Goal: Task Accomplishment & Management: Manage account settings

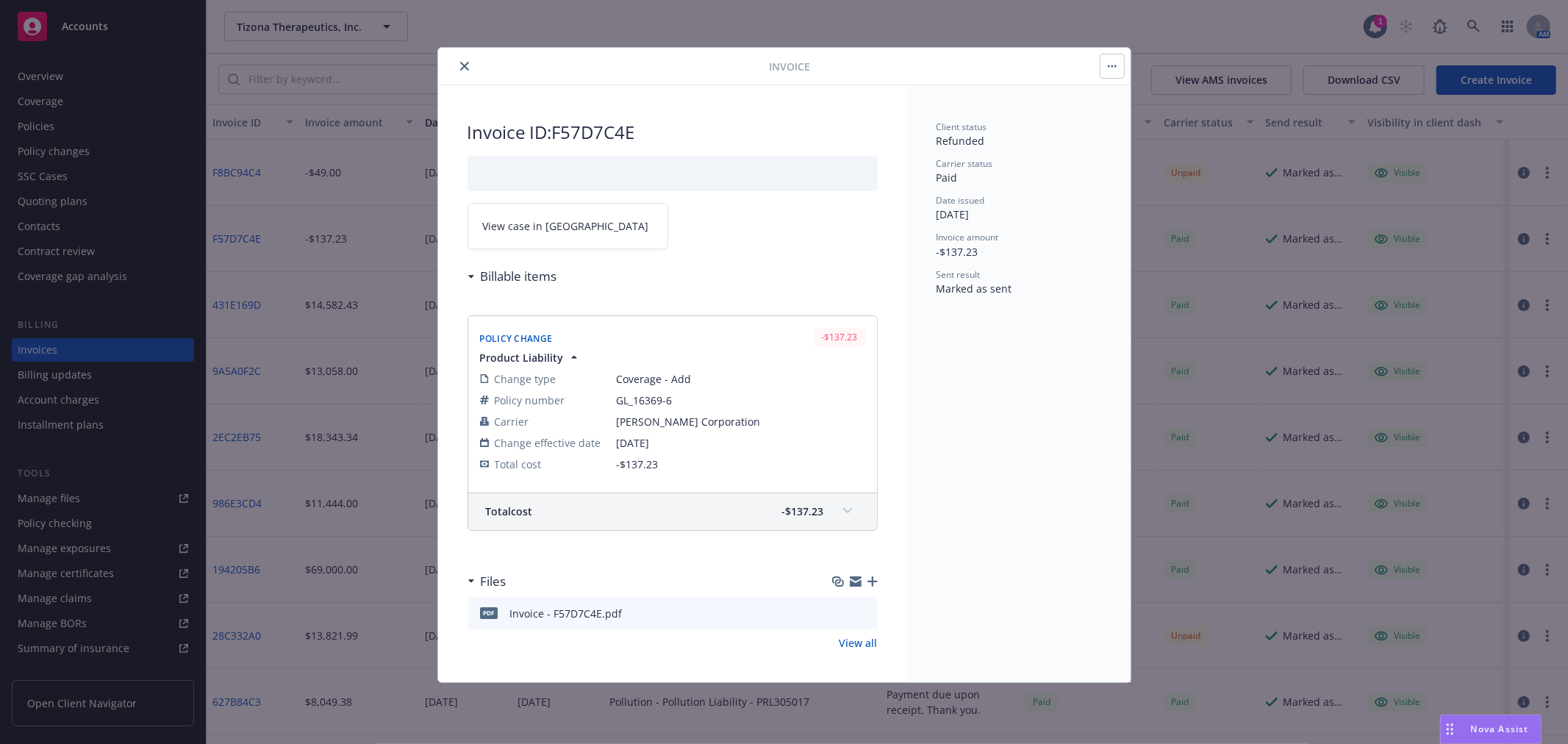
click at [464, 64] on icon "close" at bounding box center [464, 67] width 9 height 9
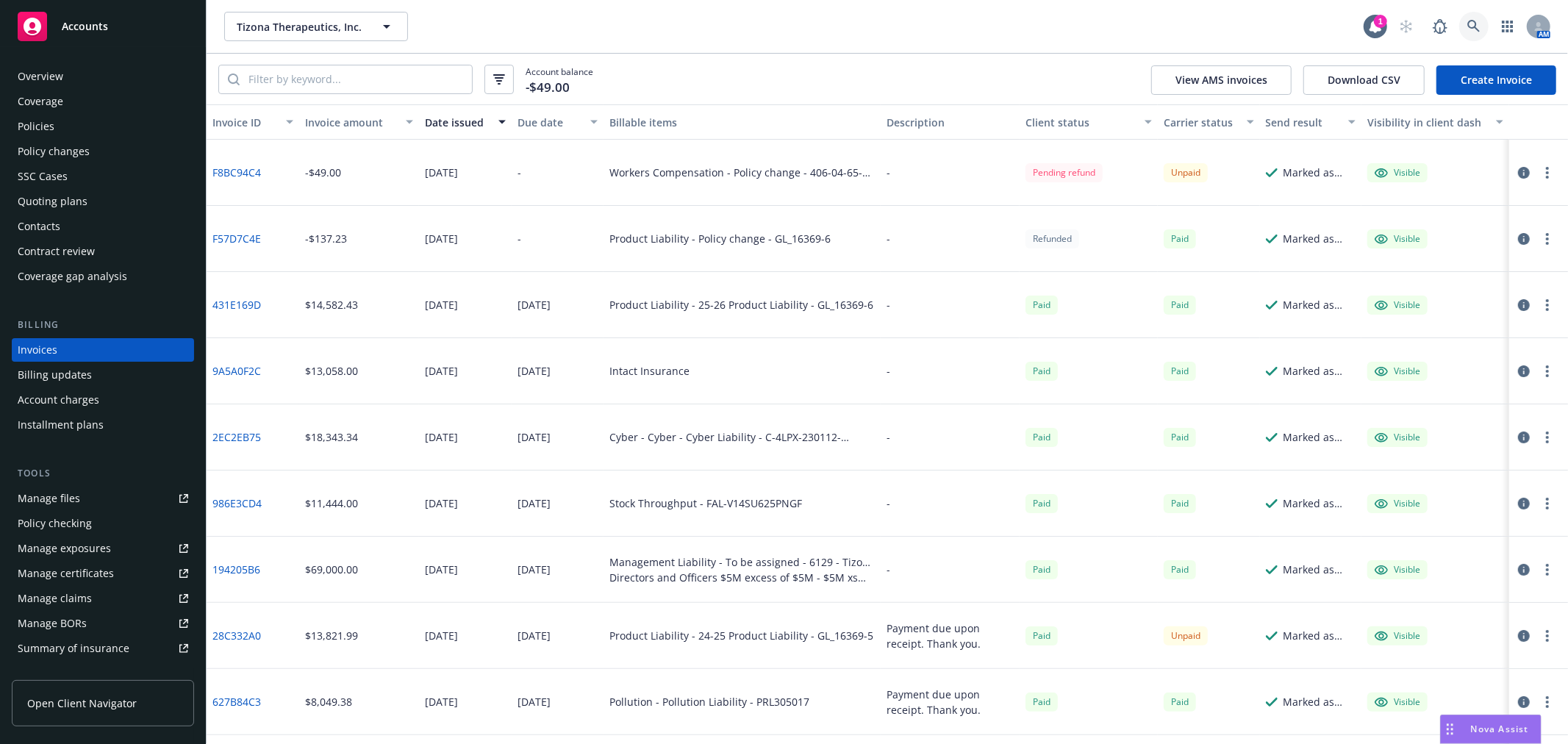
click at [1472, 19] on link at bounding box center [1474, 26] width 29 height 29
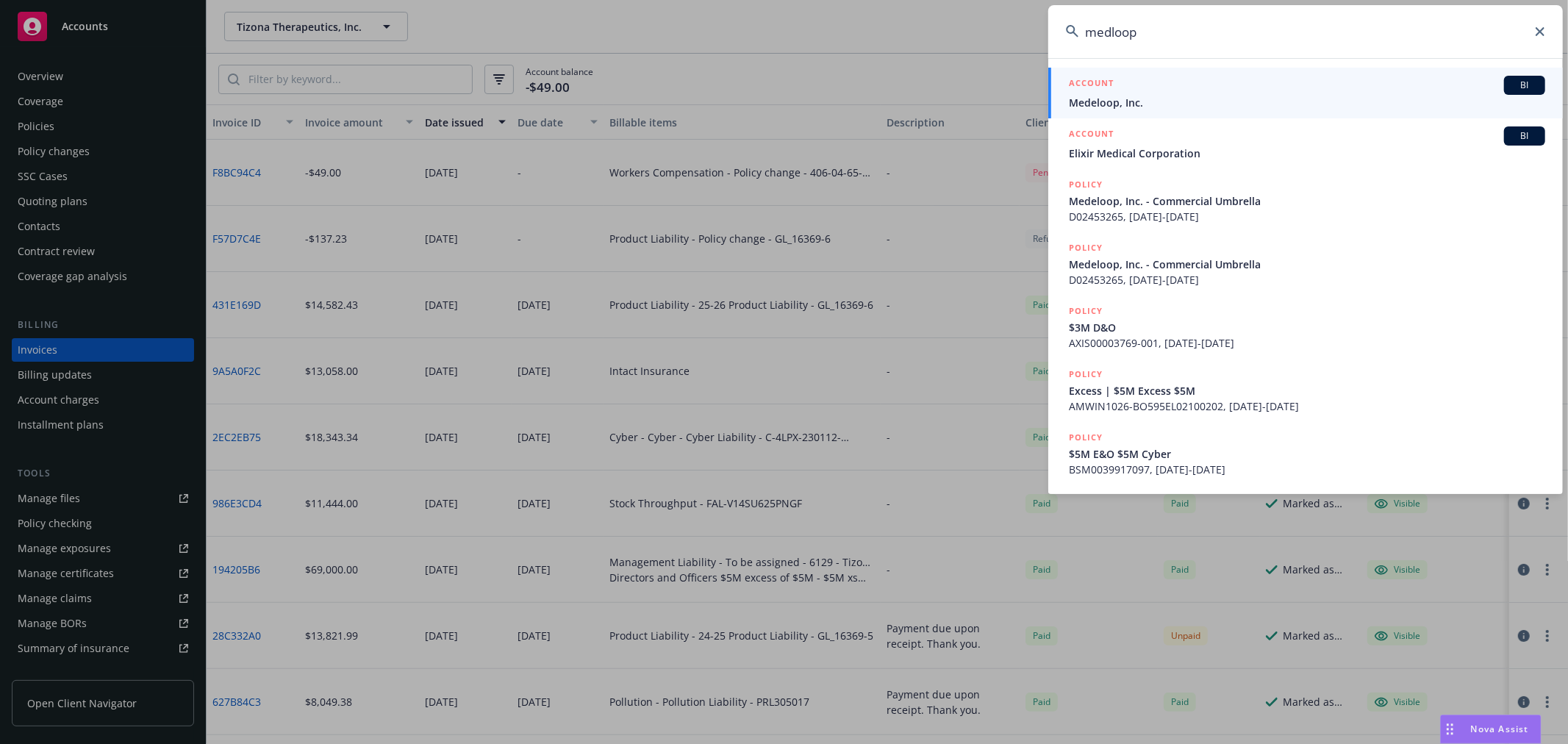
click at [1243, 46] on input "medloop" at bounding box center [1306, 31] width 514 height 53
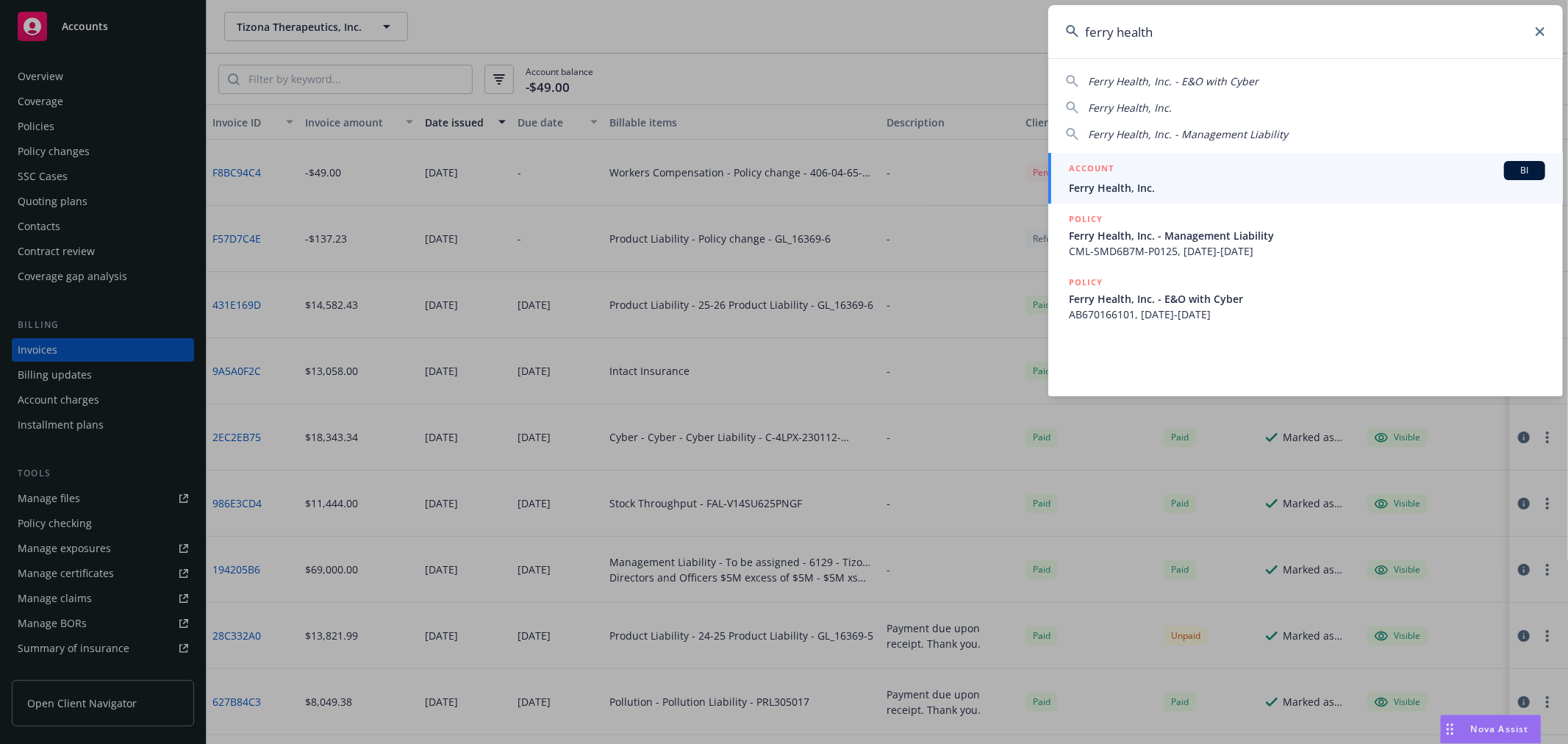
type input "ferry health"
click at [1178, 185] on span "Ferry Health, Inc." at bounding box center [1307, 188] width 476 height 16
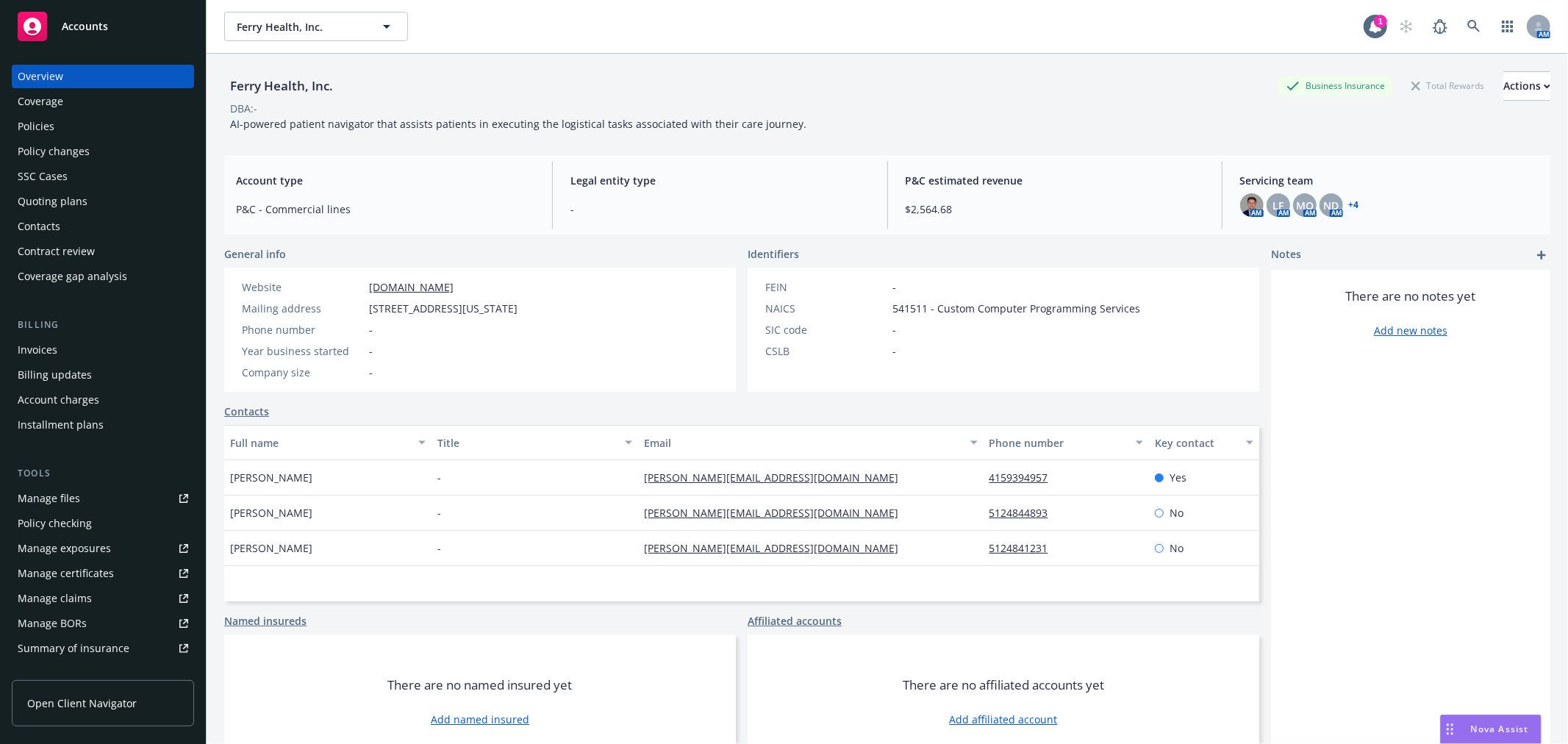
click at [102, 90] on div "Coverage" at bounding box center [103, 101] width 170 height 23
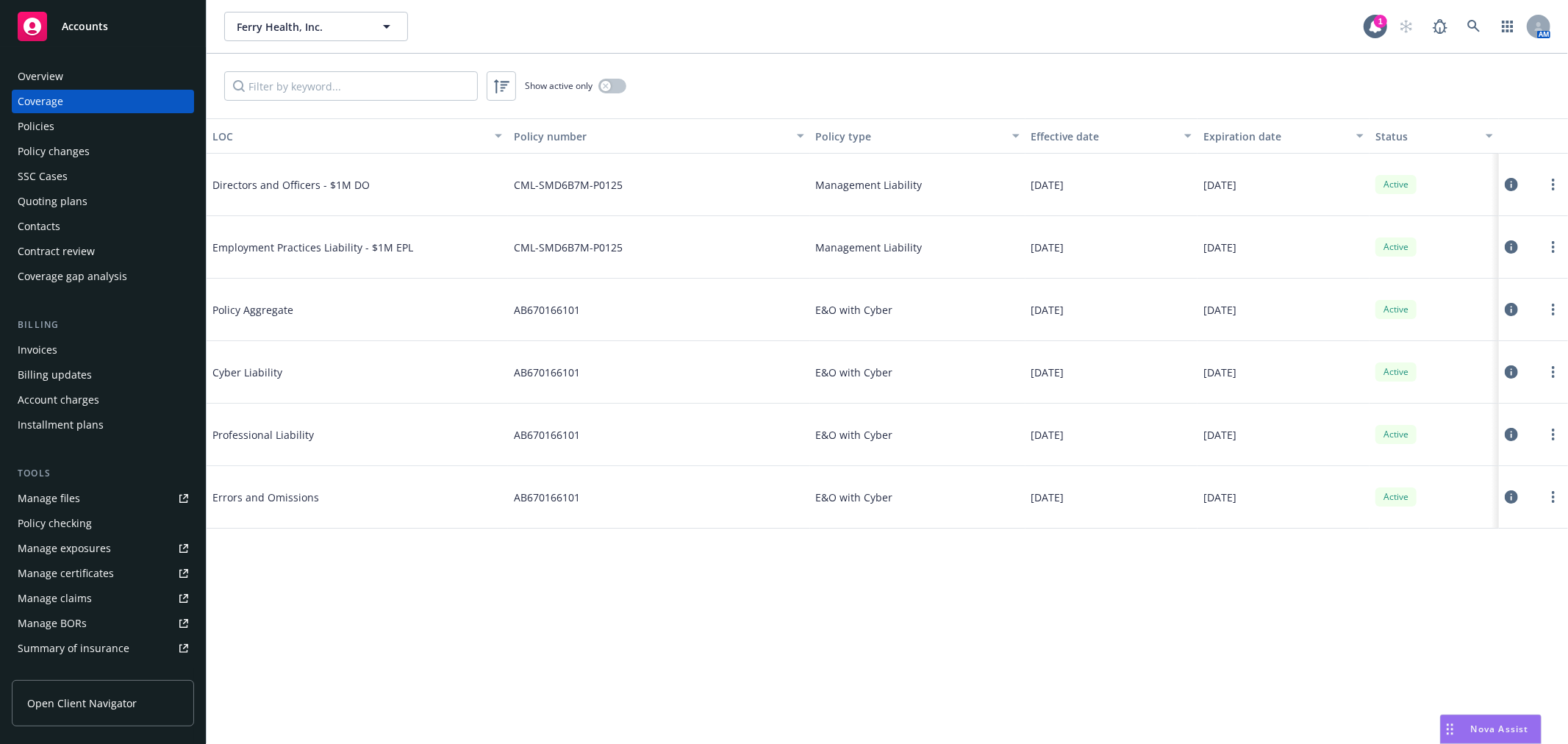
click at [76, 201] on div "Quoting plans" at bounding box center [52, 201] width 70 height 23
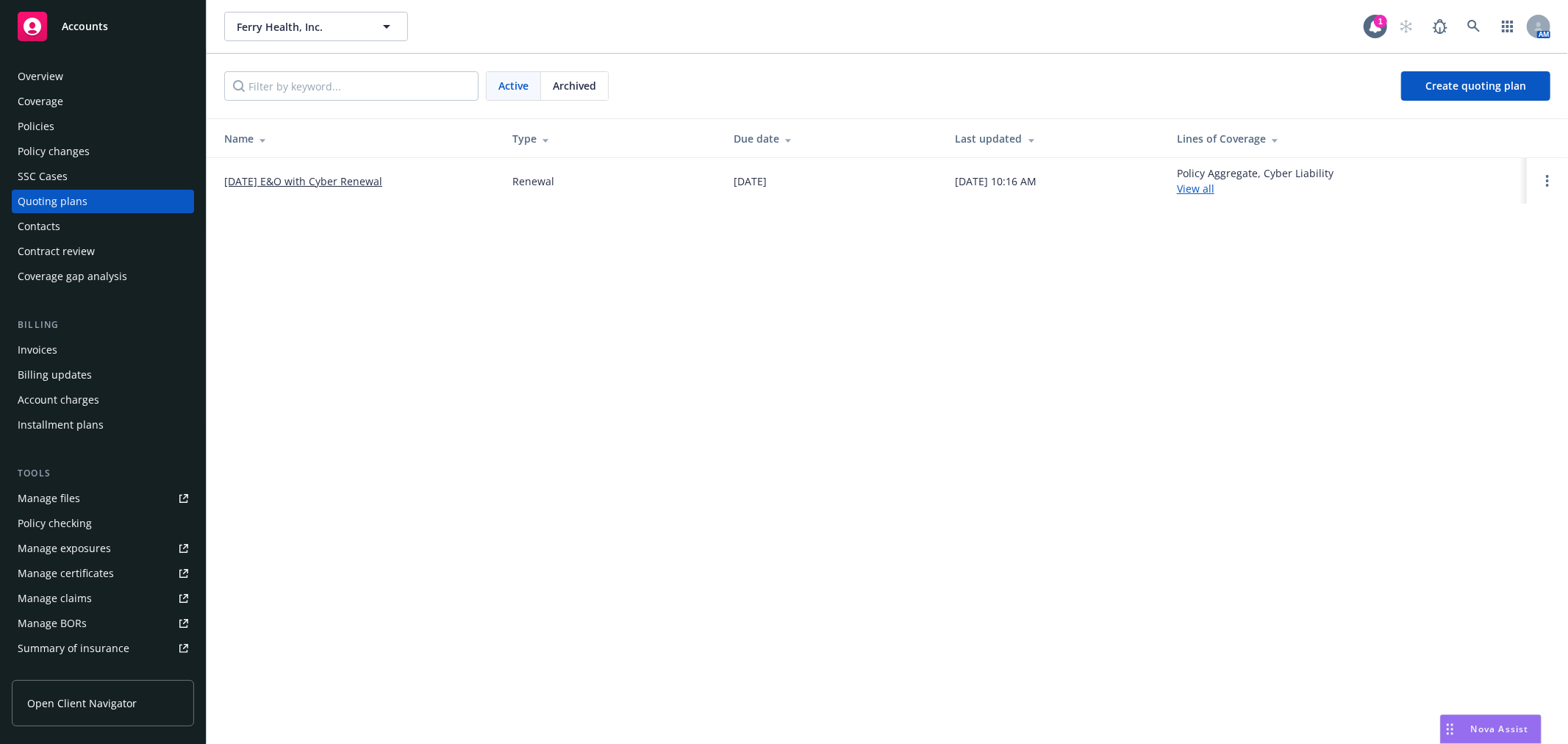
click at [263, 176] on link "[DATE] E&O with Cyber Renewal" at bounding box center [303, 181] width 158 height 16
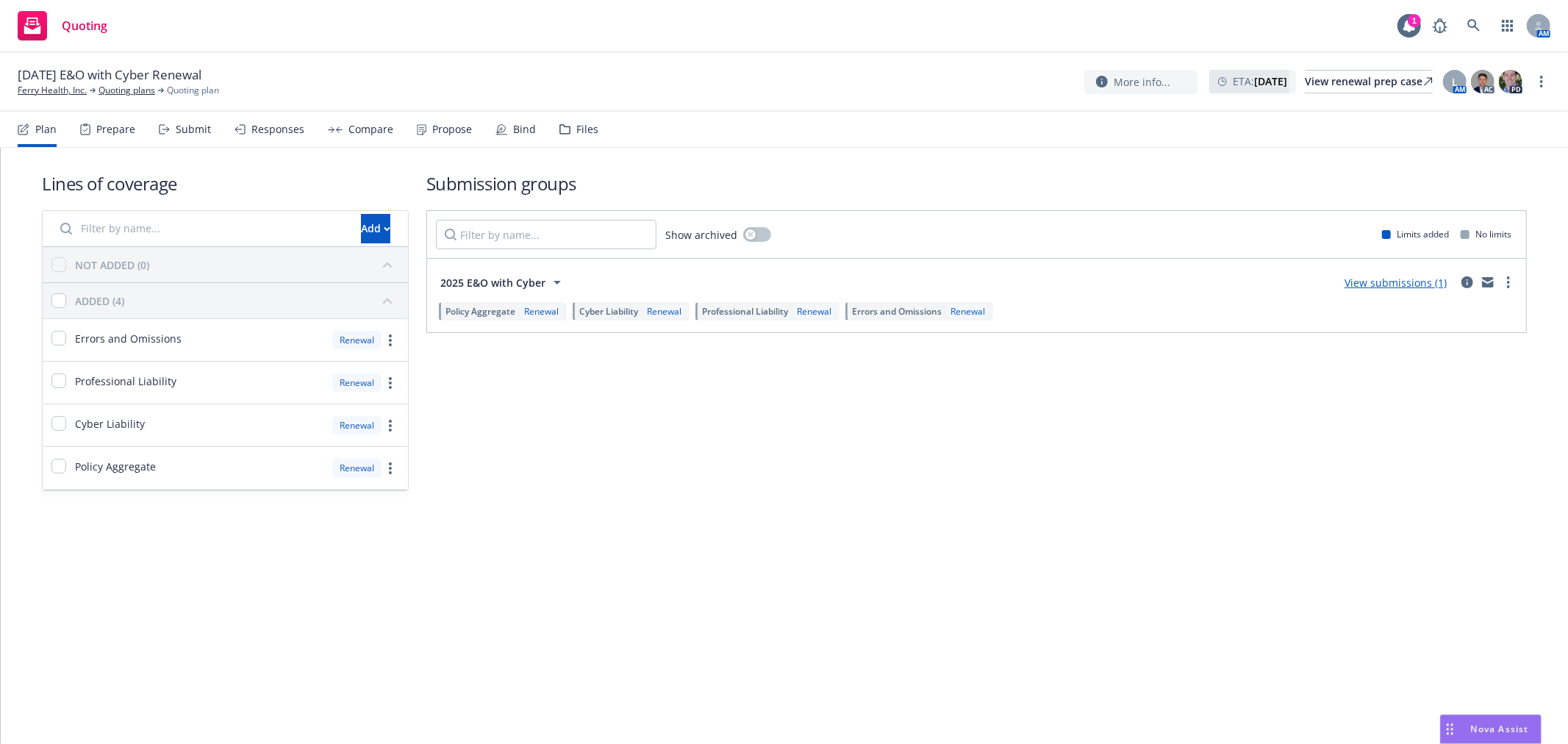
click at [563, 135] on div "Files" at bounding box center [579, 129] width 39 height 35
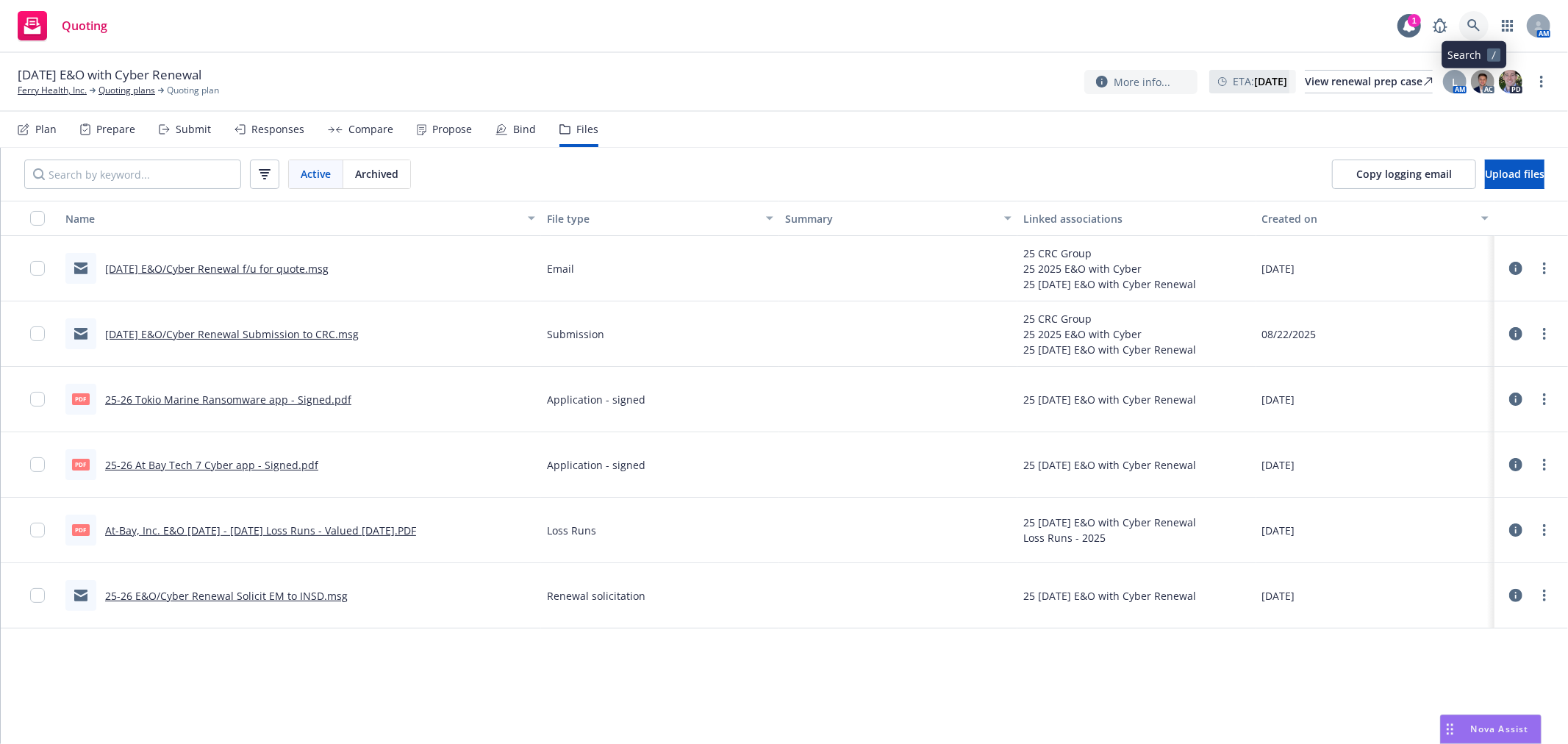
click at [1474, 33] on link at bounding box center [1474, 25] width 29 height 29
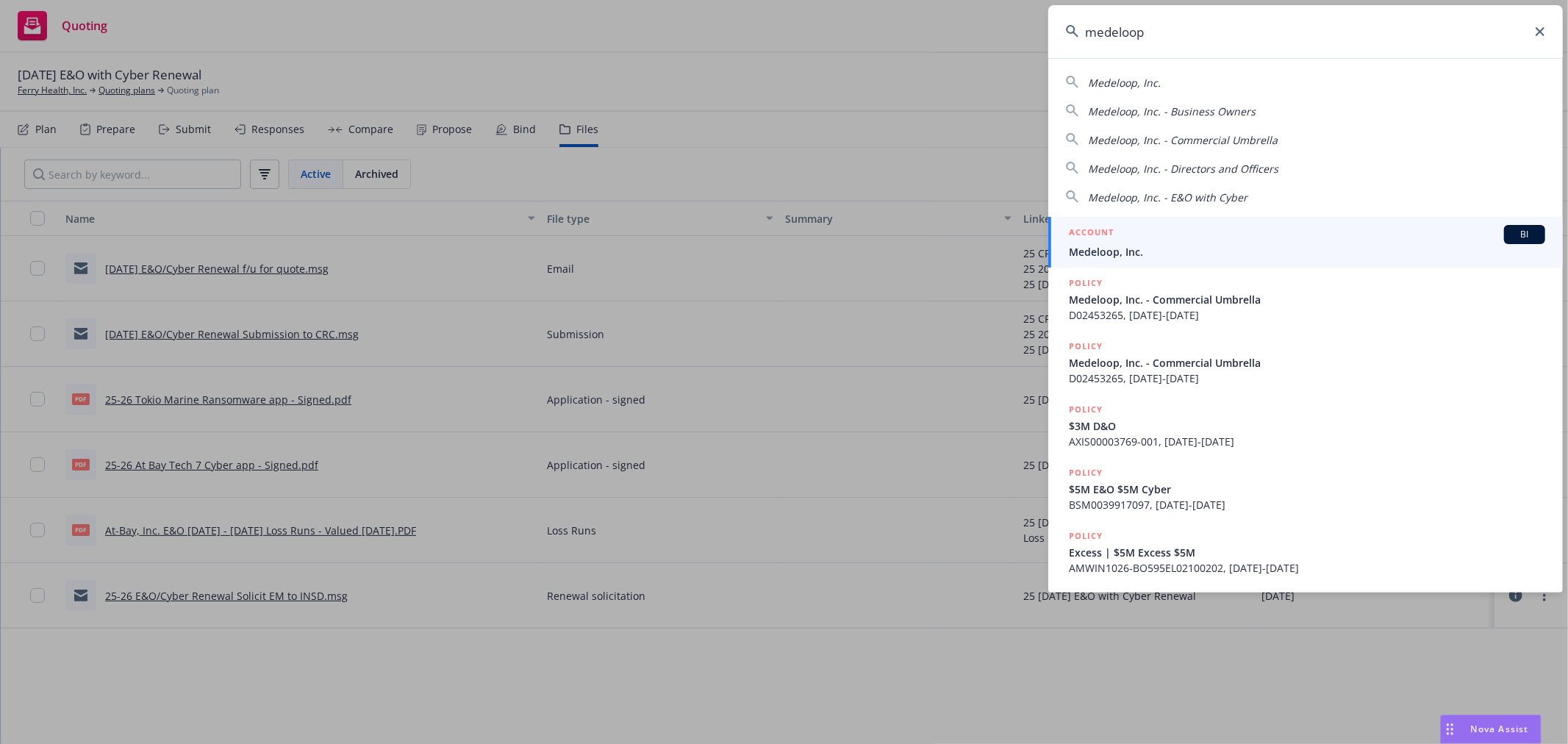
type input "medeloop"
click at [1200, 246] on span "Medeloop, Inc." at bounding box center [1307, 251] width 476 height 16
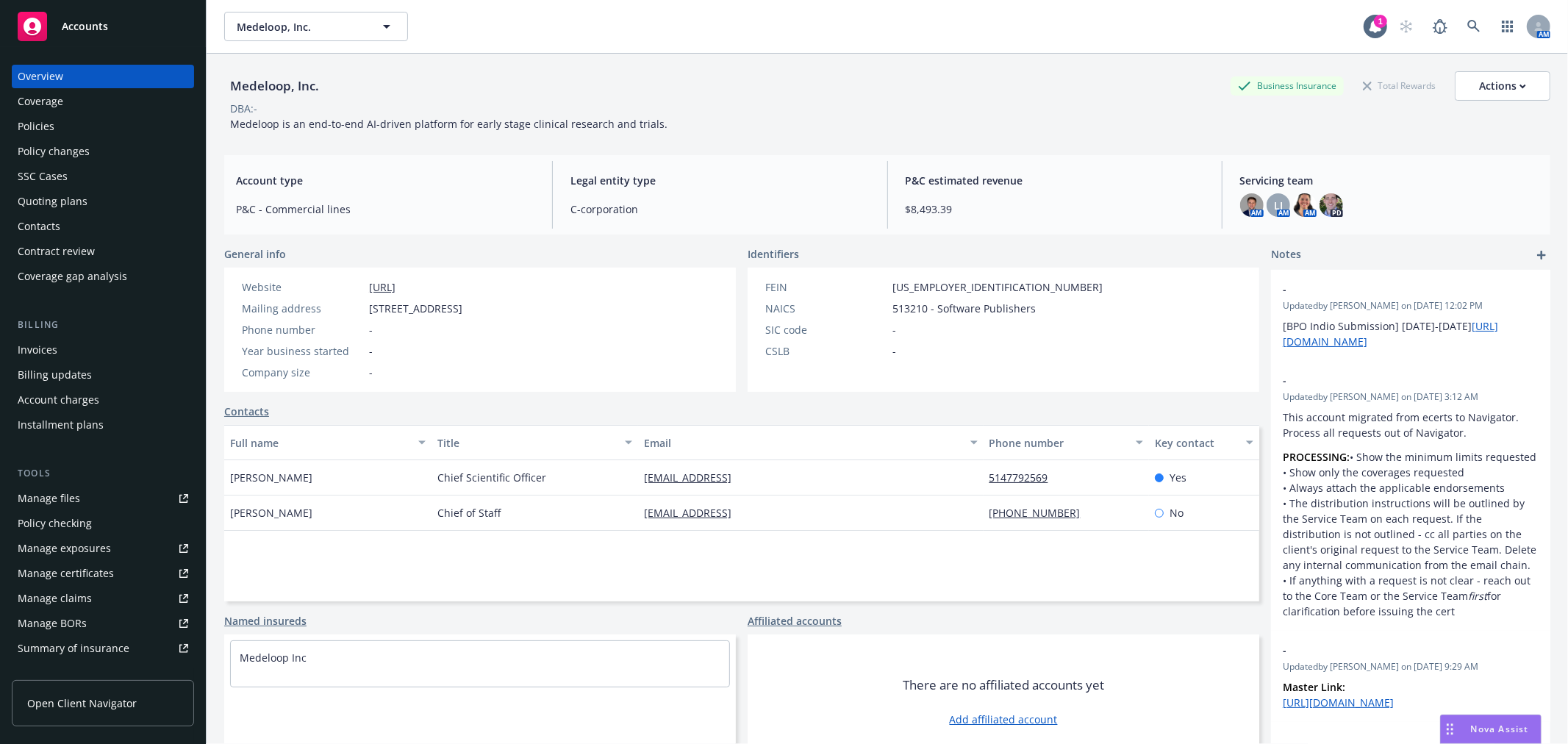
click at [106, 108] on div "Coverage" at bounding box center [103, 101] width 170 height 23
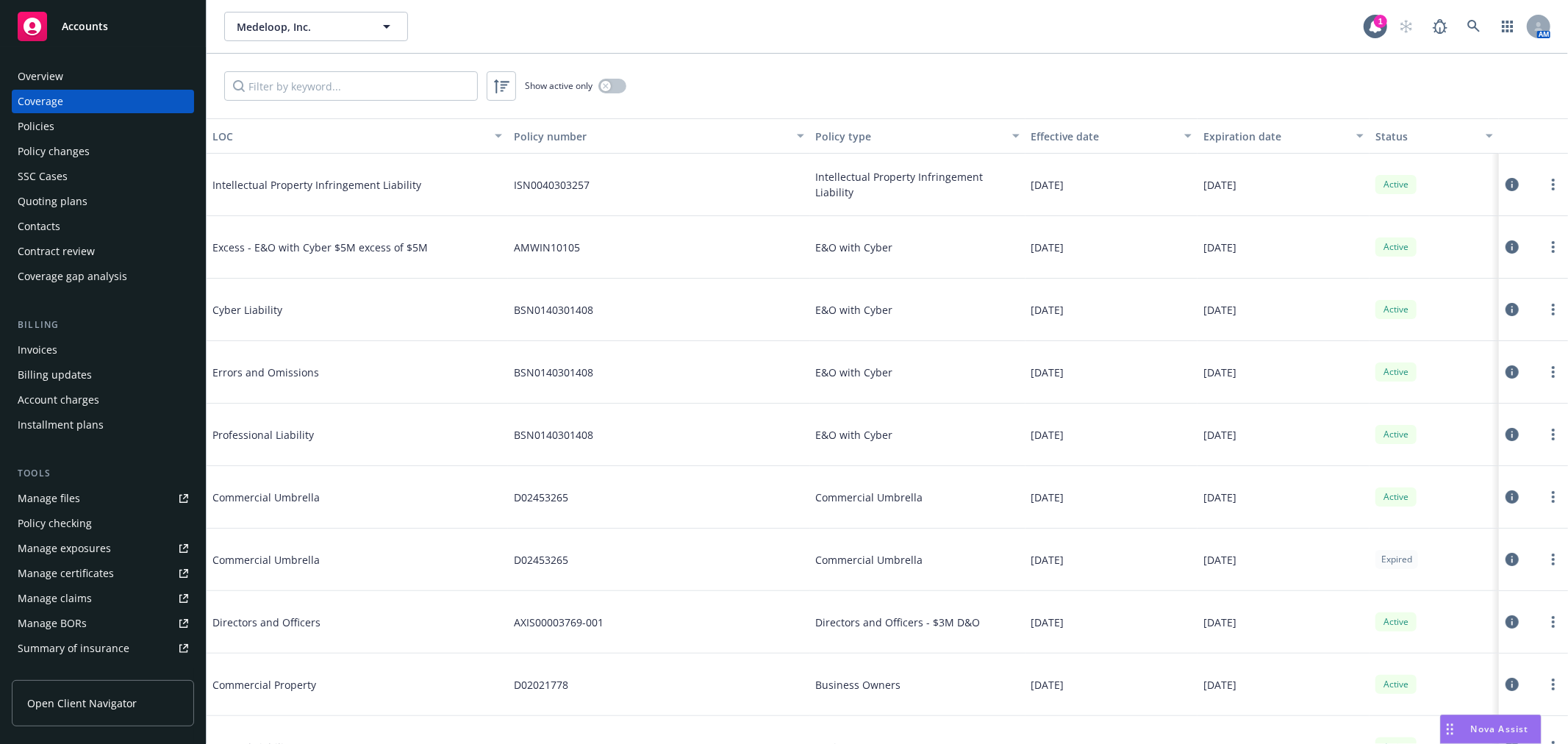
click at [104, 117] on div "Policies" at bounding box center [103, 126] width 170 height 23
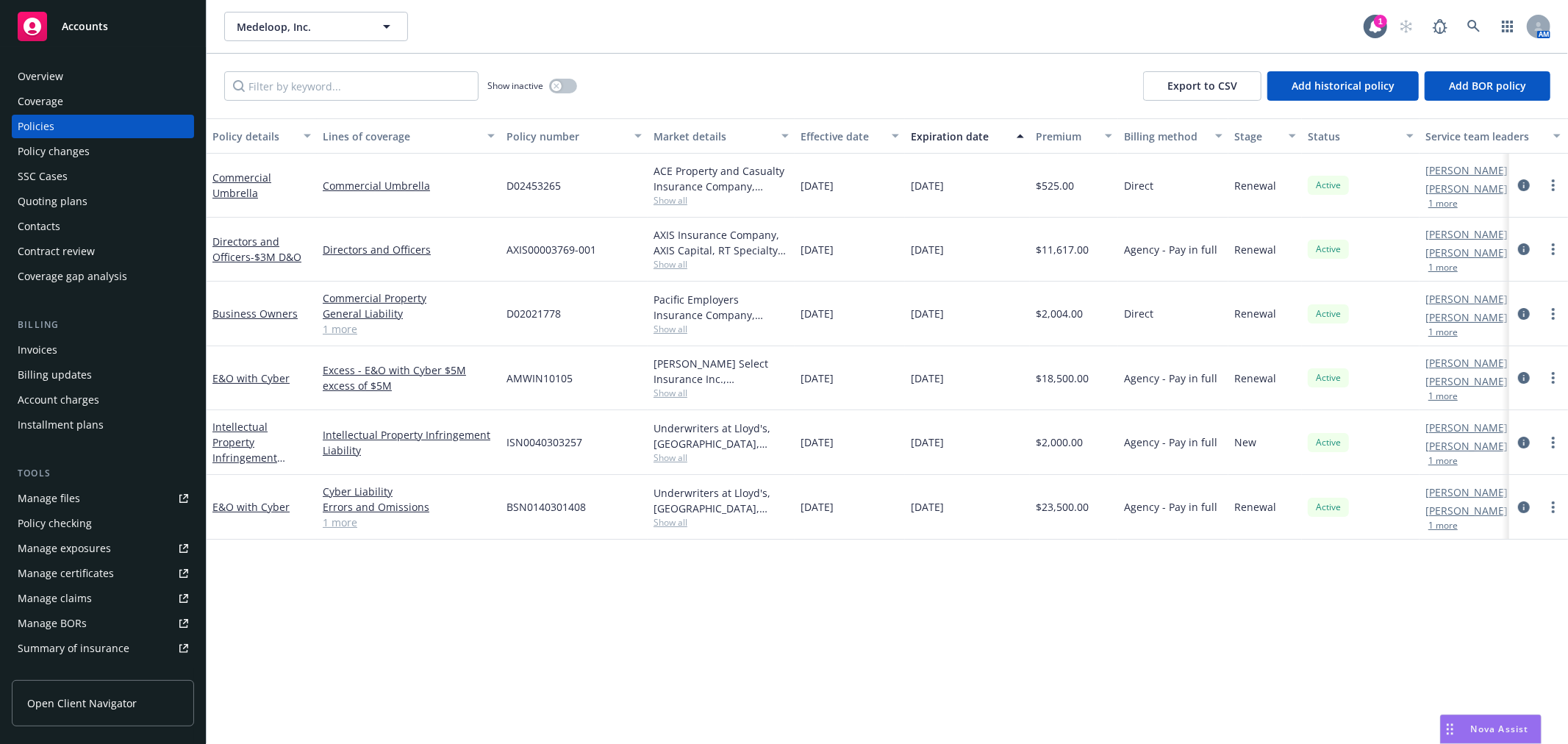
click at [674, 201] on span "Show all" at bounding box center [721, 200] width 135 height 13
click at [817, 85] on div "Show inactive Export to CSV Add historical policy Add BOR policy" at bounding box center [887, 86] width 1362 height 65
click at [262, 239] on link "Directors and Officers - $3M D&O" at bounding box center [256, 249] width 89 height 29
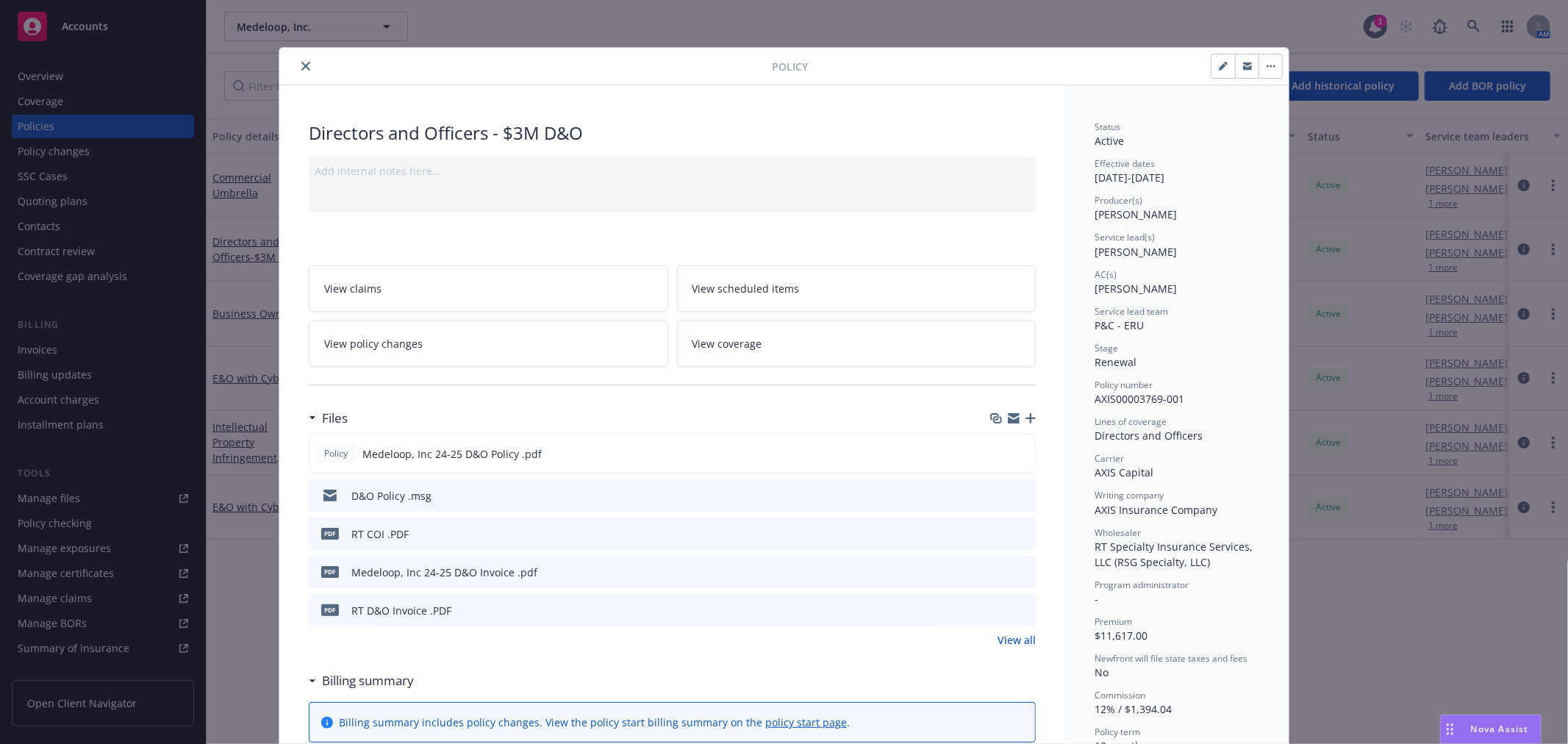
click at [301, 63] on icon "close" at bounding box center [306, 67] width 9 height 9
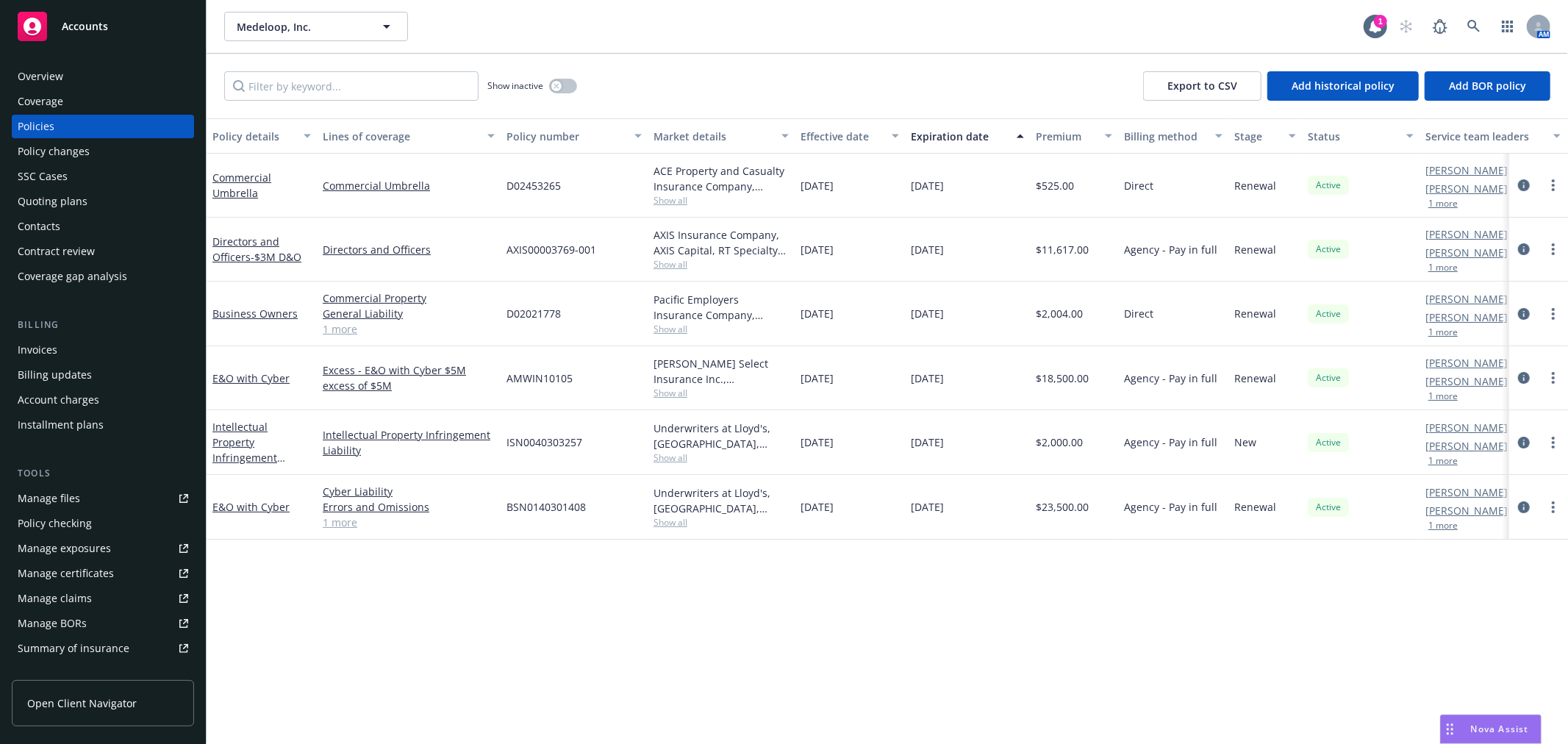
click at [689, 331] on span "Show all" at bounding box center [721, 329] width 135 height 13
click at [719, 76] on div "Show inactive Export to CSV Add historical policy Add BOR policy" at bounding box center [887, 86] width 1362 height 65
click at [257, 423] on link "Intellectual Property Infringement Liability" at bounding box center [245, 449] width 65 height 61
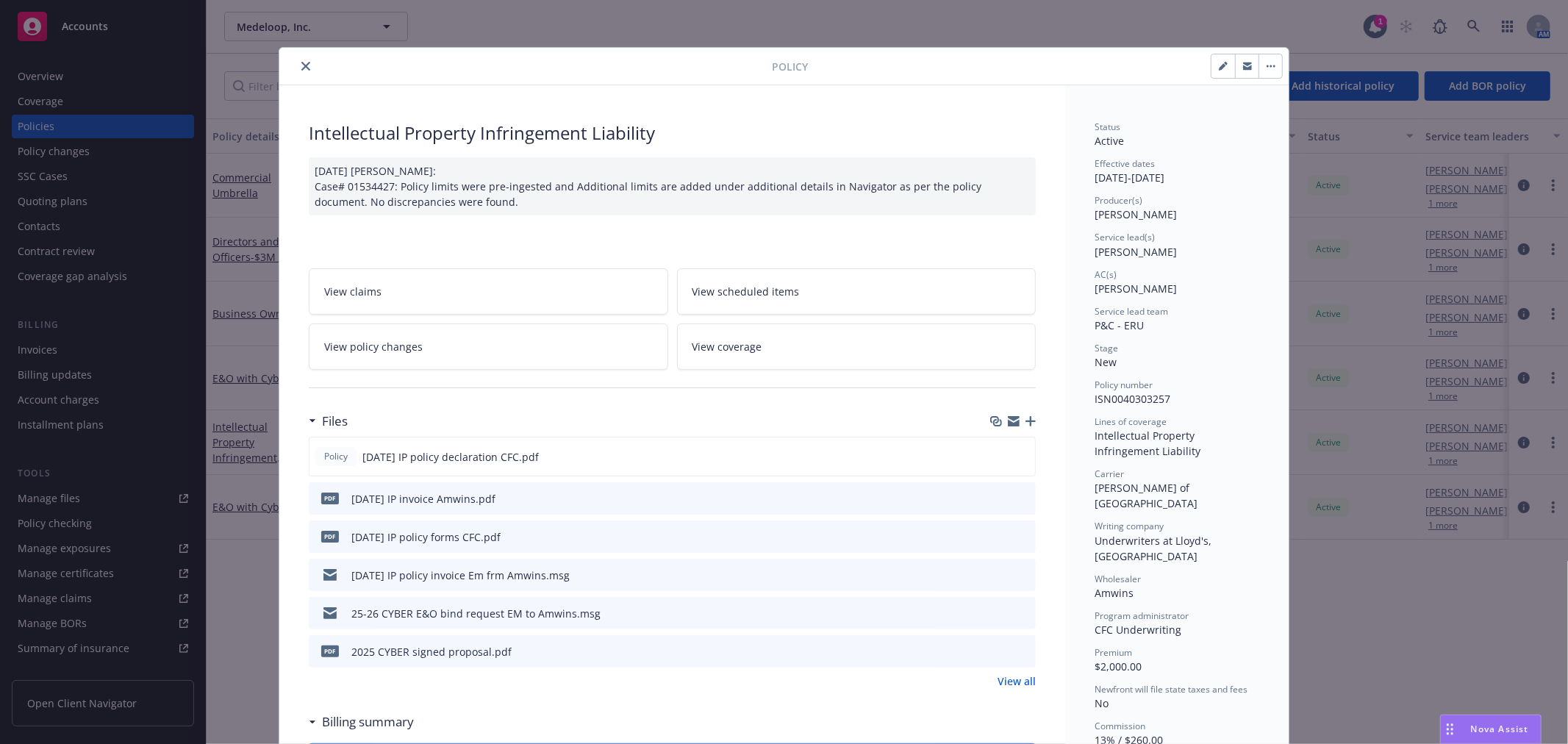
click at [1015, 607] on icon "preview file" at bounding box center [1022, 612] width 13 height 10
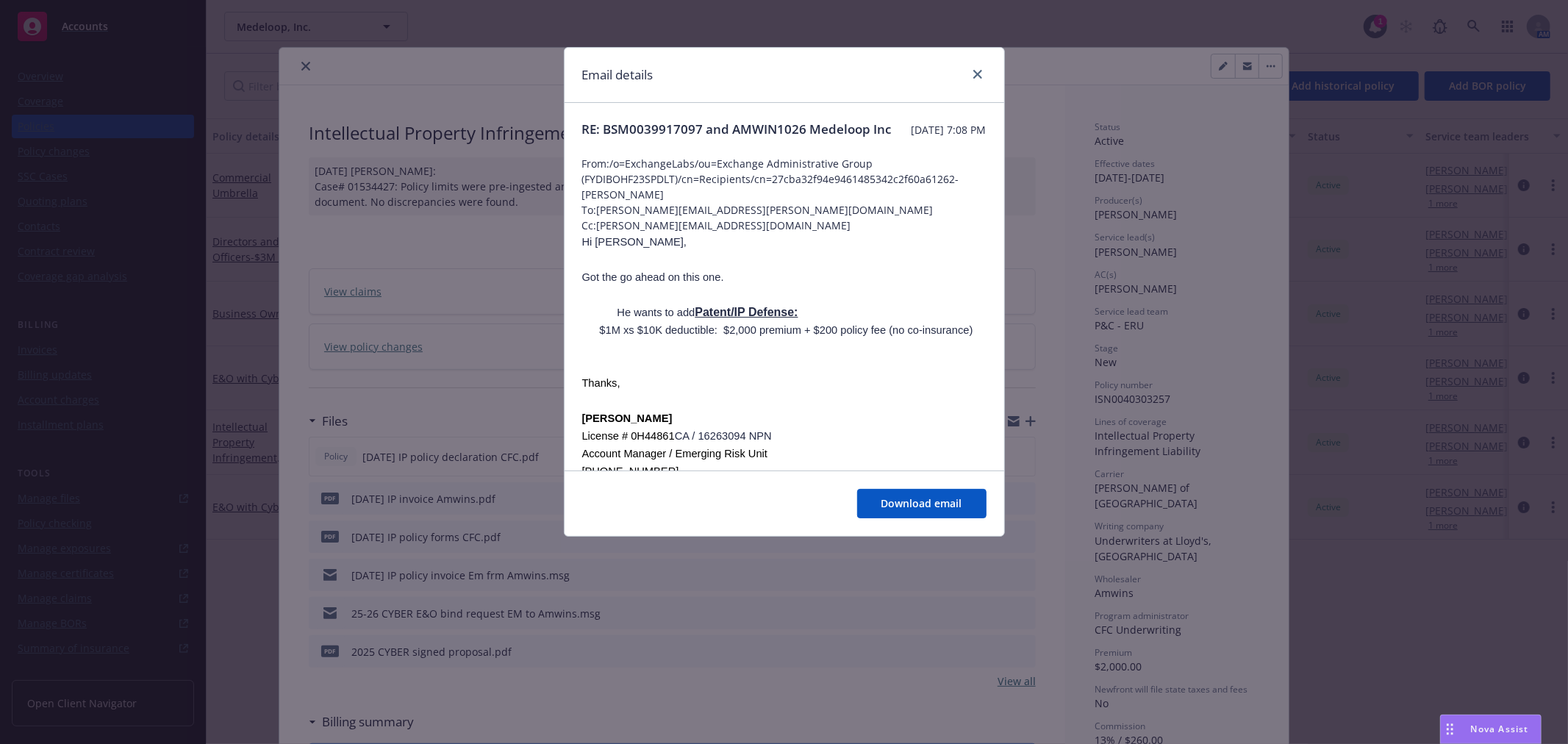
drag, startPoint x: 753, startPoint y: 230, endPoint x: 738, endPoint y: 226, distance: 15.5
click at [738, 218] on span "To: mike.gilmore@amwins.com" at bounding box center [784, 209] width 405 height 16
drag, startPoint x: 740, startPoint y: 221, endPoint x: 599, endPoint y: 221, distance: 141.0
click at [599, 218] on span "To: mike.gilmore@amwins.com" at bounding box center [784, 209] width 405 height 16
copy span "mike.gilmore@amwins.com"
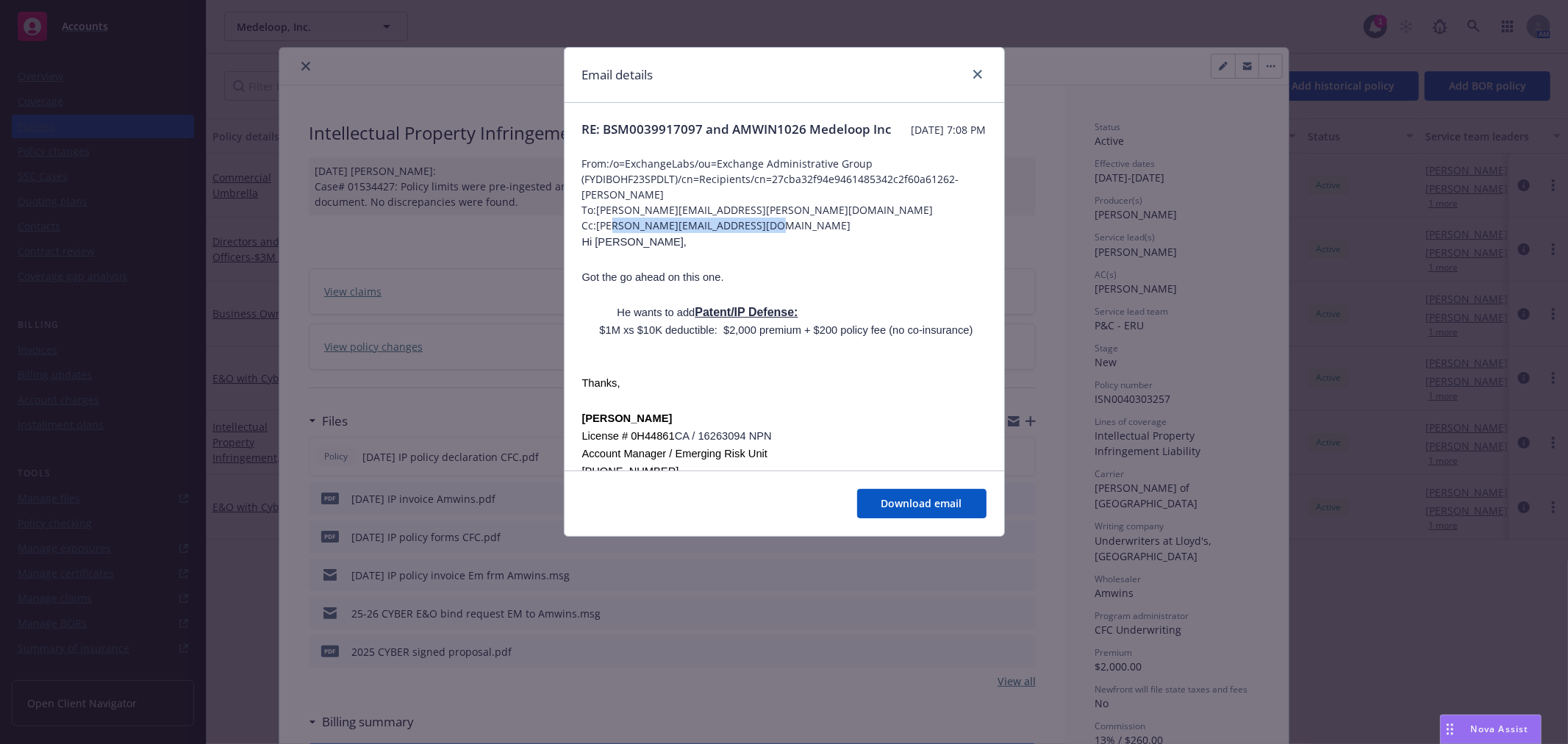
drag, startPoint x: 776, startPoint y: 246, endPoint x: 601, endPoint y: 244, distance: 175.0
click at [613, 233] on span "Cc: shannon.riggiokerley@amwins.com" at bounding box center [784, 225] width 405 height 16
click at [599, 233] on span "Cc: shannon.riggiokerley@amwins.com" at bounding box center [784, 225] width 405 height 16
click at [885, 286] on p "Got the go ahead on this one." at bounding box center [784, 277] width 405 height 18
drag, startPoint x: 794, startPoint y: 243, endPoint x: 600, endPoint y: 248, distance: 194.1
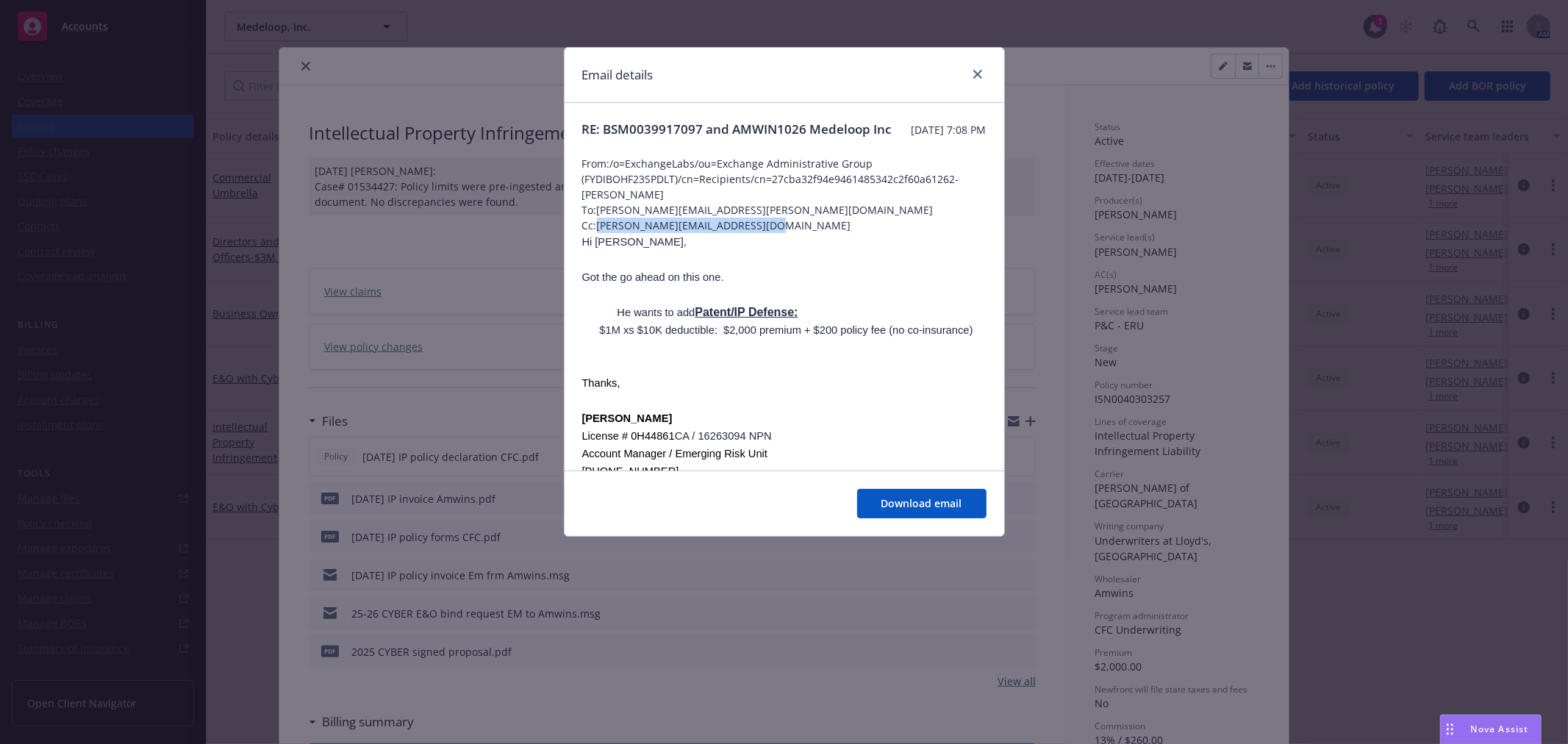
click at [600, 233] on span "Cc: shannon.riggiokerley@amwins.com" at bounding box center [784, 225] width 405 height 16
copy span "shannon.riggiokerley@amwins.com"
drag, startPoint x: 975, startPoint y: 67, endPoint x: 935, endPoint y: 69, distance: 40.0
click at [975, 67] on link "close" at bounding box center [978, 75] width 18 height 18
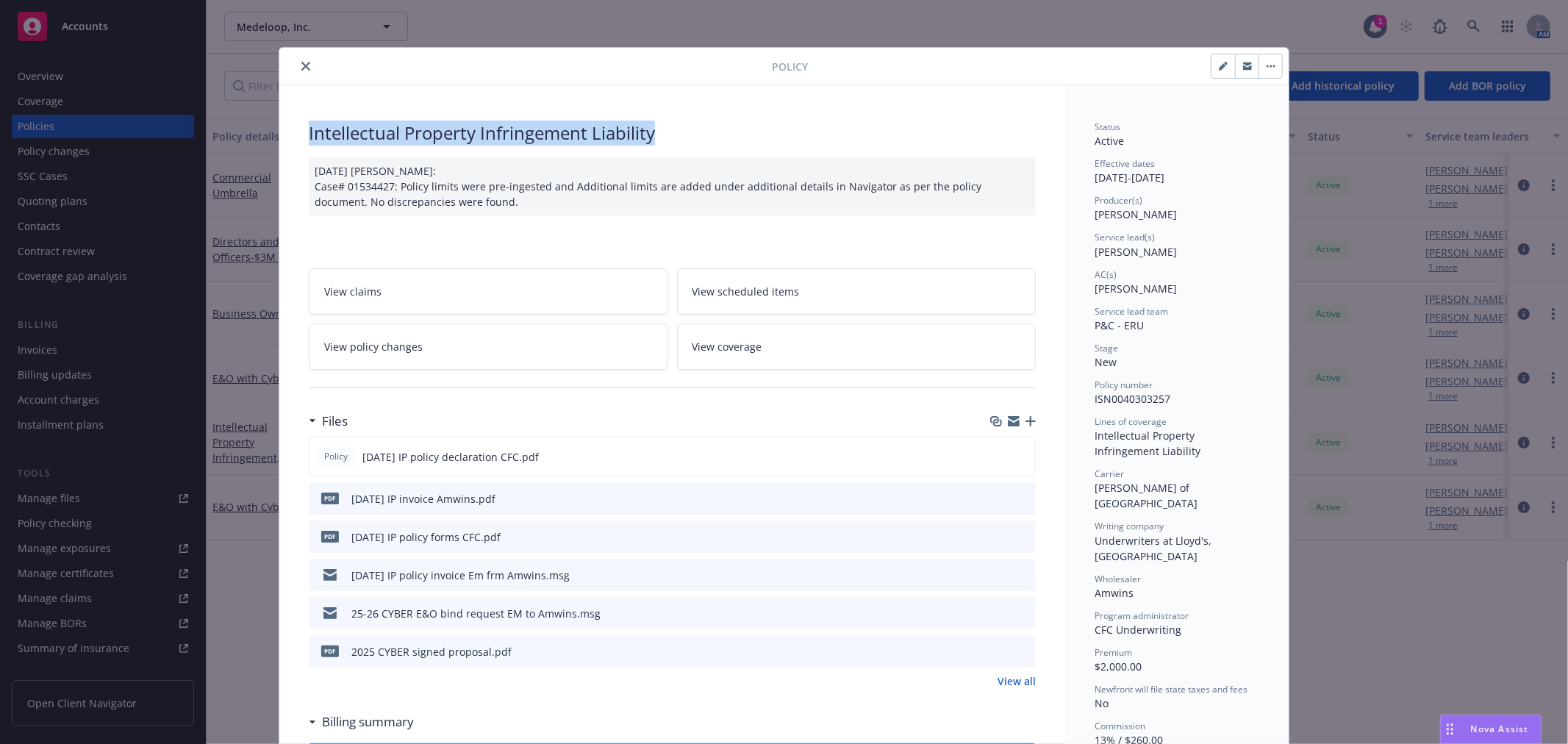
drag, startPoint x: 666, startPoint y: 141, endPoint x: 295, endPoint y: 123, distance: 371.4
copy div "Intellectual Property Infringement Liability"
drag, startPoint x: 295, startPoint y: 61, endPoint x: 295, endPoint y: 76, distance: 15.0
click at [297, 61] on button "close" at bounding box center [306, 67] width 18 height 18
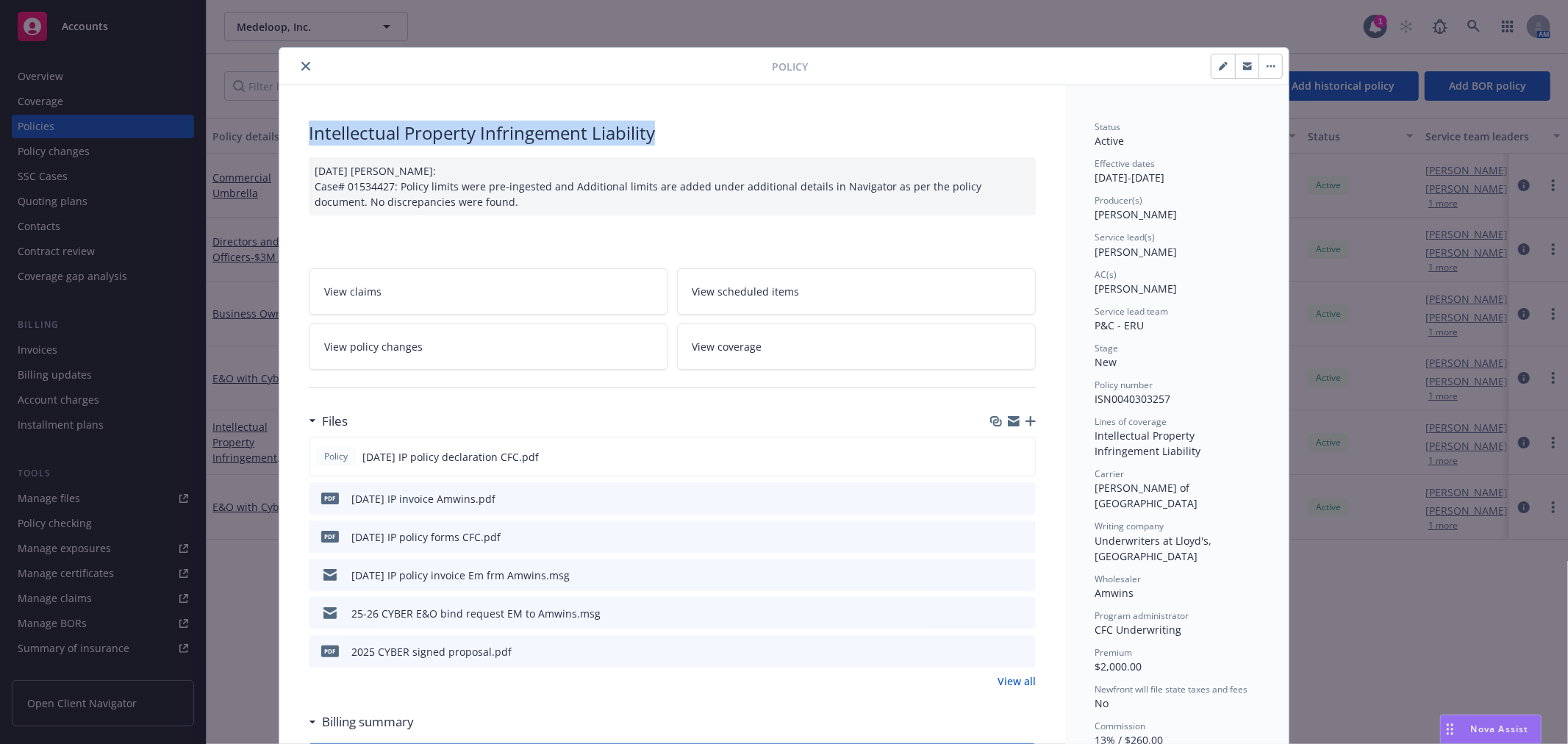
click at [301, 70] on icon "close" at bounding box center [306, 67] width 9 height 9
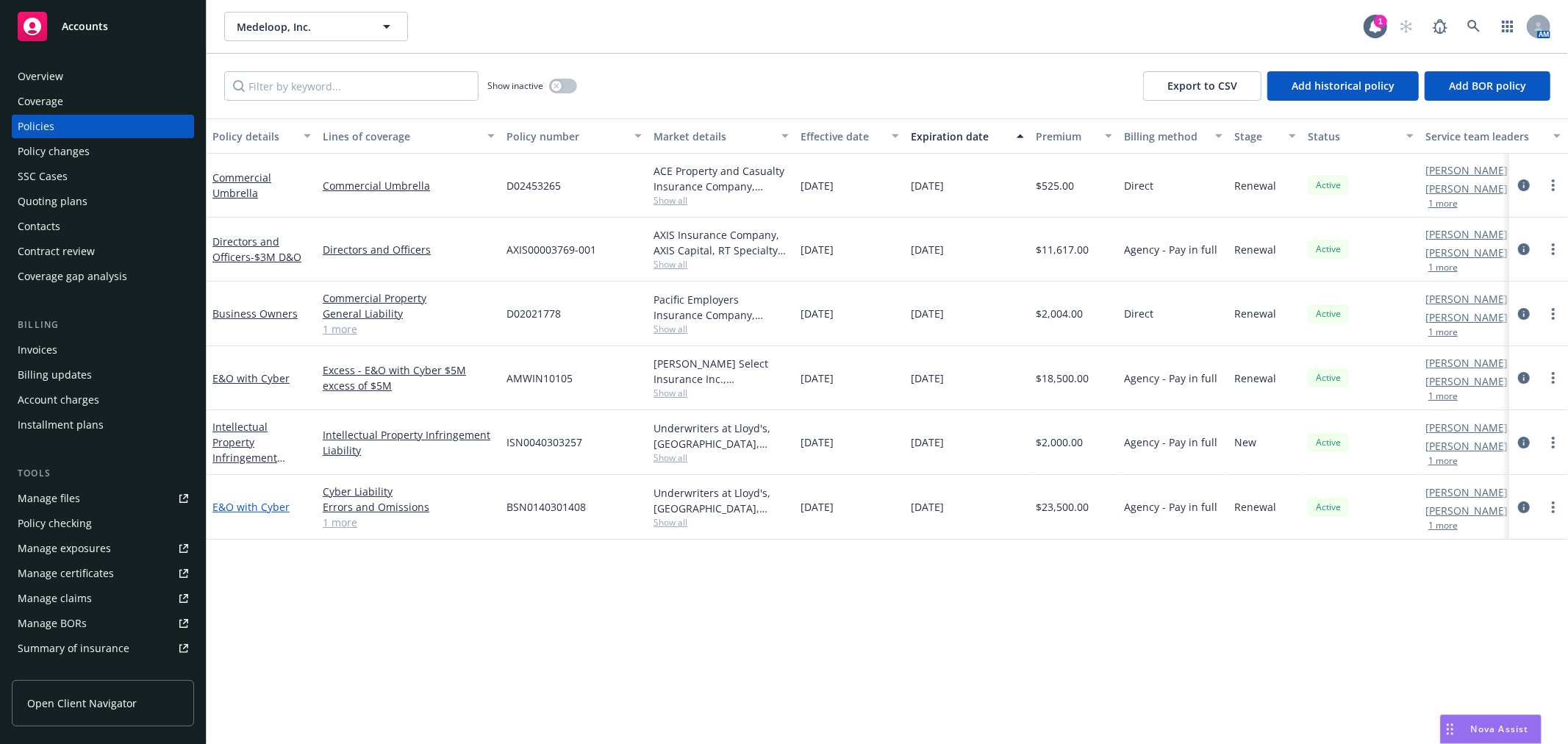
click at [255, 507] on link "E&O with Cyber" at bounding box center [250, 507] width 77 height 14
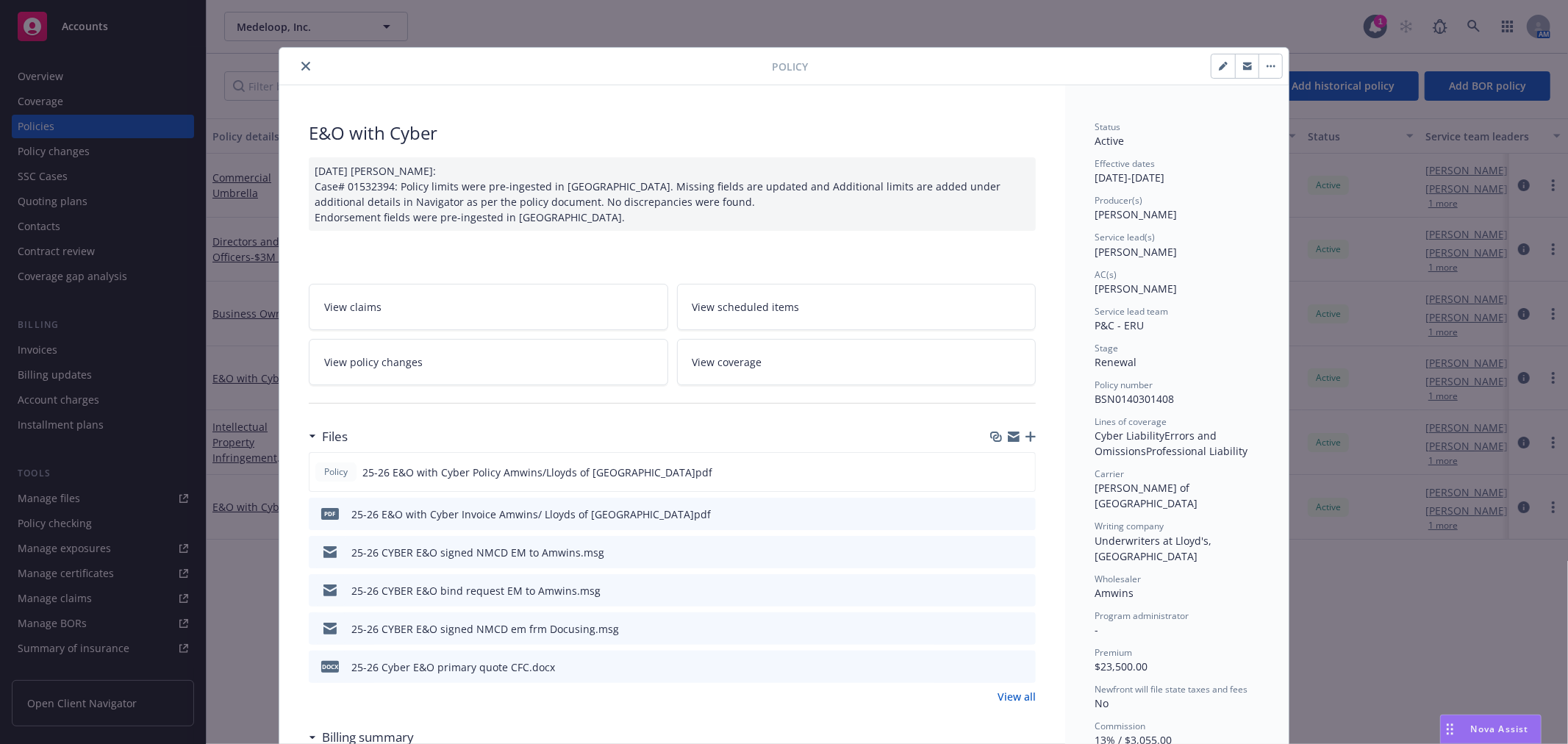
drag, startPoint x: 302, startPoint y: 68, endPoint x: 73, endPoint y: 141, distance: 240.4
click at [302, 68] on icon "close" at bounding box center [306, 67] width 9 height 9
click at [55, 146] on div "Policy E&O with Cyber 04/02/2025 Galib Sheik: Case# 01532394: Policy limits wer…" at bounding box center [784, 372] width 1568 height 744
click at [70, 150] on div "Policy E&O with Cyber 04/02/2025 Galib Sheik: Case# 01532394: Policy limits wer…" at bounding box center [784, 372] width 1568 height 744
click at [297, 72] on button "close" at bounding box center [306, 67] width 18 height 18
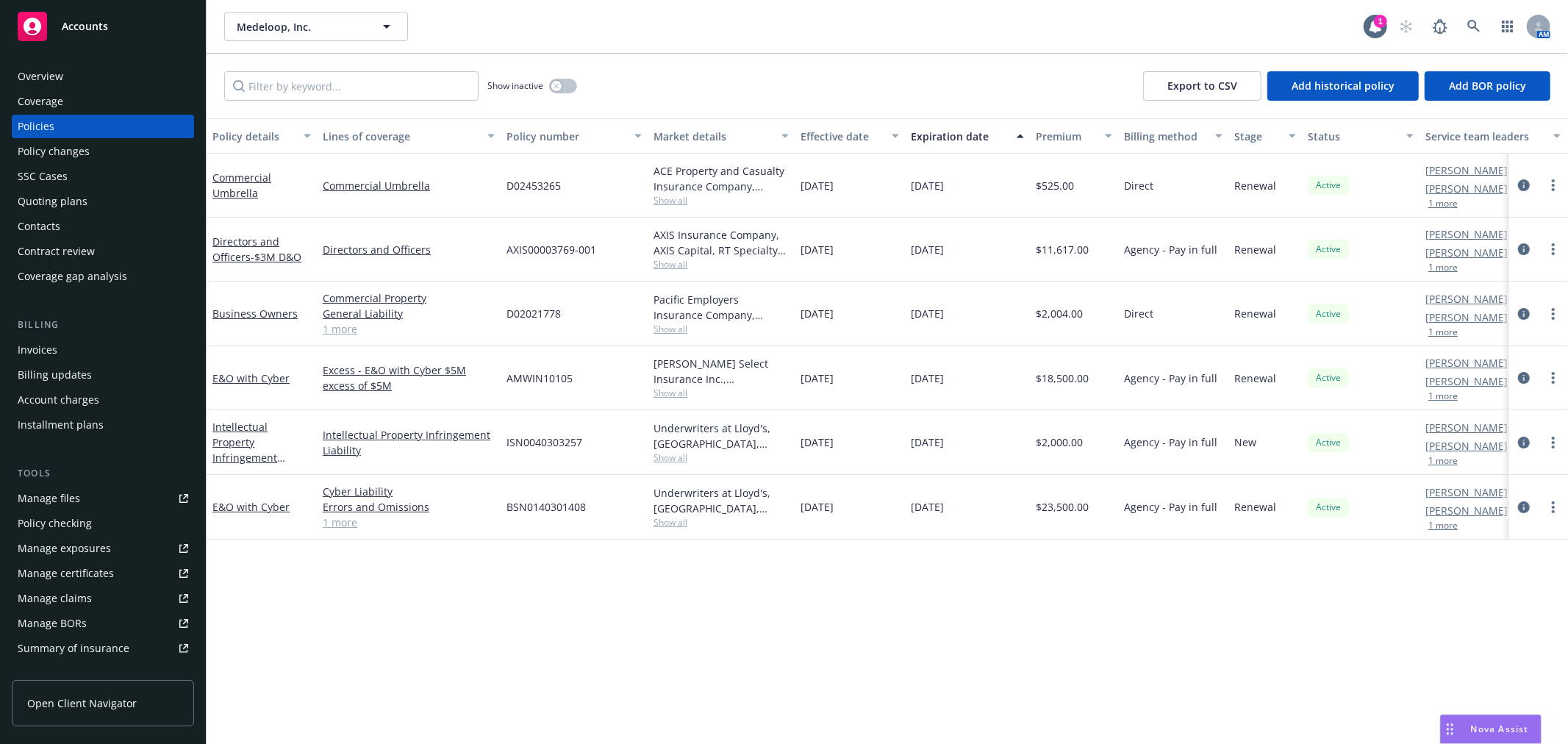
click at [112, 149] on div "Policy changes" at bounding box center [103, 151] width 170 height 23
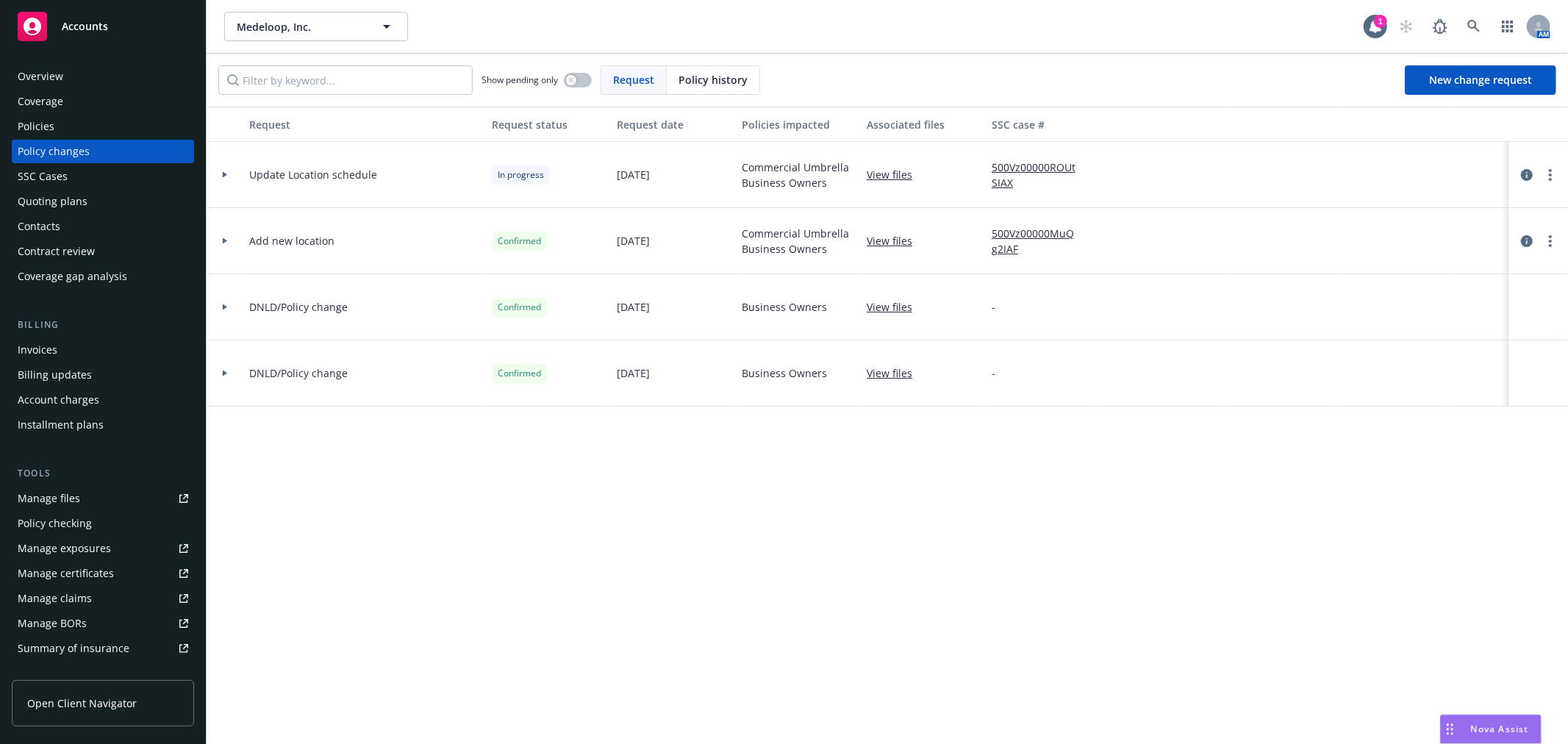
click at [236, 169] on div at bounding box center [224, 175] width 37 height 66
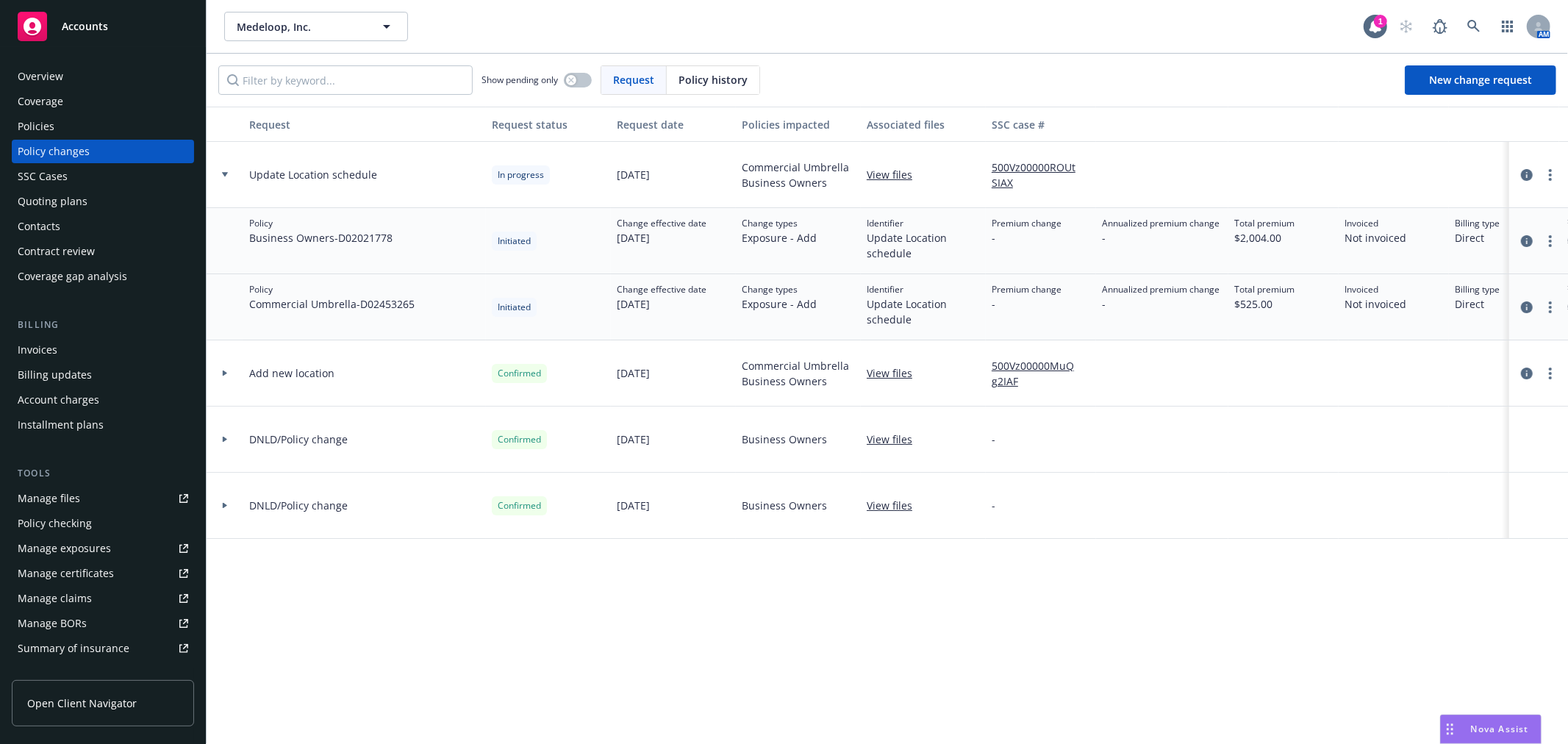
click at [233, 167] on div at bounding box center [224, 175] width 37 height 66
click at [221, 172] on div at bounding box center [224, 174] width 25 height 5
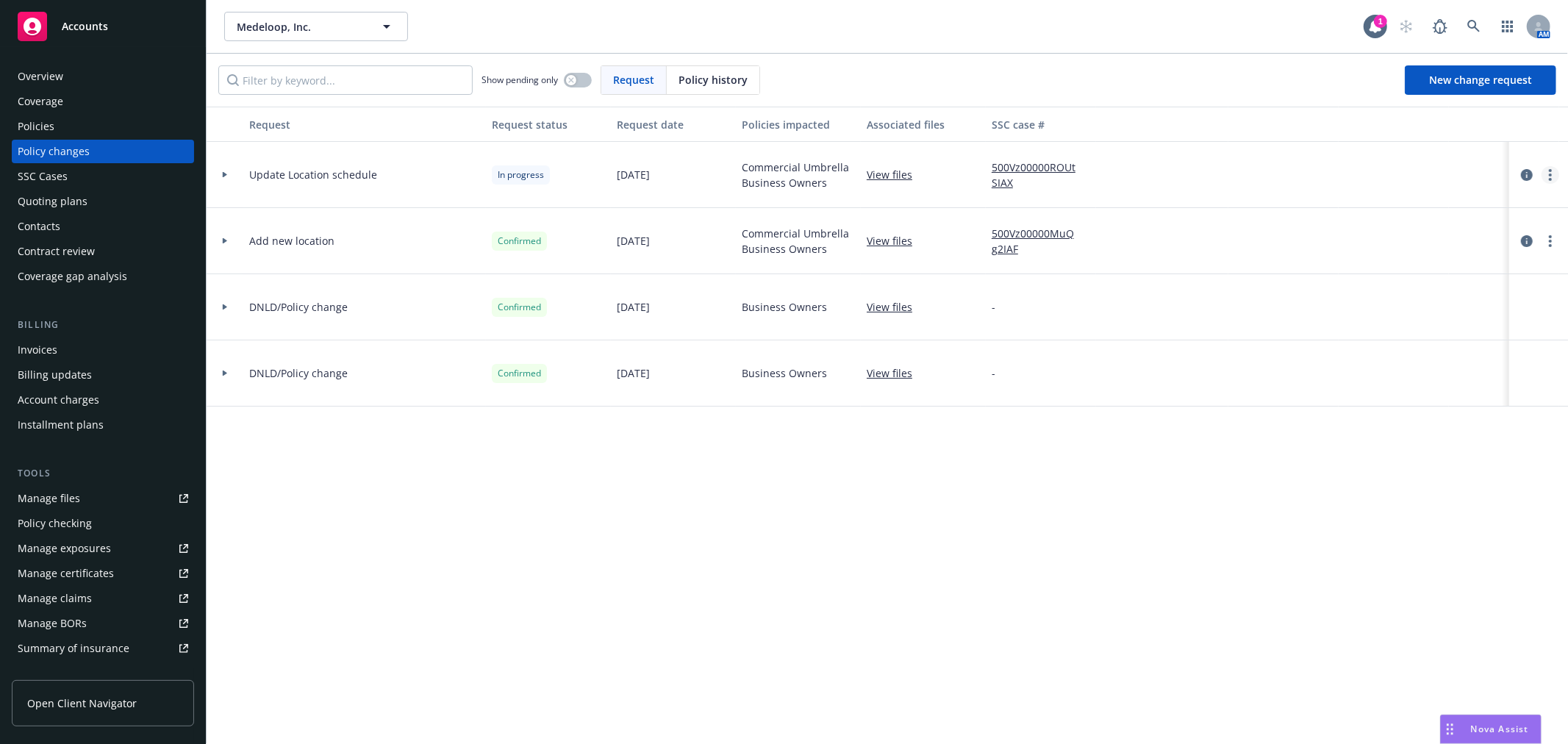
click at [1553, 171] on link "more" at bounding box center [1551, 175] width 18 height 18
click at [1270, 111] on button "button" at bounding box center [1283, 124] width 110 height 35
click at [1505, 84] on span "New change request" at bounding box center [1481, 79] width 103 height 14
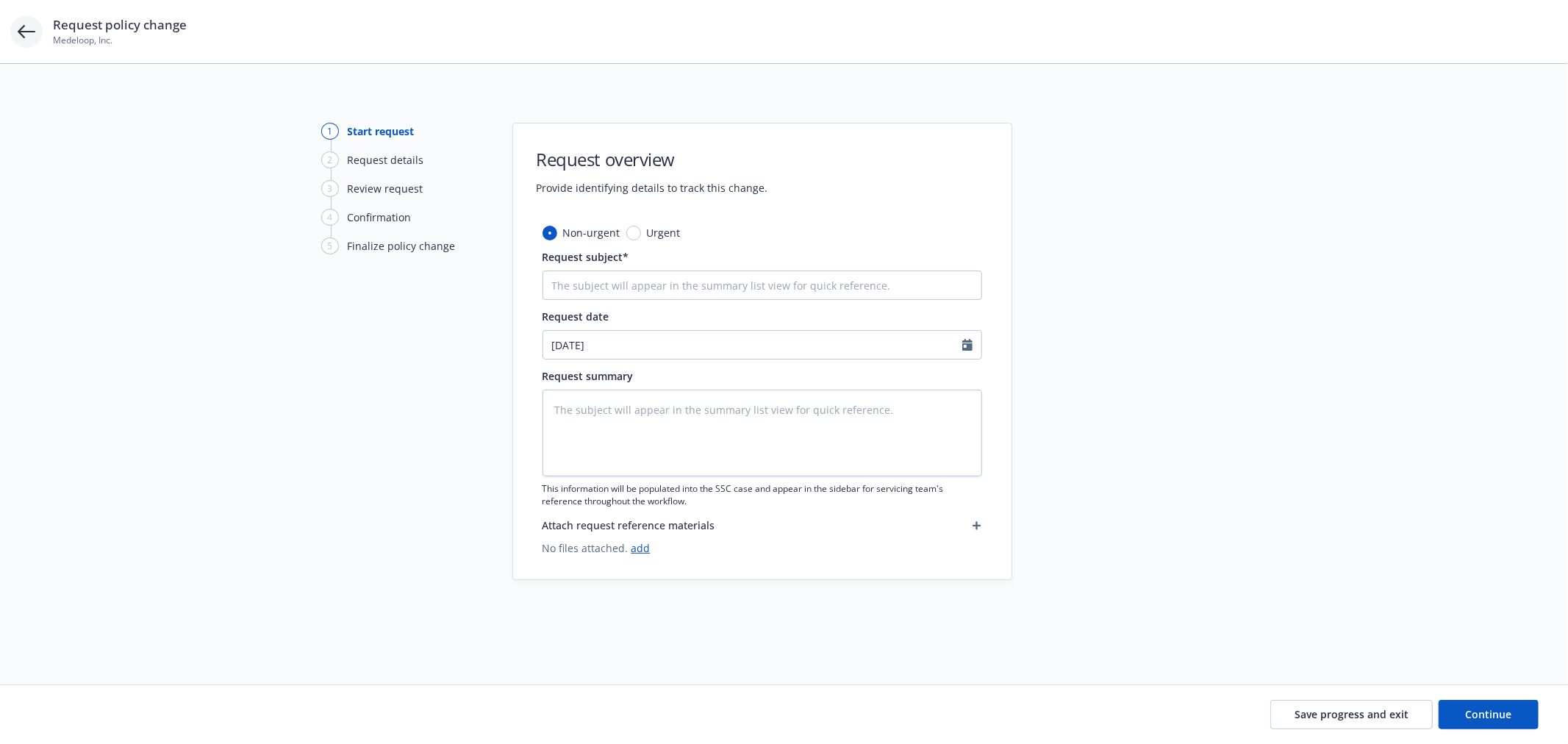
click at [25, 31] on icon at bounding box center [27, 31] width 18 height 13
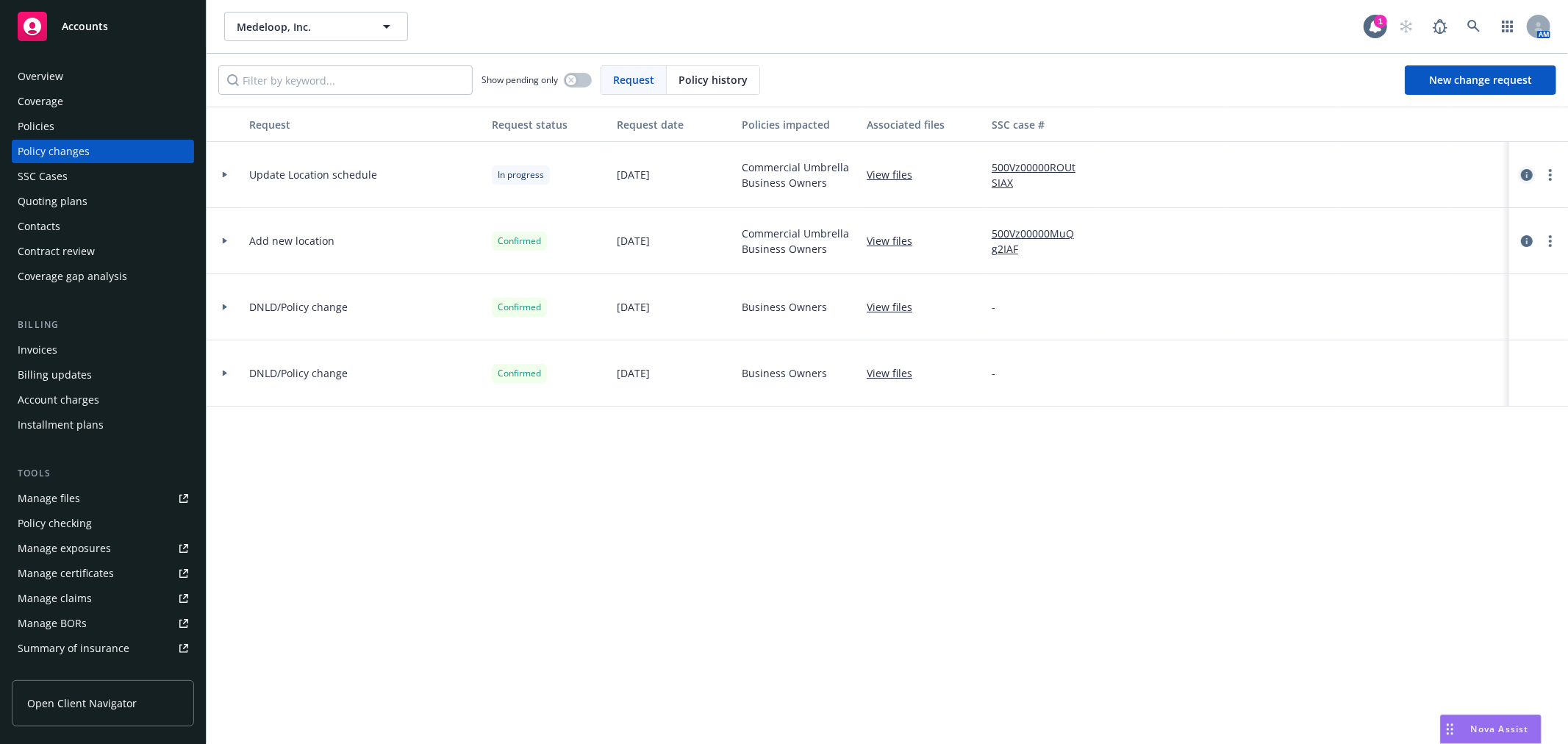
click at [1525, 179] on icon "circleInformation" at bounding box center [1527, 175] width 12 height 12
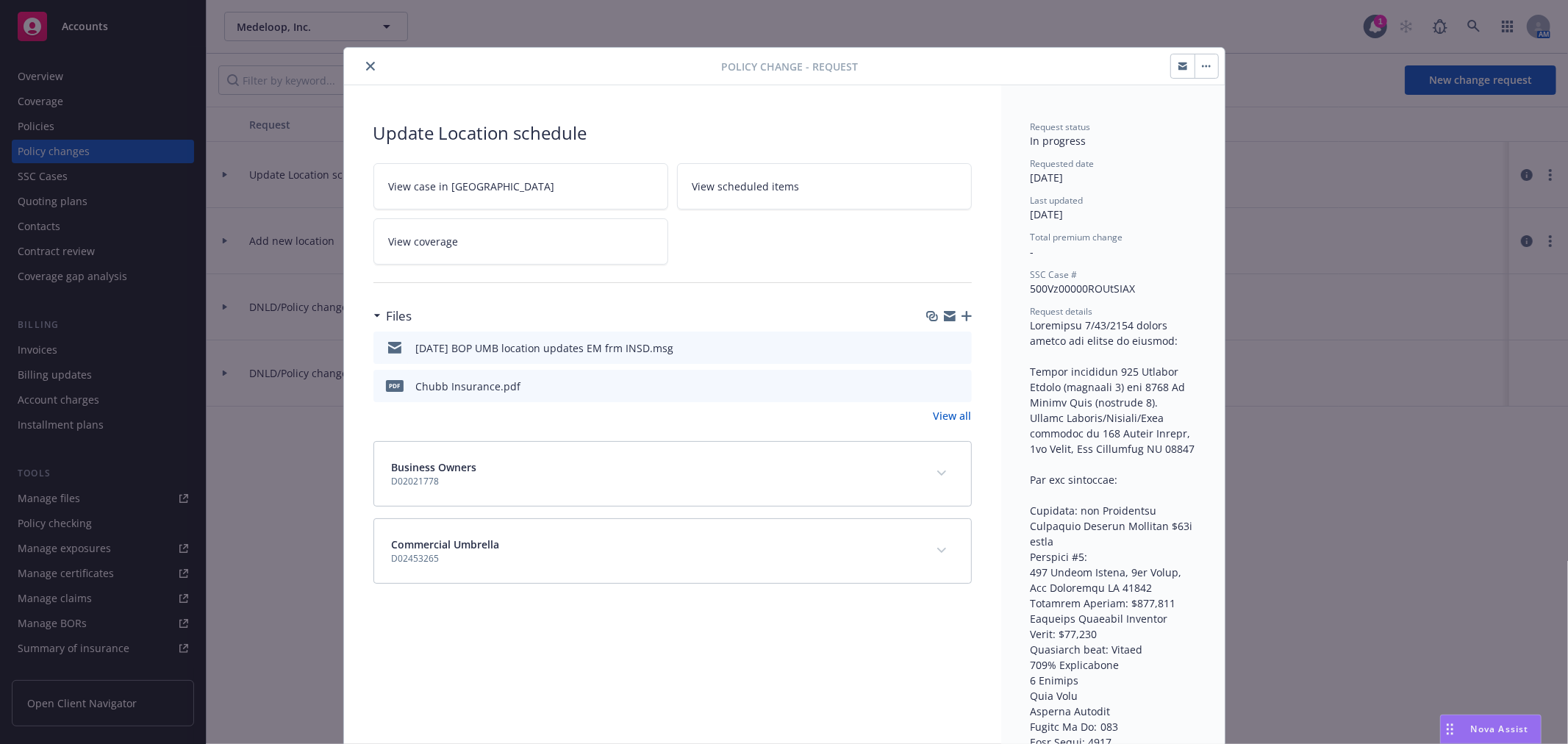
click at [364, 60] on button "close" at bounding box center [371, 67] width 18 height 18
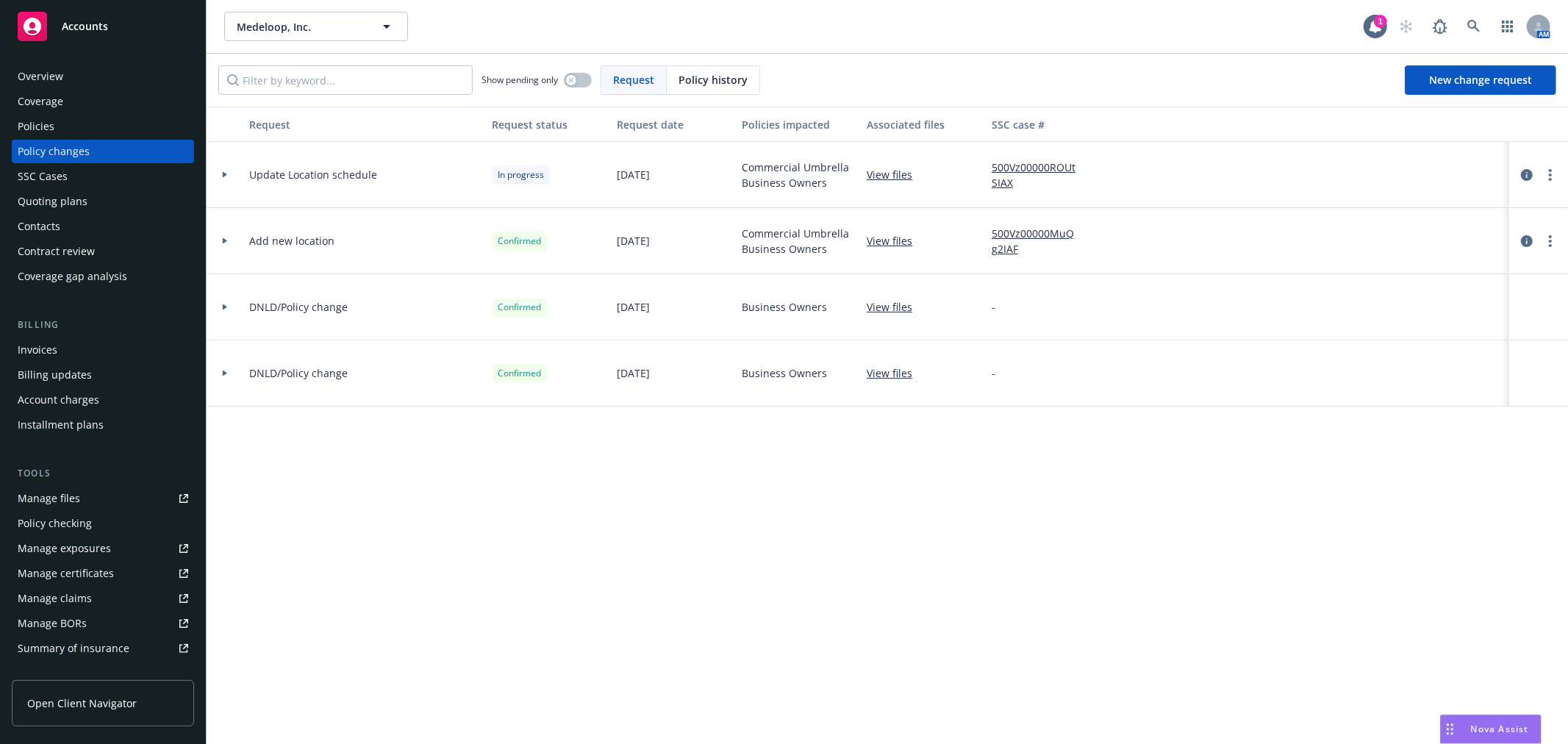
click at [1532, 96] on div "Show pending only Request Policy history New change request" at bounding box center [887, 80] width 1362 height 53
click at [1529, 83] on span "New change request" at bounding box center [1481, 79] width 103 height 14
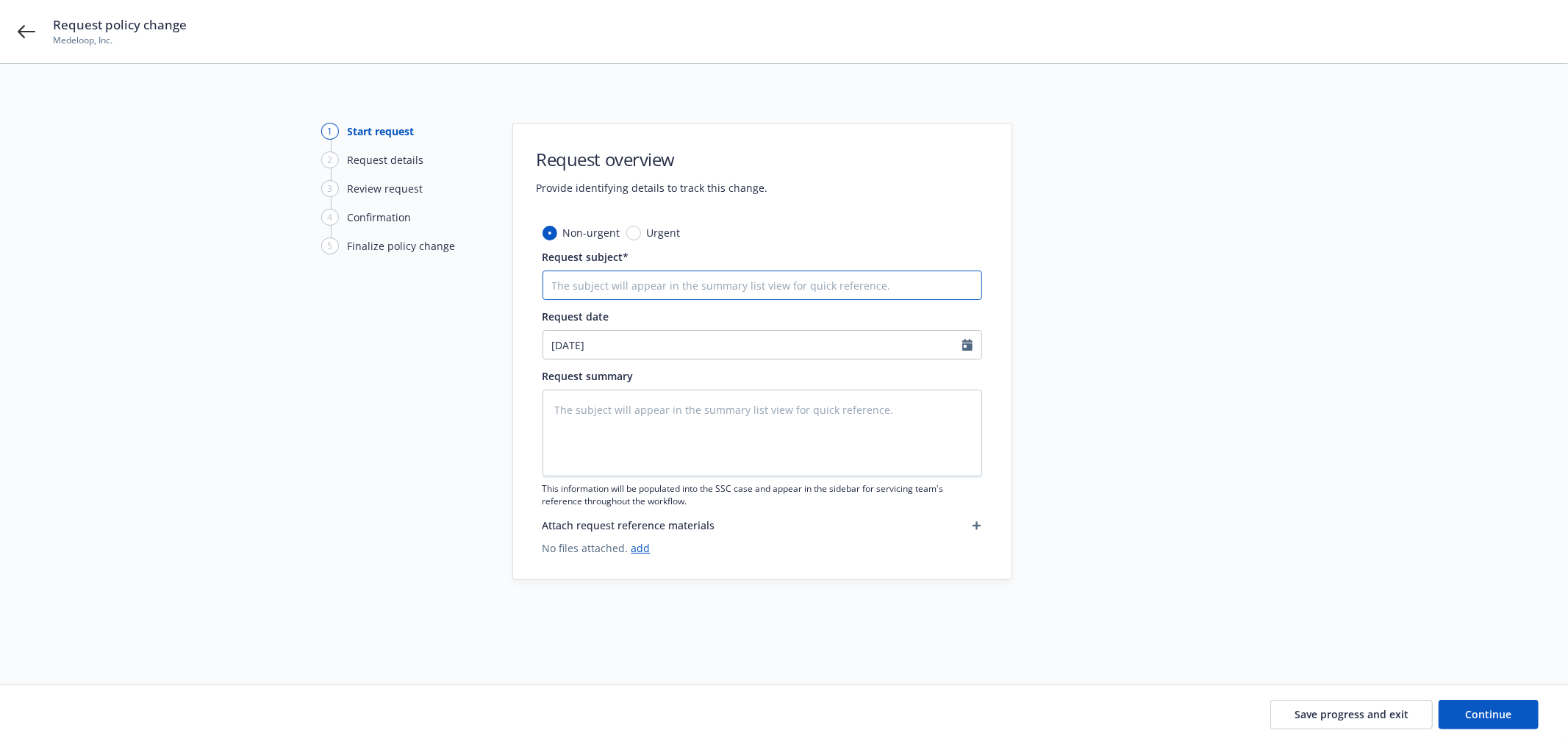
click at [614, 287] on input "Request subject*" at bounding box center [763, 285] width 440 height 29
type textarea "x"
type input "U"
type textarea "x"
type input "Up"
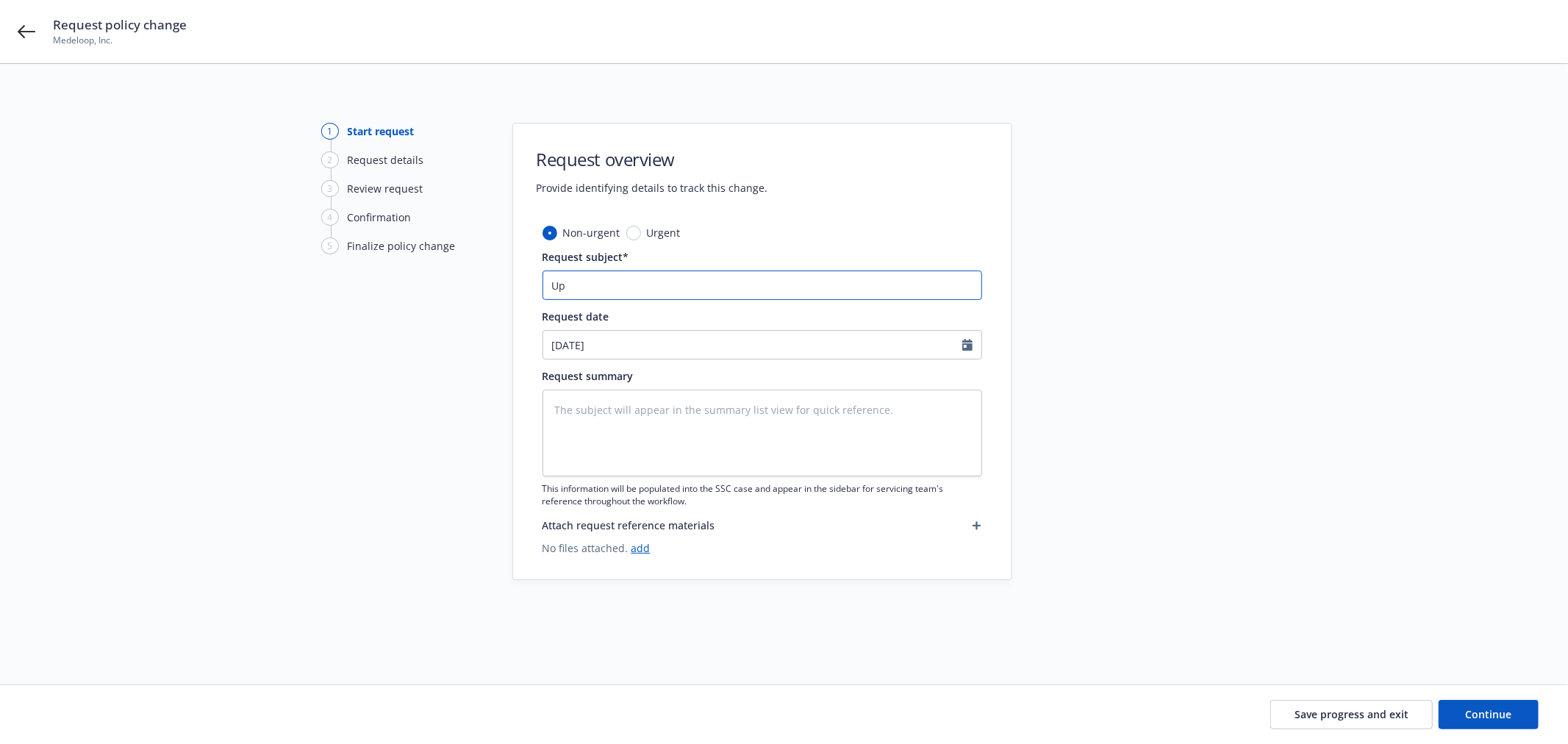
type textarea "x"
type input "Upd"
type textarea "x"
type input "Upda"
type textarea "x"
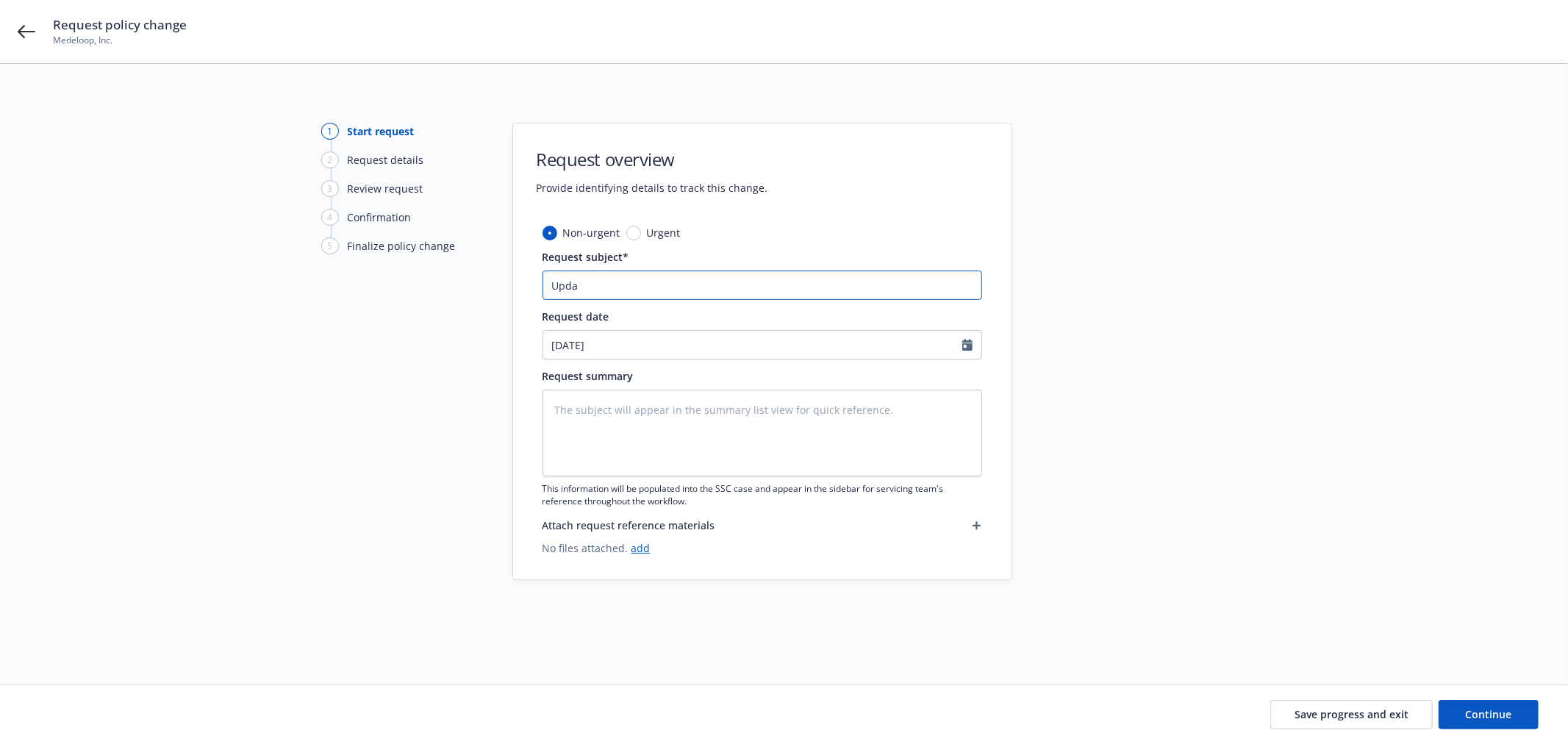
type input "Updat"
type textarea "x"
type input "Update"
type textarea "x"
type input "Update"
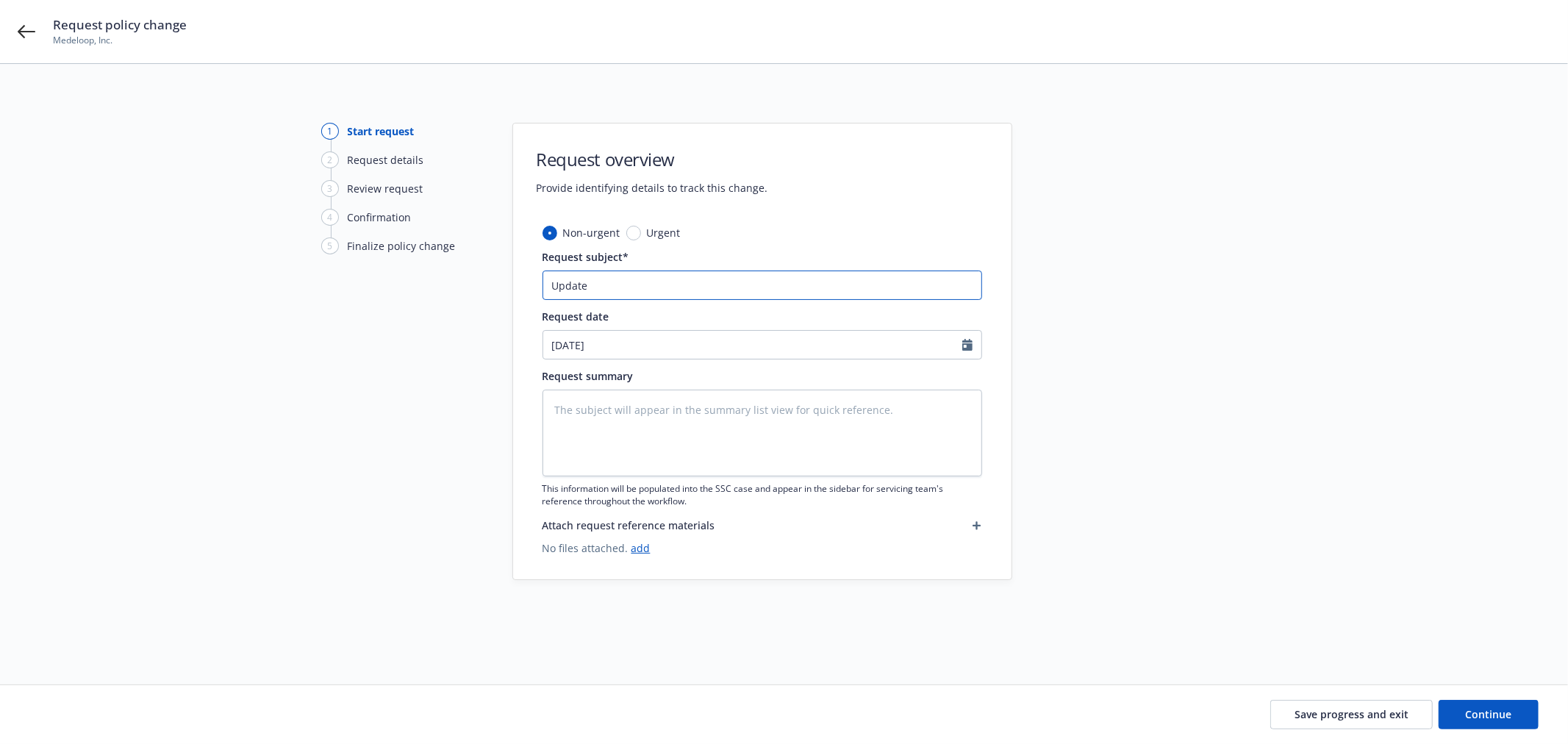
type textarea "x"
type input "Update M"
type textarea "x"
type input "Update Ma"
type textarea "x"
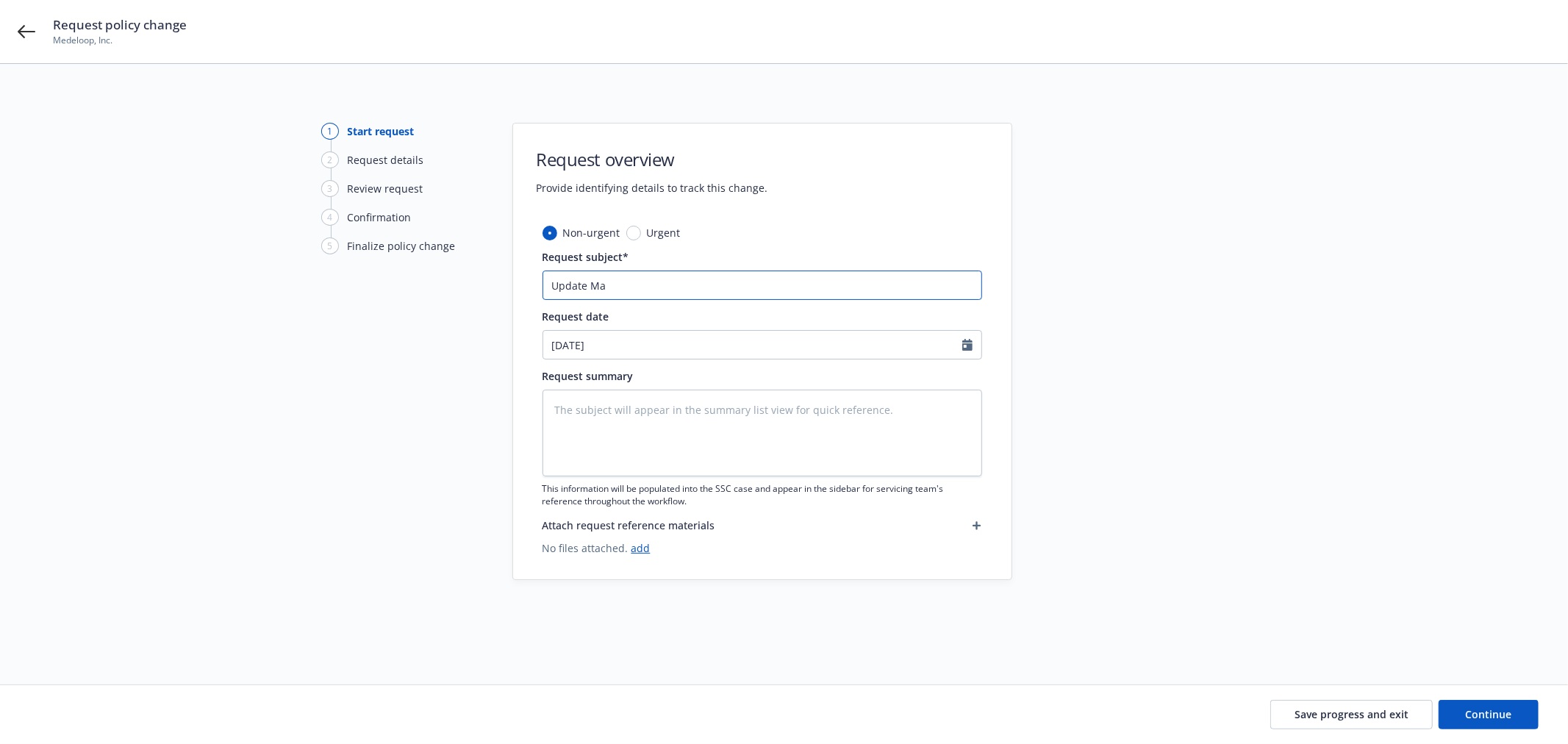
type input "Update Mai"
type textarea "x"
type input "Update Mail"
type textarea "x"
type input "Update Maili"
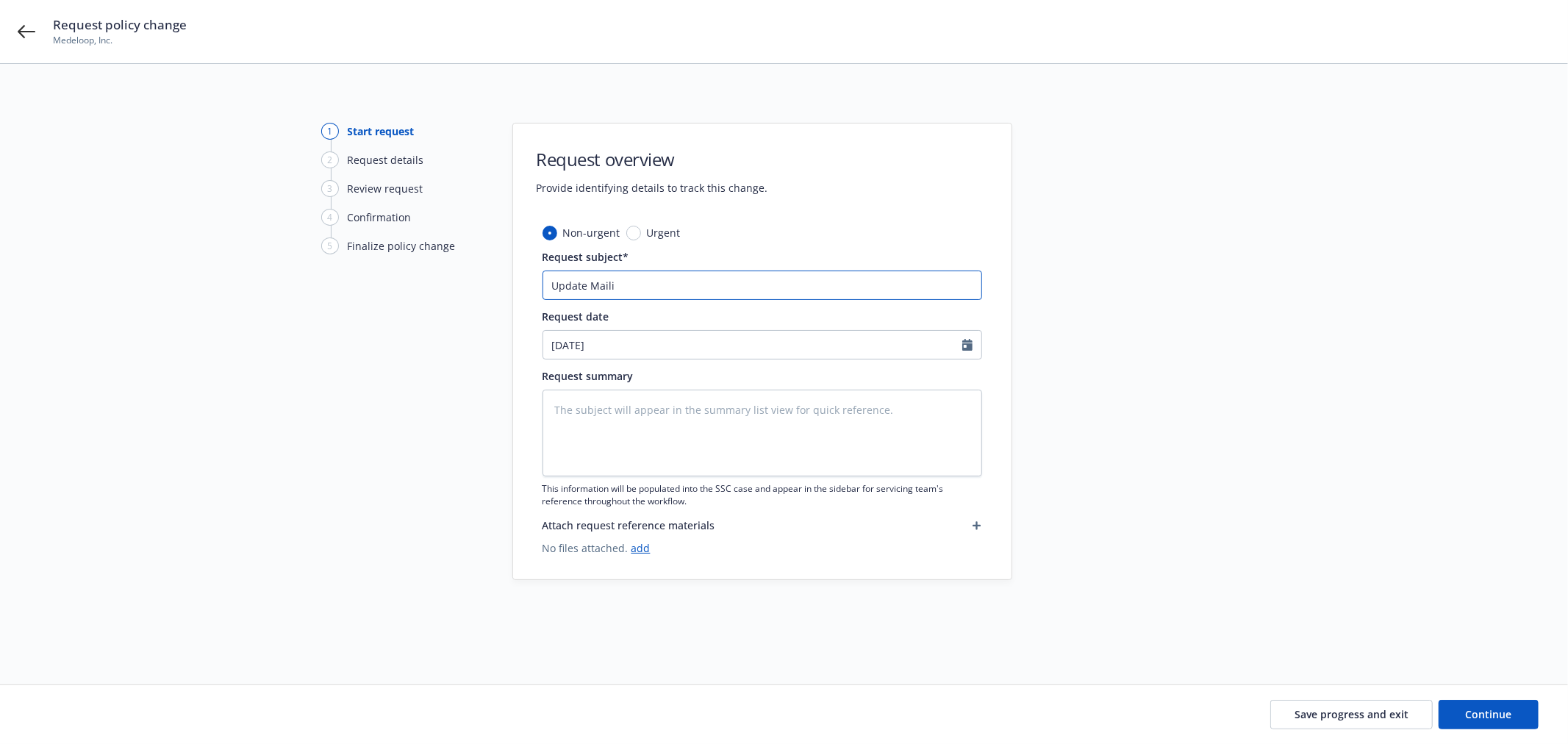
type textarea "x"
type input "Update Mailin"
type textarea "x"
type input "Update Mailing"
type textarea "x"
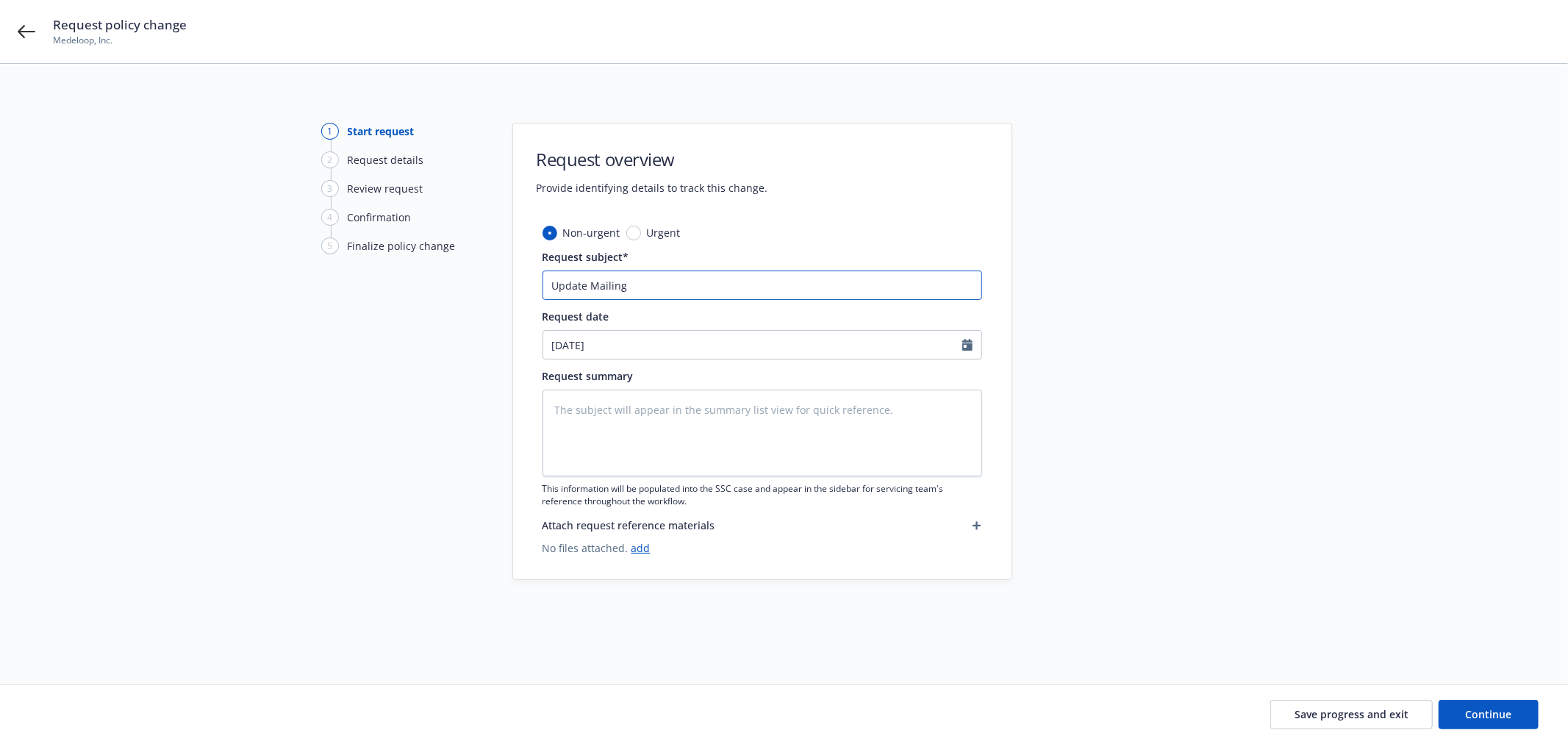
type input "Update Mailing"
type textarea "x"
type input "Update Mailing a"
type textarea "x"
type input "Update Mailing ad"
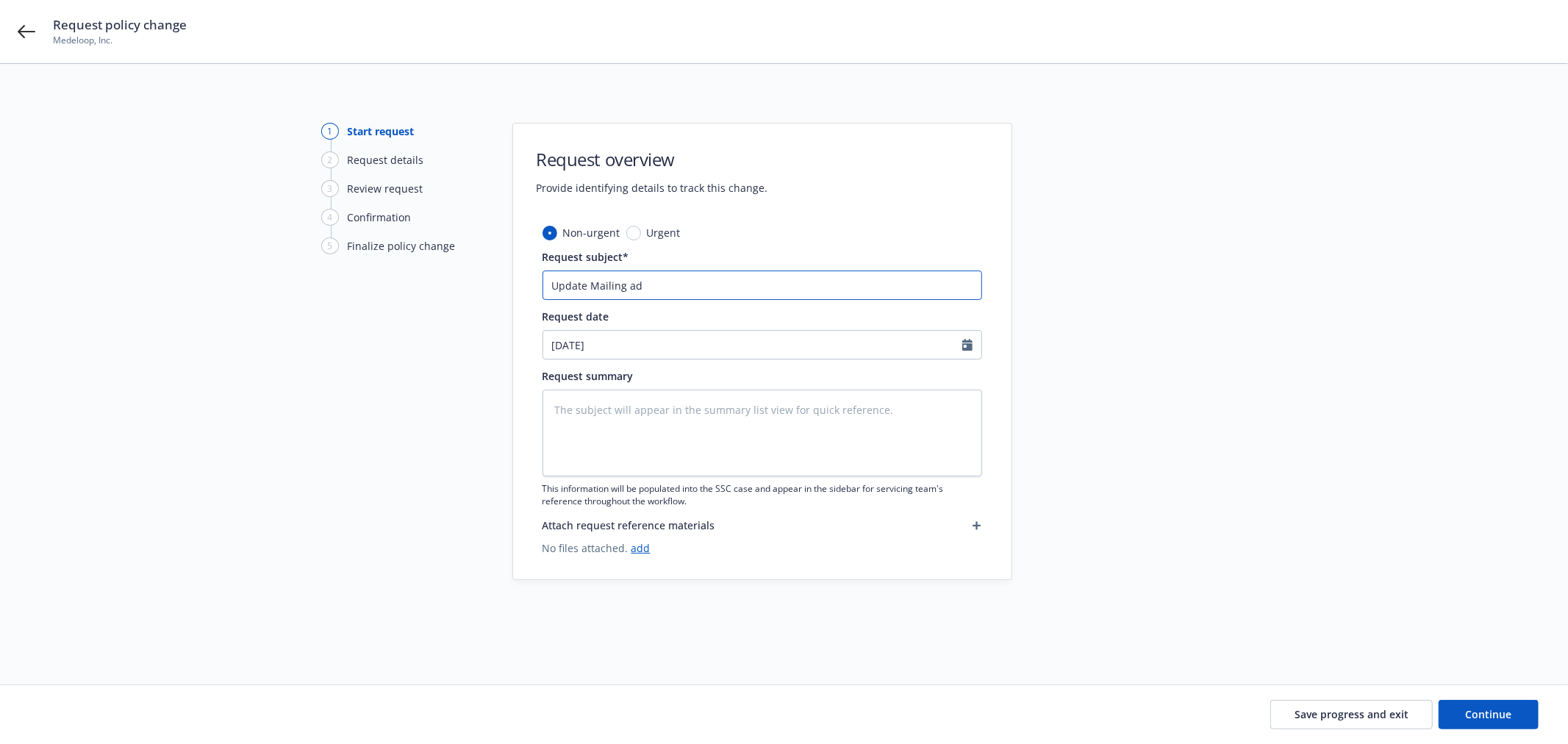
type textarea "x"
type input "Update Mailing add"
type textarea "x"
type input "Update Mailing addr"
type textarea "x"
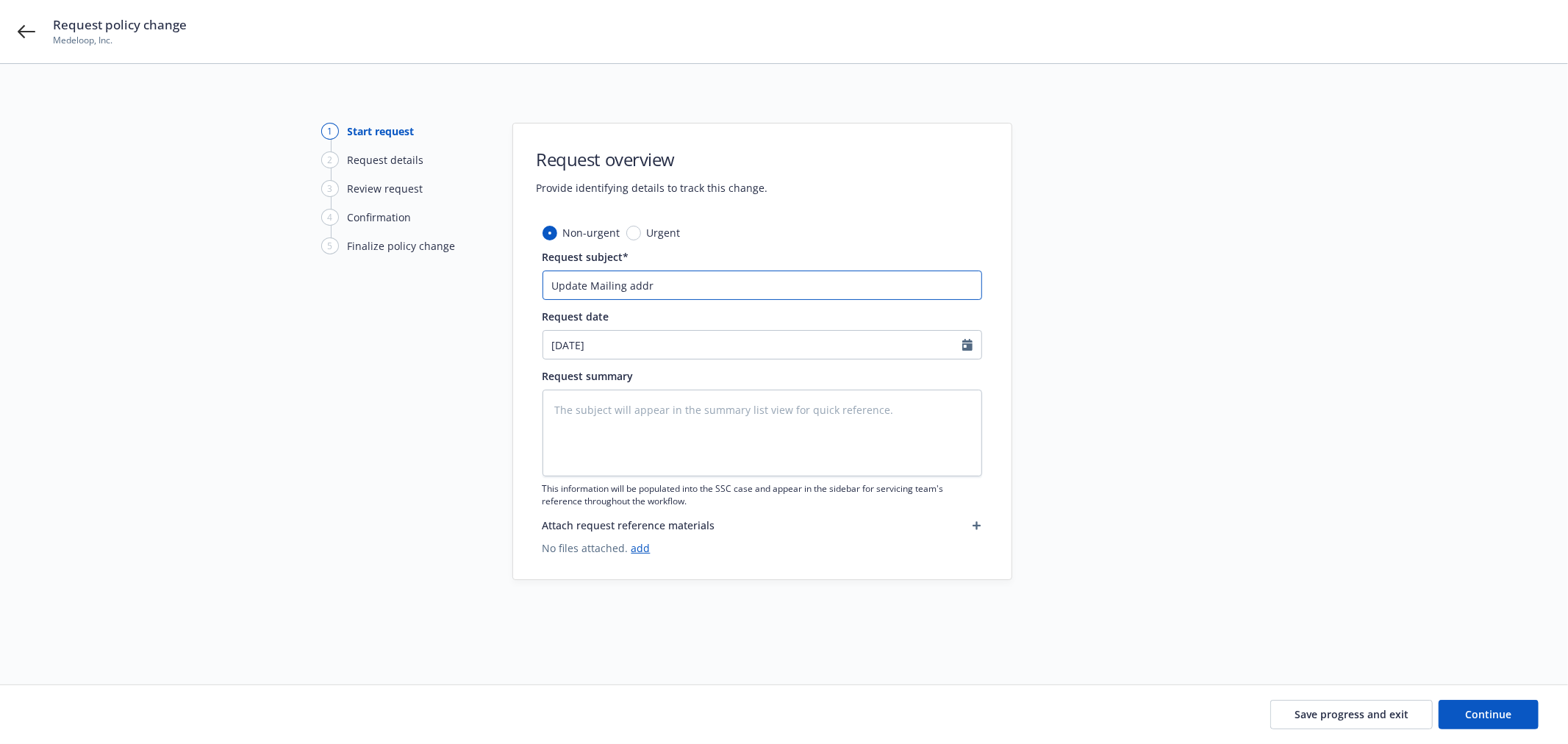
type input "Update Mailing addre"
type textarea "x"
type input "Update Mailing addres"
type textarea "x"
type input "Update Mailing address"
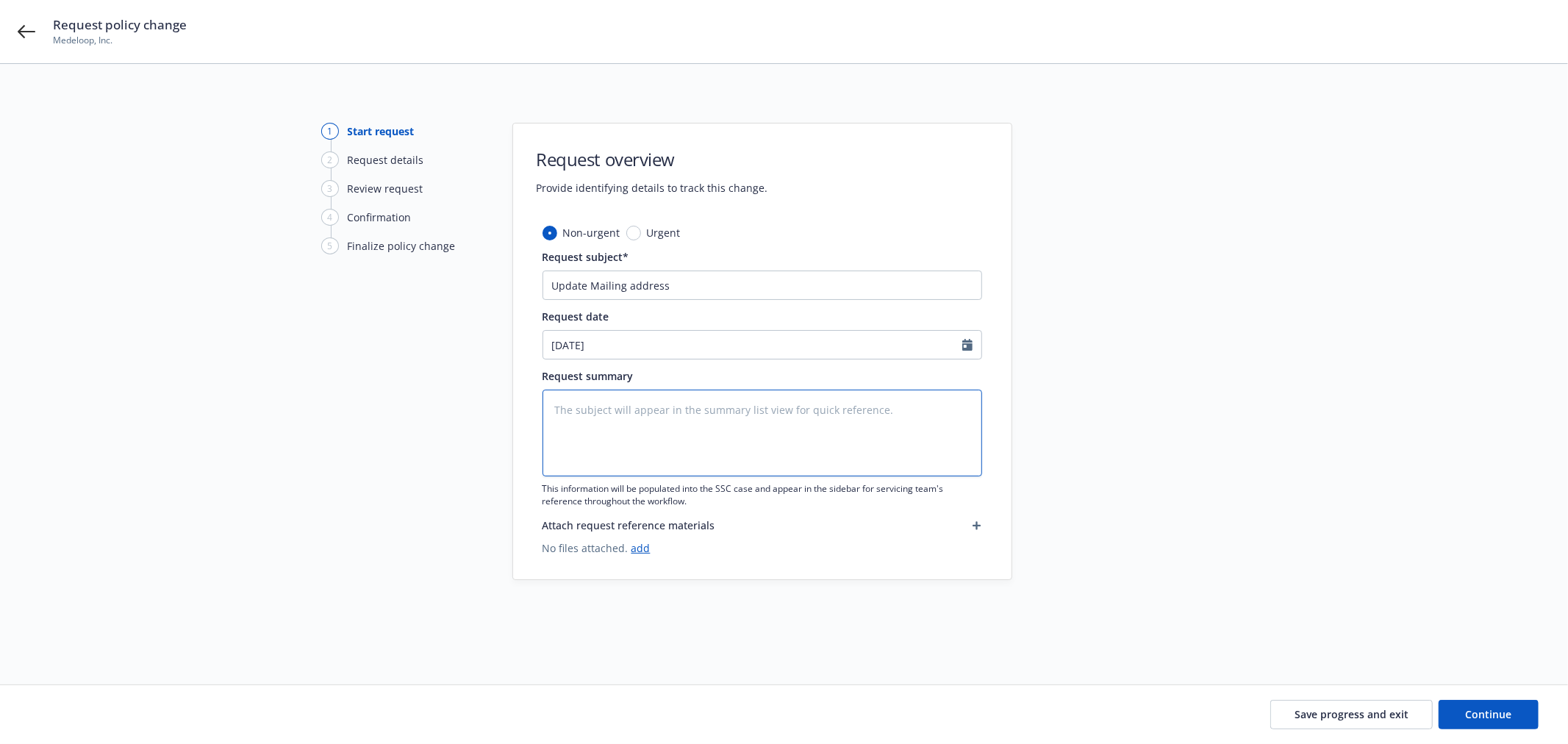
click at [840, 429] on textarea at bounding box center [763, 433] width 440 height 87
click at [735, 428] on textarea at bounding box center [763, 433] width 440 height 87
paste textarea "353 Kearny Street, 3rd Floor San Francisco, CA 94108"
type textarea "x"
type textarea "353 Kearny Street, 3rd Floor San Francisco, CA 94108"
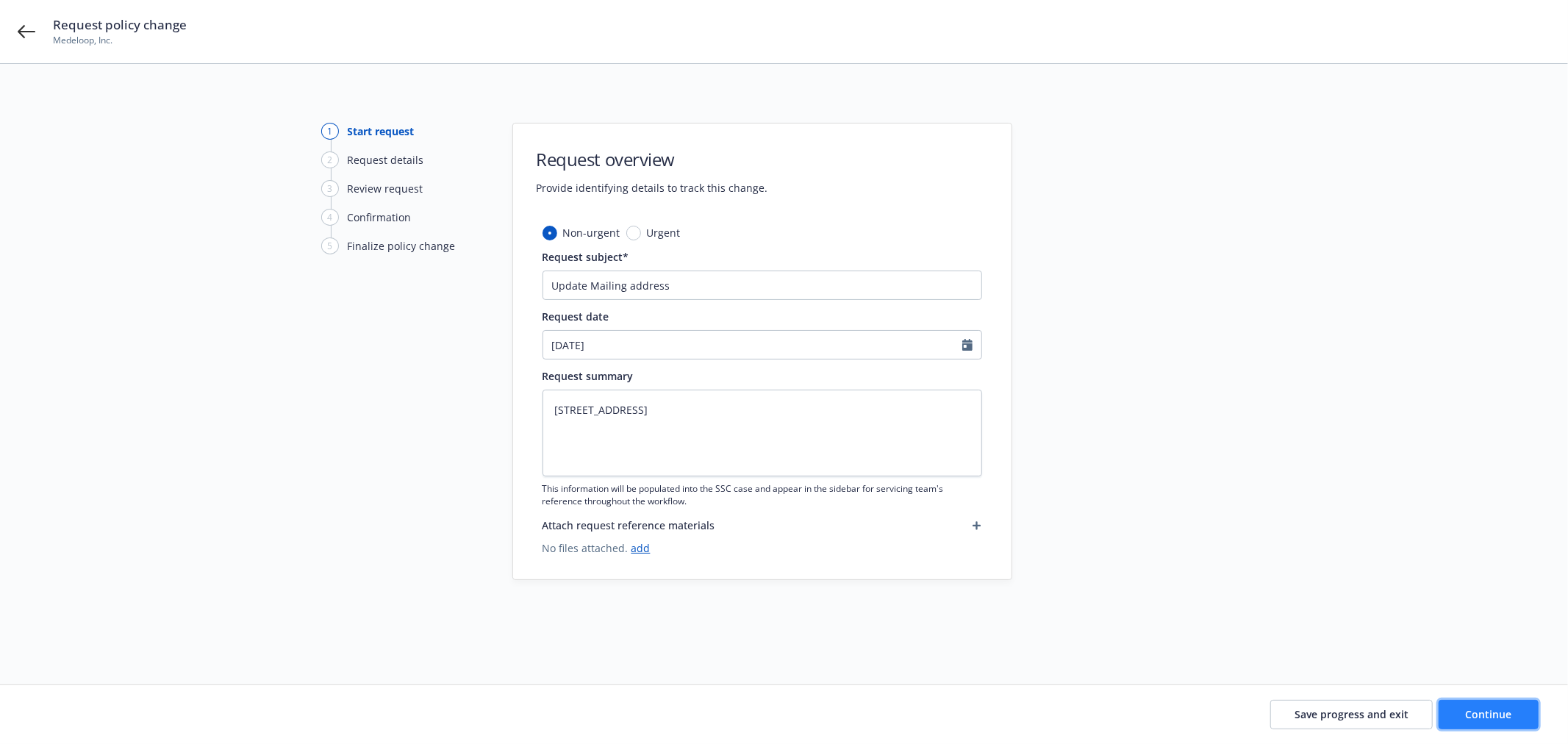
click at [1481, 716] on span "Continue" at bounding box center [1489, 714] width 46 height 14
type textarea "x"
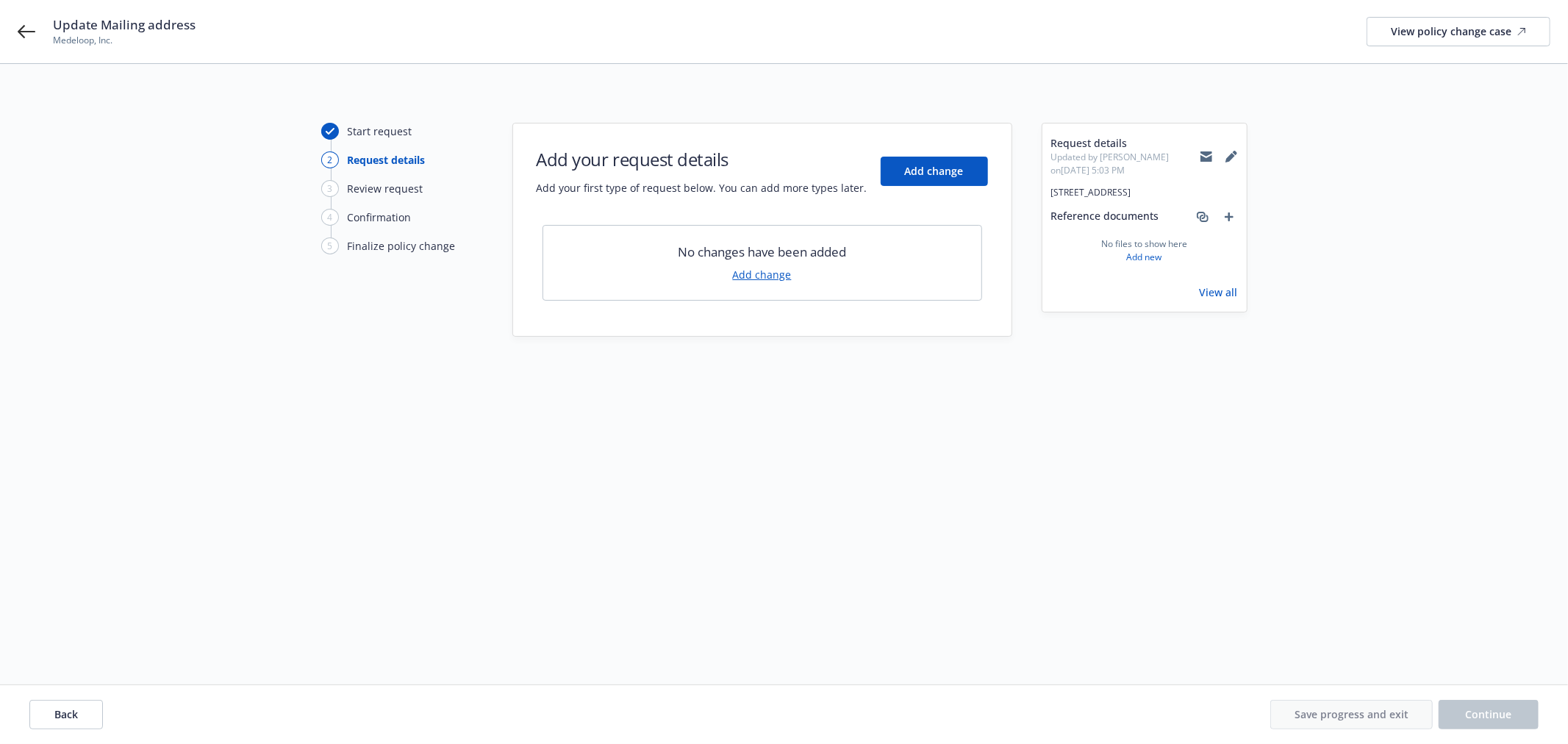
click at [773, 271] on link "Add change" at bounding box center [762, 274] width 59 height 16
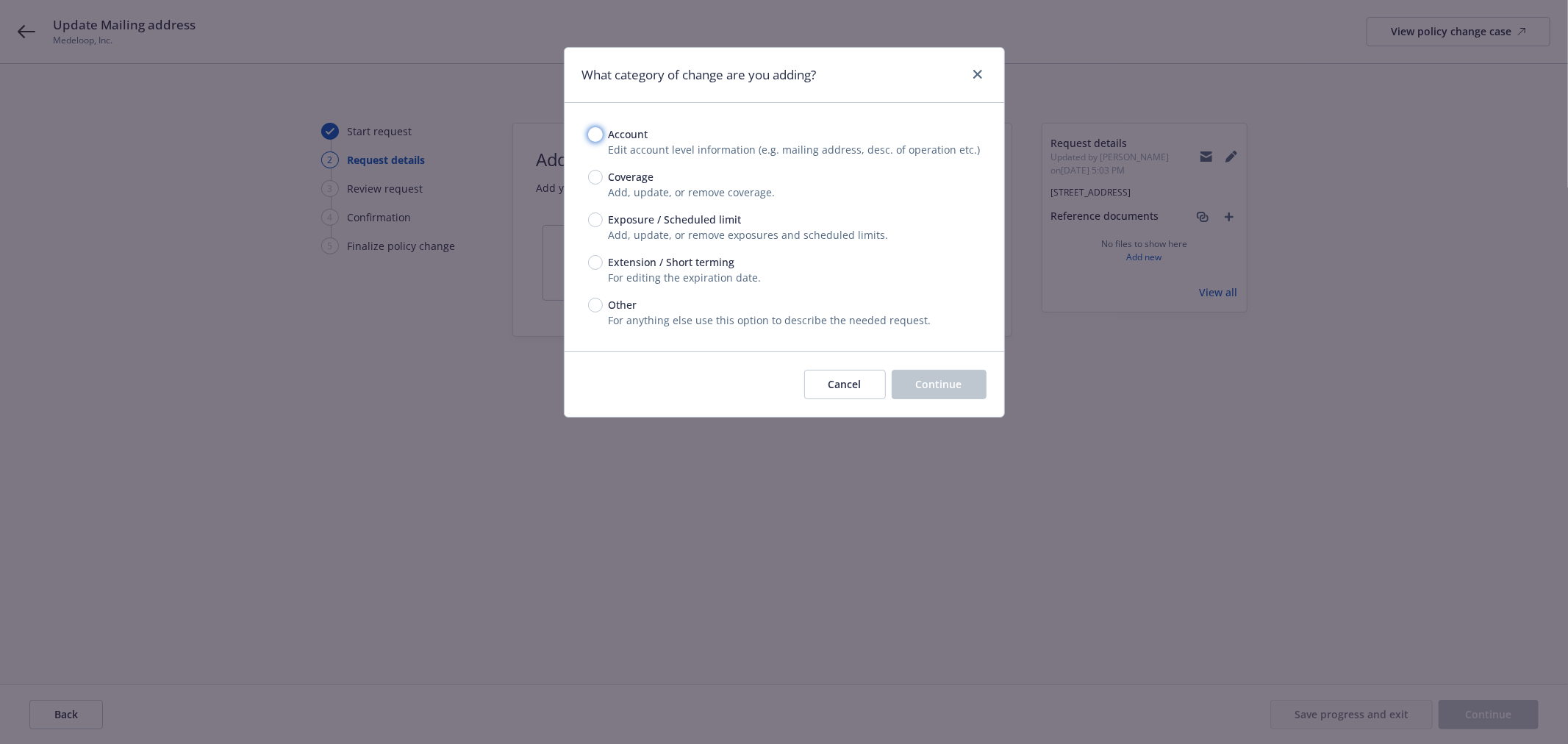
click at [595, 136] on input "Account" at bounding box center [596, 135] width 15 height 15
radio input "true"
click at [595, 136] on input "Account" at bounding box center [596, 135] width 15 height 15
click at [962, 384] on button "Continue" at bounding box center [939, 384] width 95 height 29
select select "US"
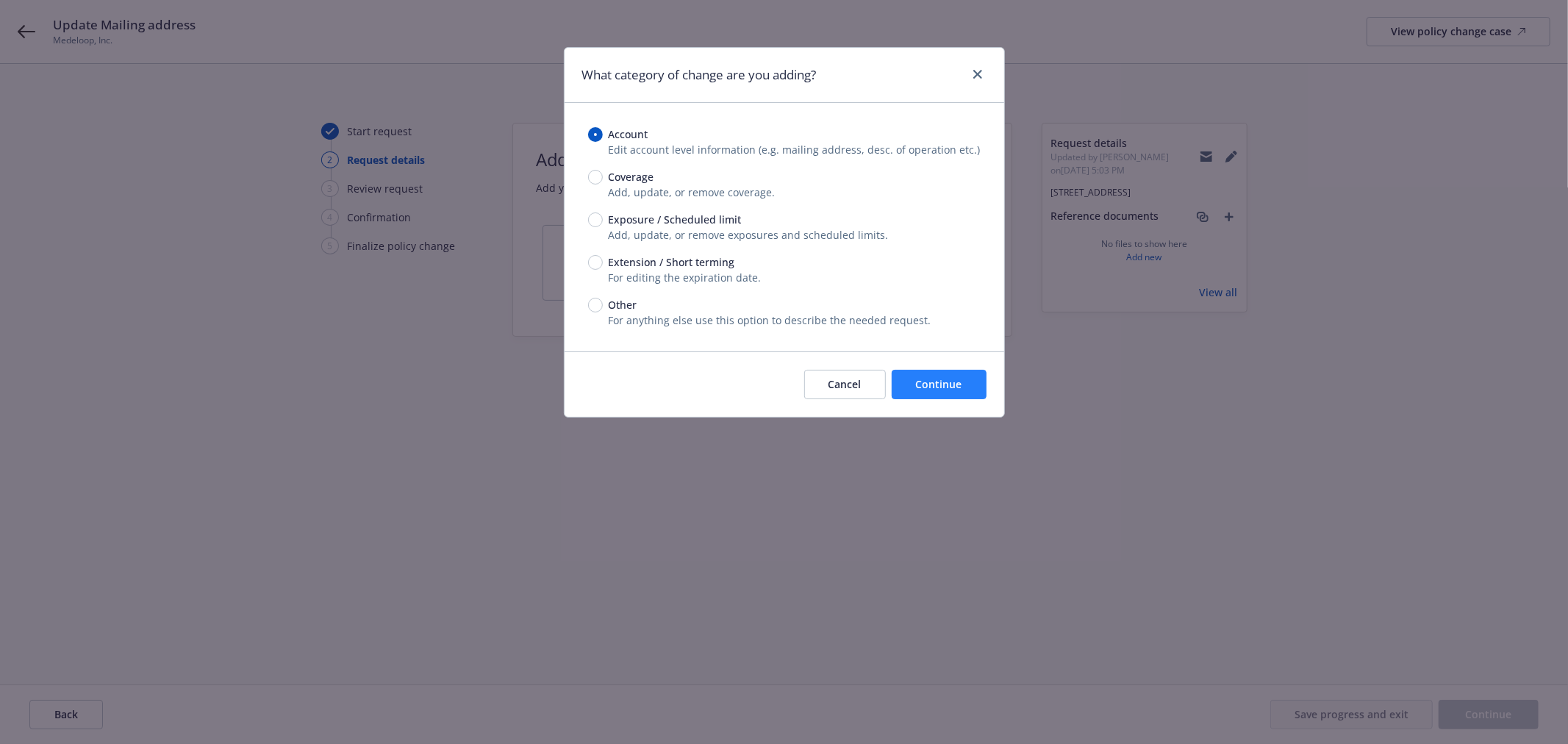
select select "C-corporation"
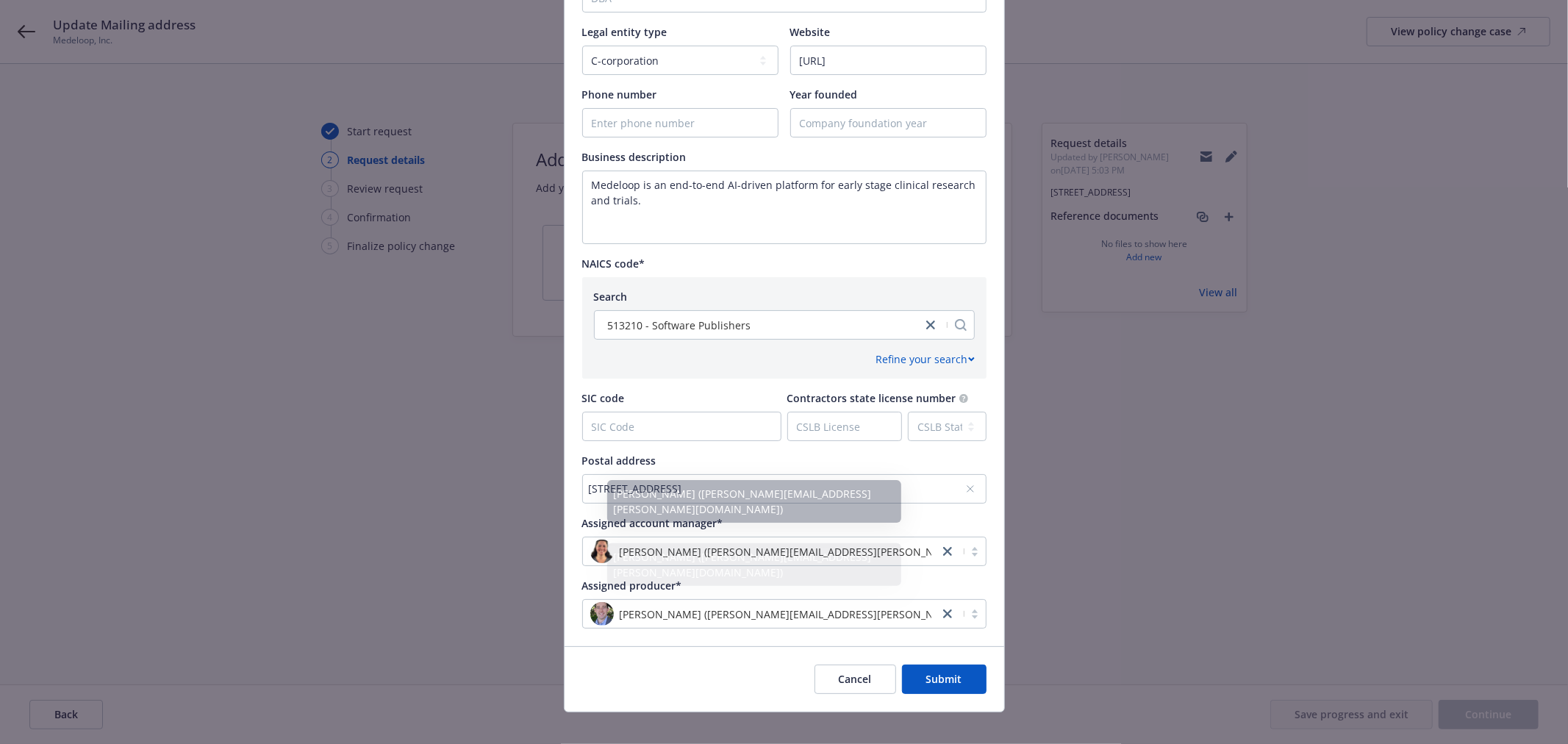
scroll to position [457, 0]
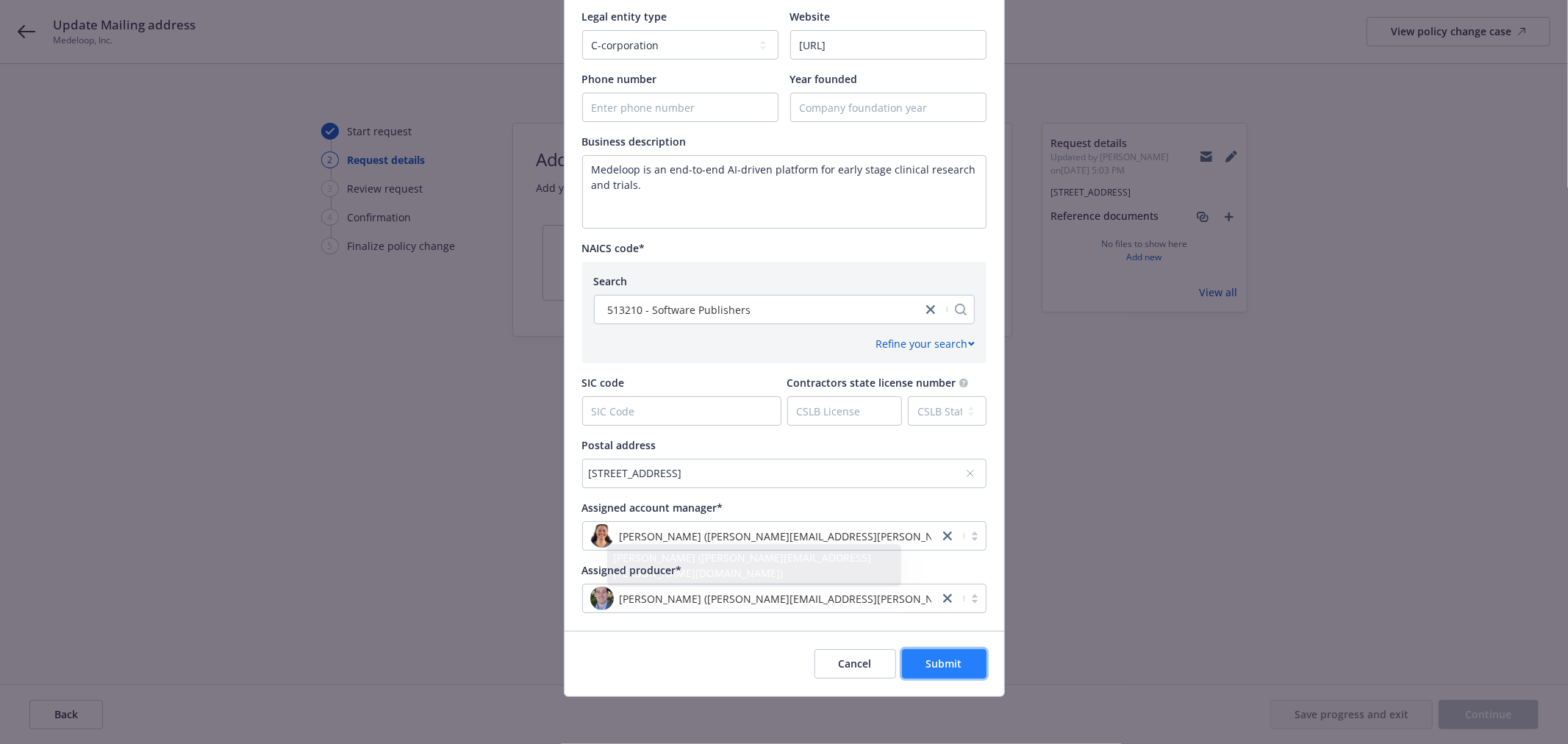
click at [932, 651] on button "Submit" at bounding box center [944, 663] width 84 height 29
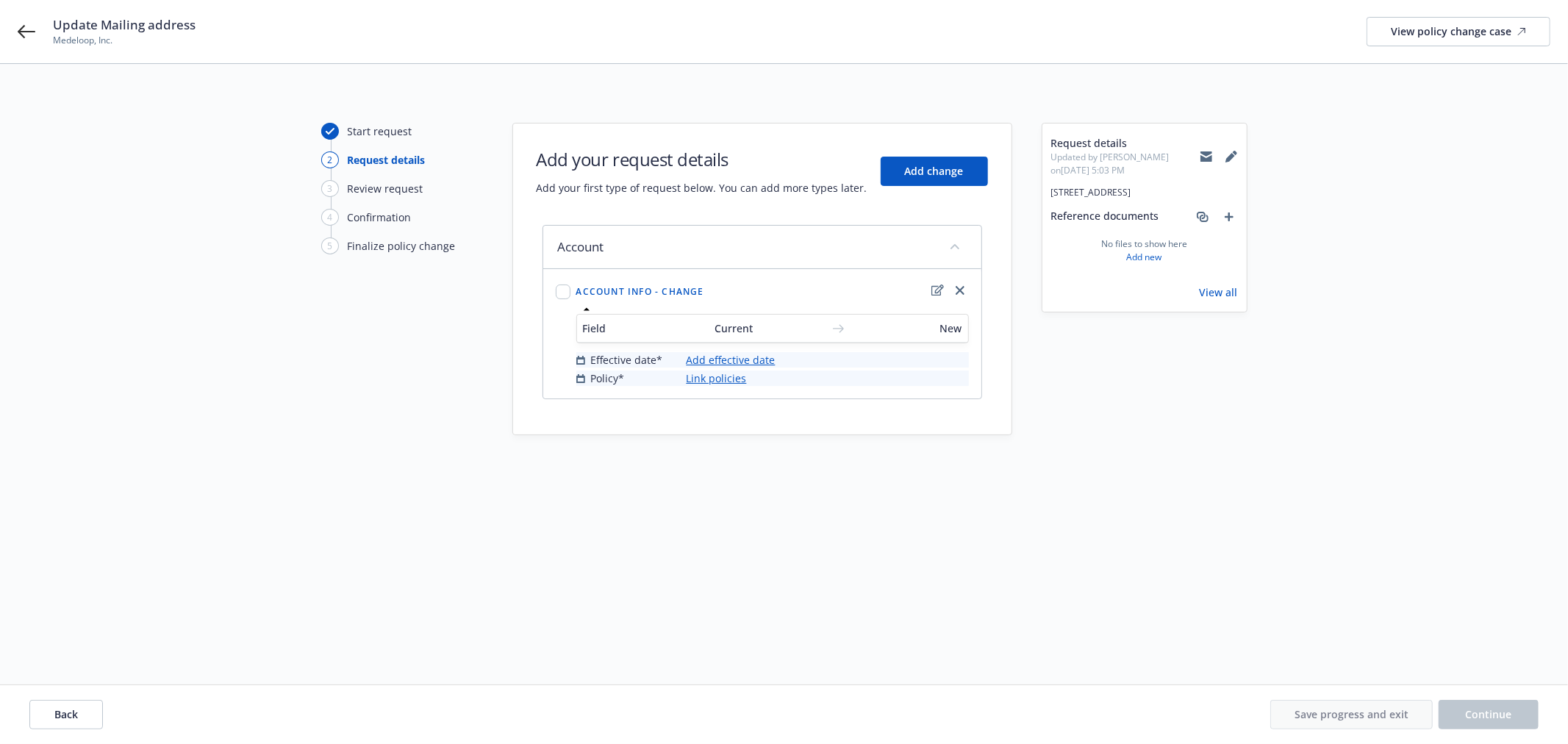
click at [758, 364] on link "Add effective date" at bounding box center [731, 360] width 89 height 16
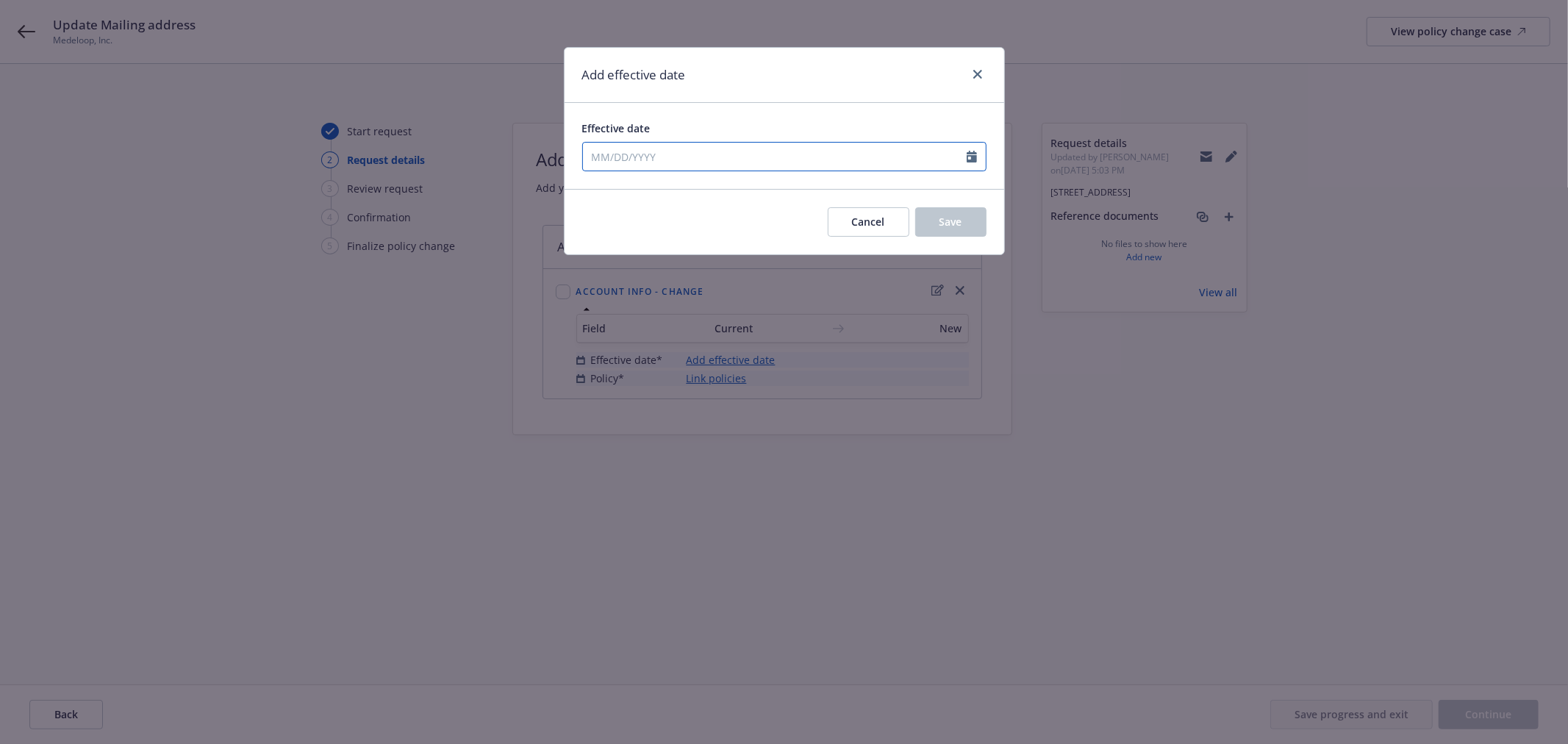
select select "8"
click at [780, 158] on input "Effective date" at bounding box center [775, 156] width 384 height 28
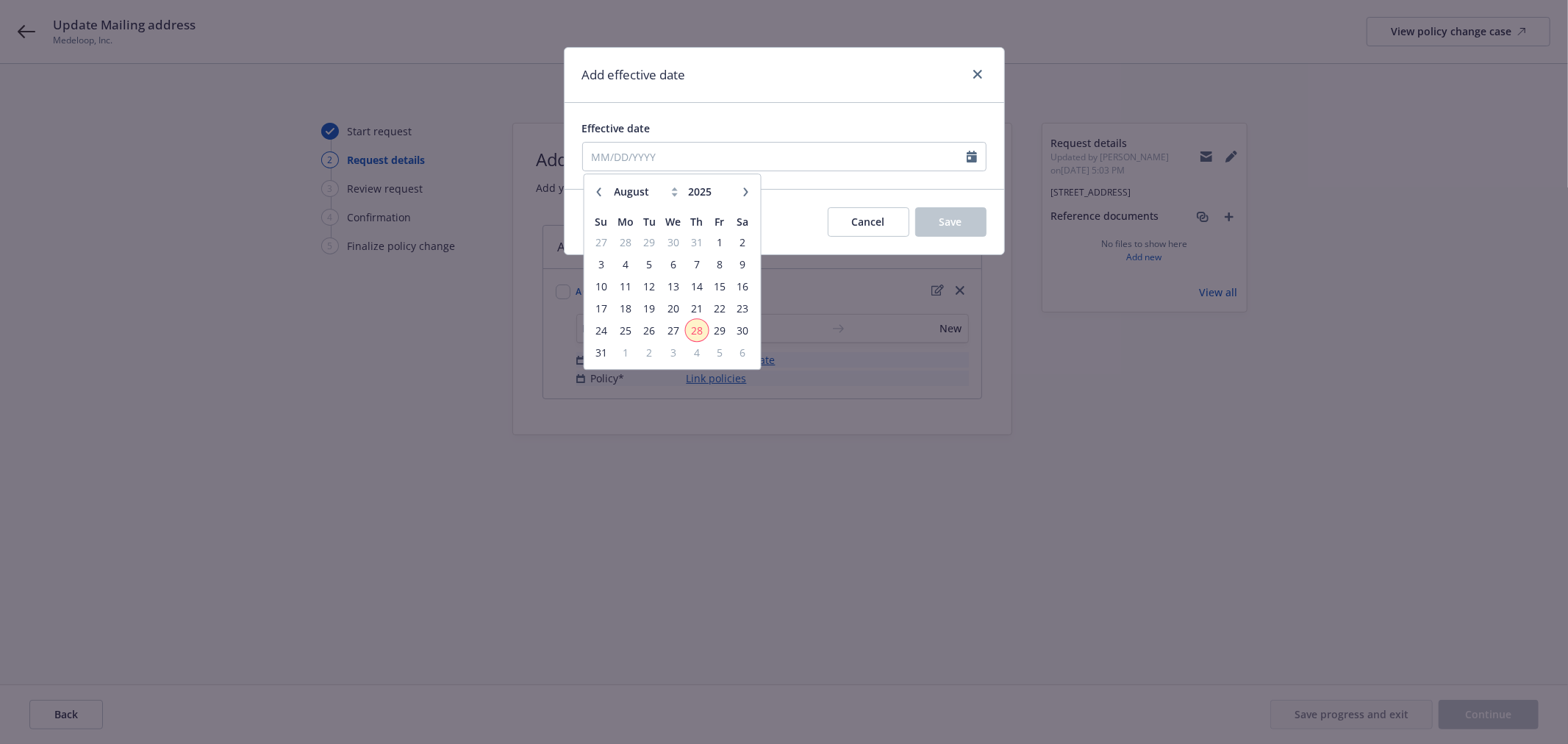
click at [698, 328] on span "28" at bounding box center [696, 331] width 20 height 19
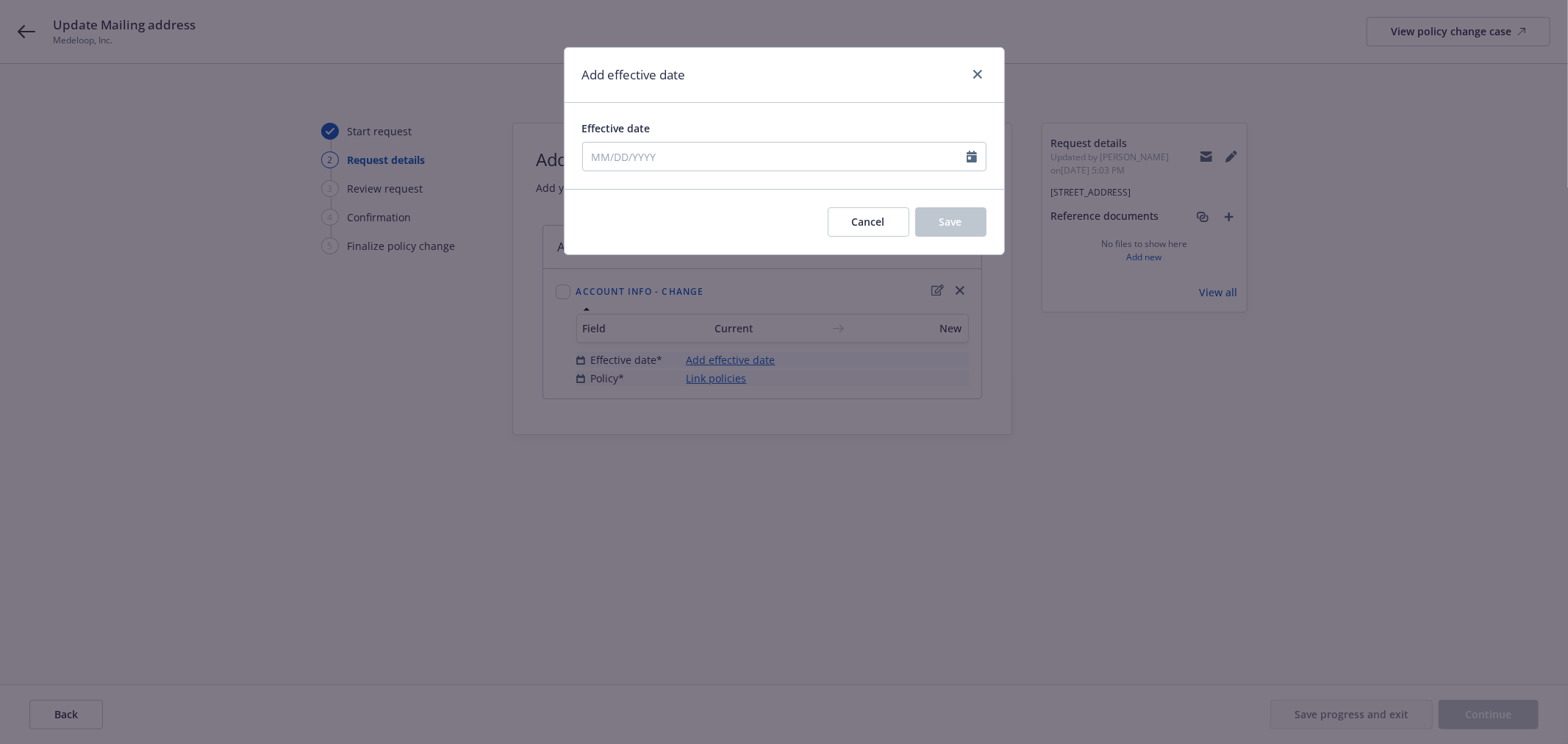
type input "08/28/2025"
click at [956, 217] on span "Save" at bounding box center [951, 221] width 22 height 14
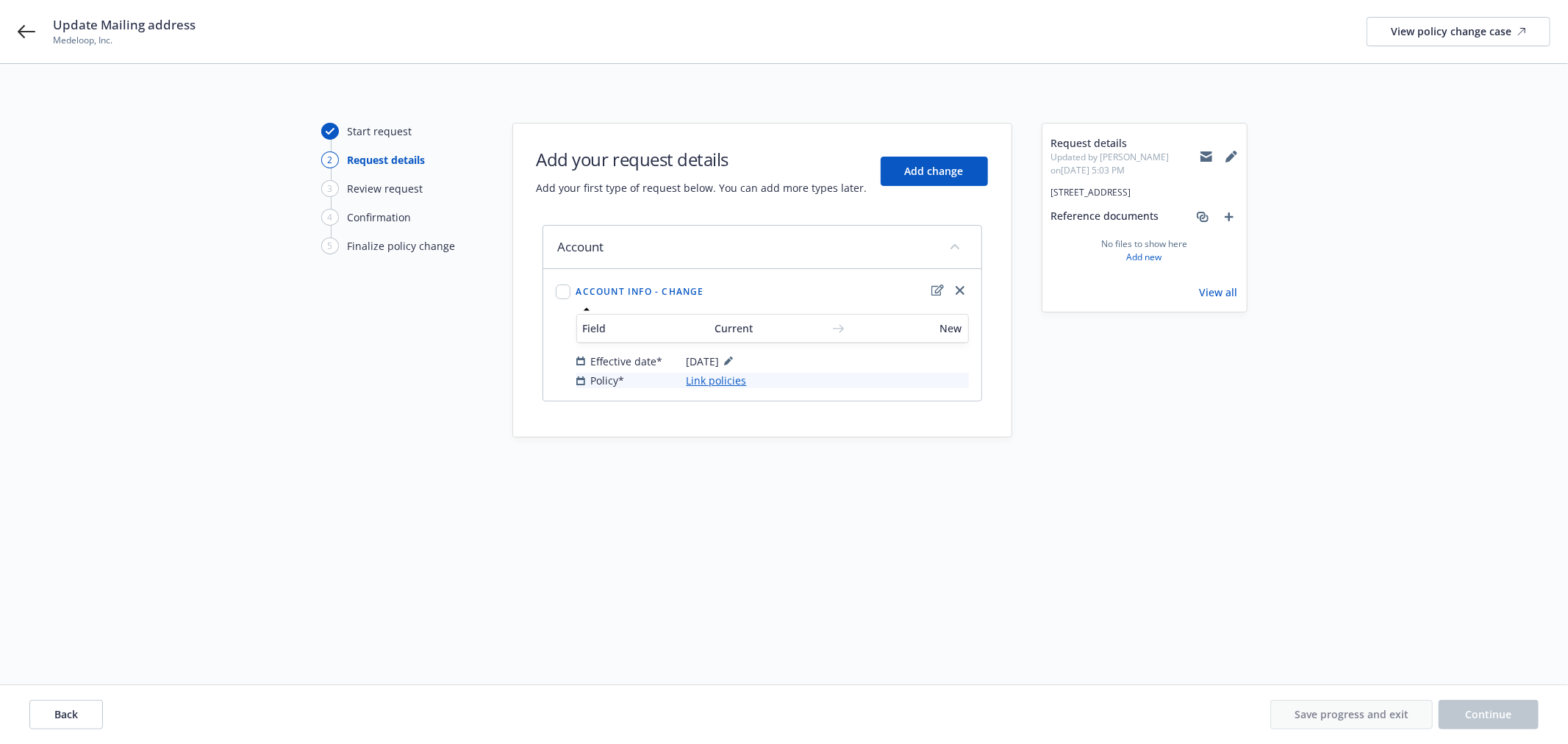
click at [729, 375] on link "Link policies" at bounding box center [716, 380] width 61 height 16
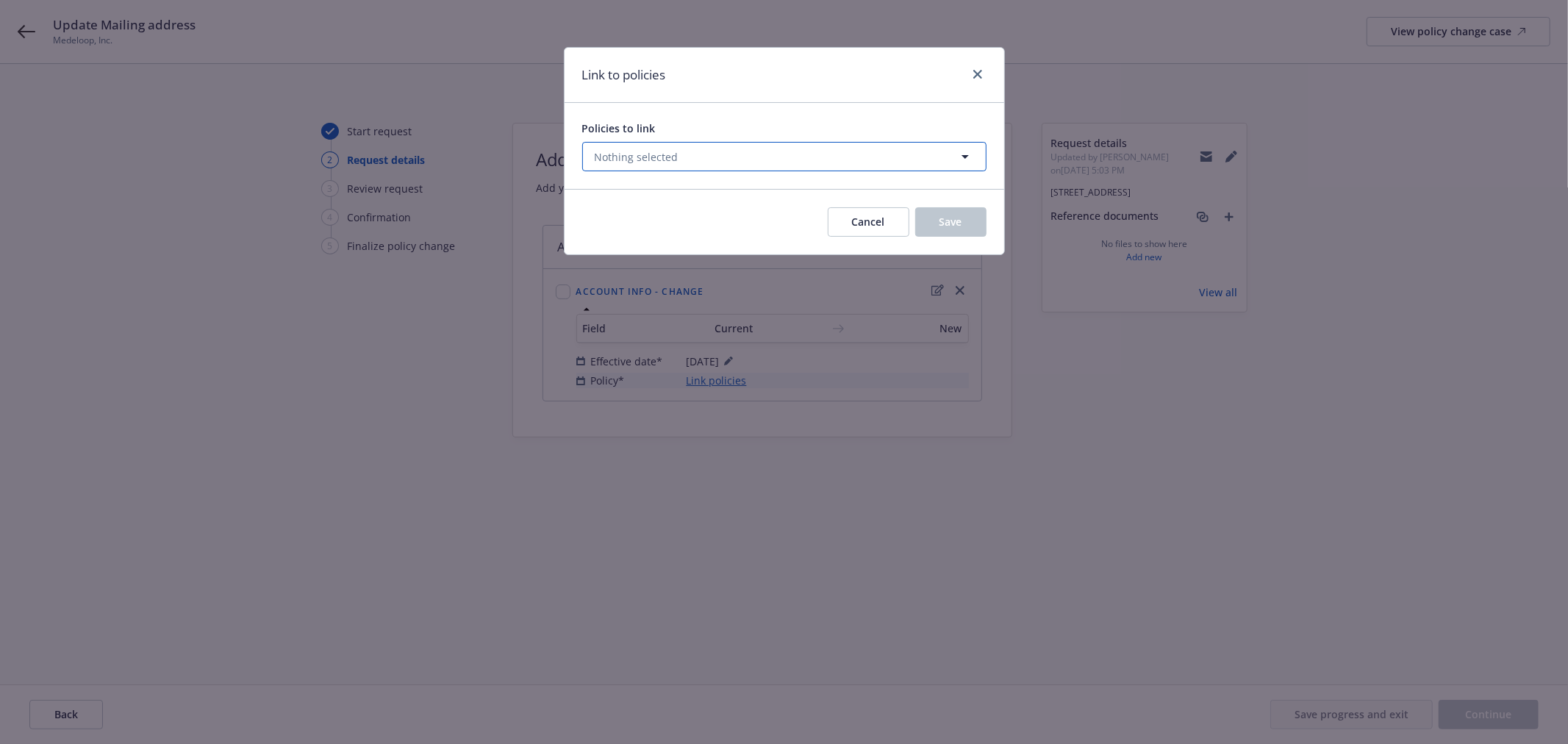
click at [824, 160] on button "Nothing selected" at bounding box center [784, 156] width 405 height 29
select select "ACTIVE"
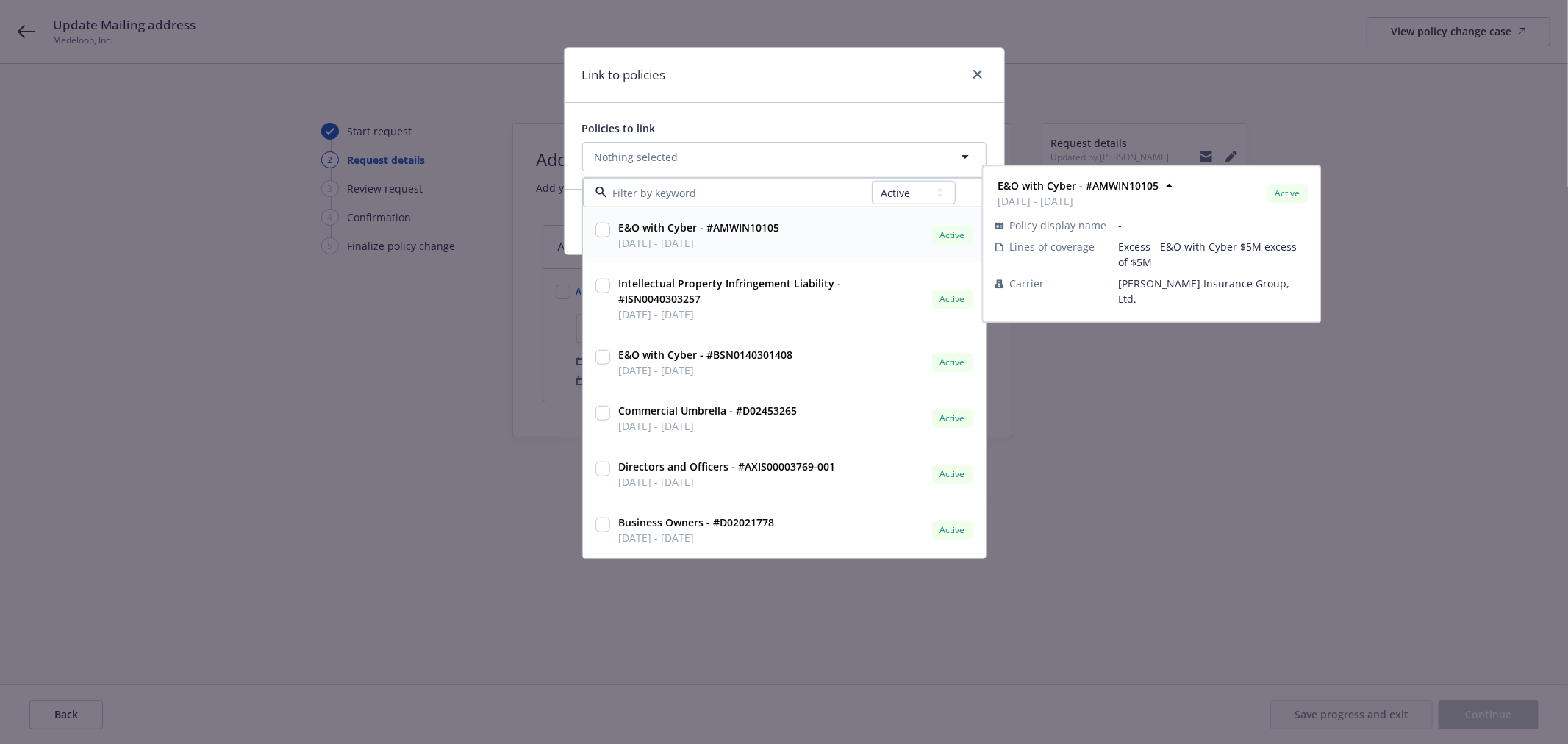
click at [595, 226] on input "checkbox" at bounding box center [603, 230] width 15 height 15
checkbox input "true"
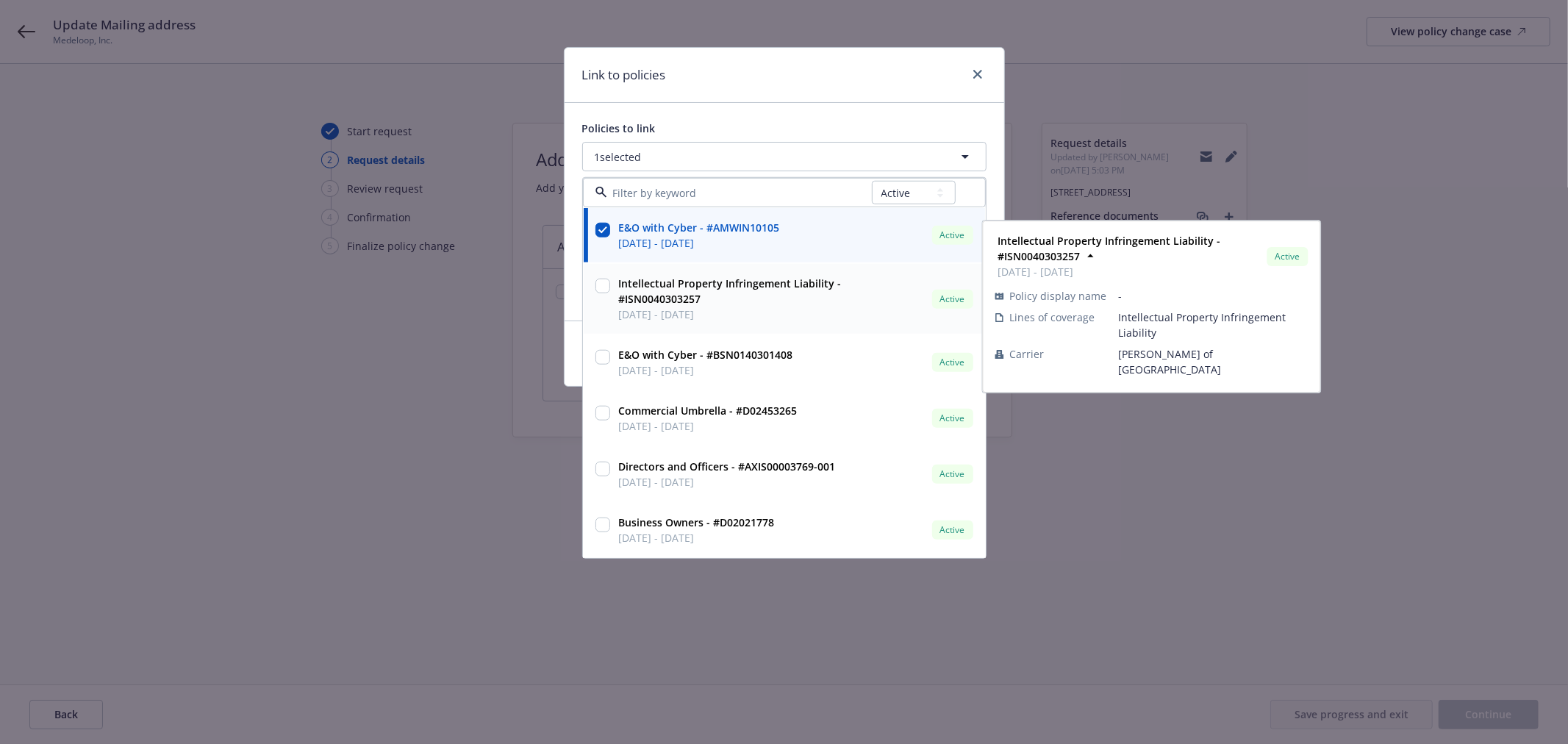
click at [600, 285] on input "checkbox" at bounding box center [603, 286] width 15 height 15
checkbox input "true"
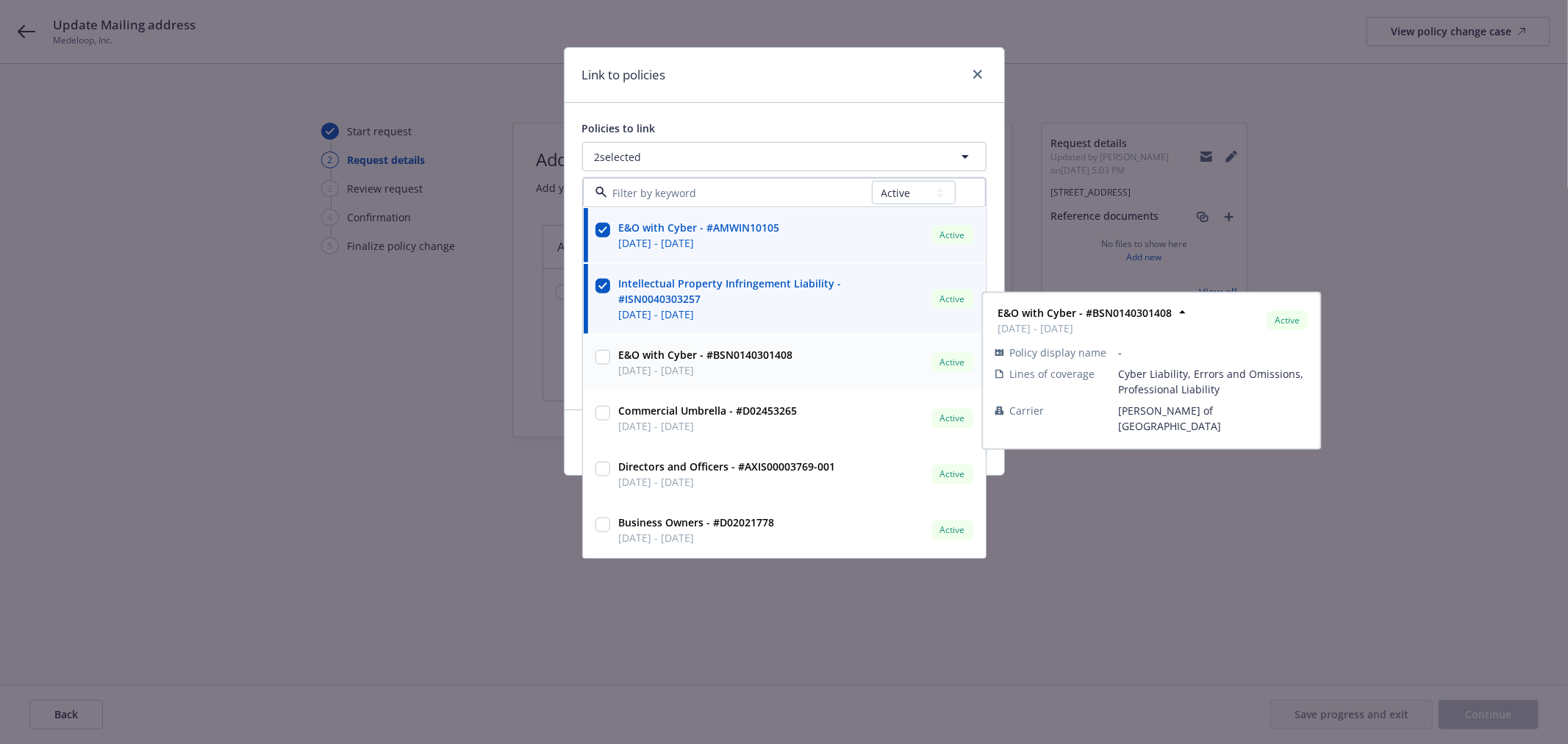
click at [605, 358] on input "checkbox" at bounding box center [603, 357] width 15 height 15
checkbox input "true"
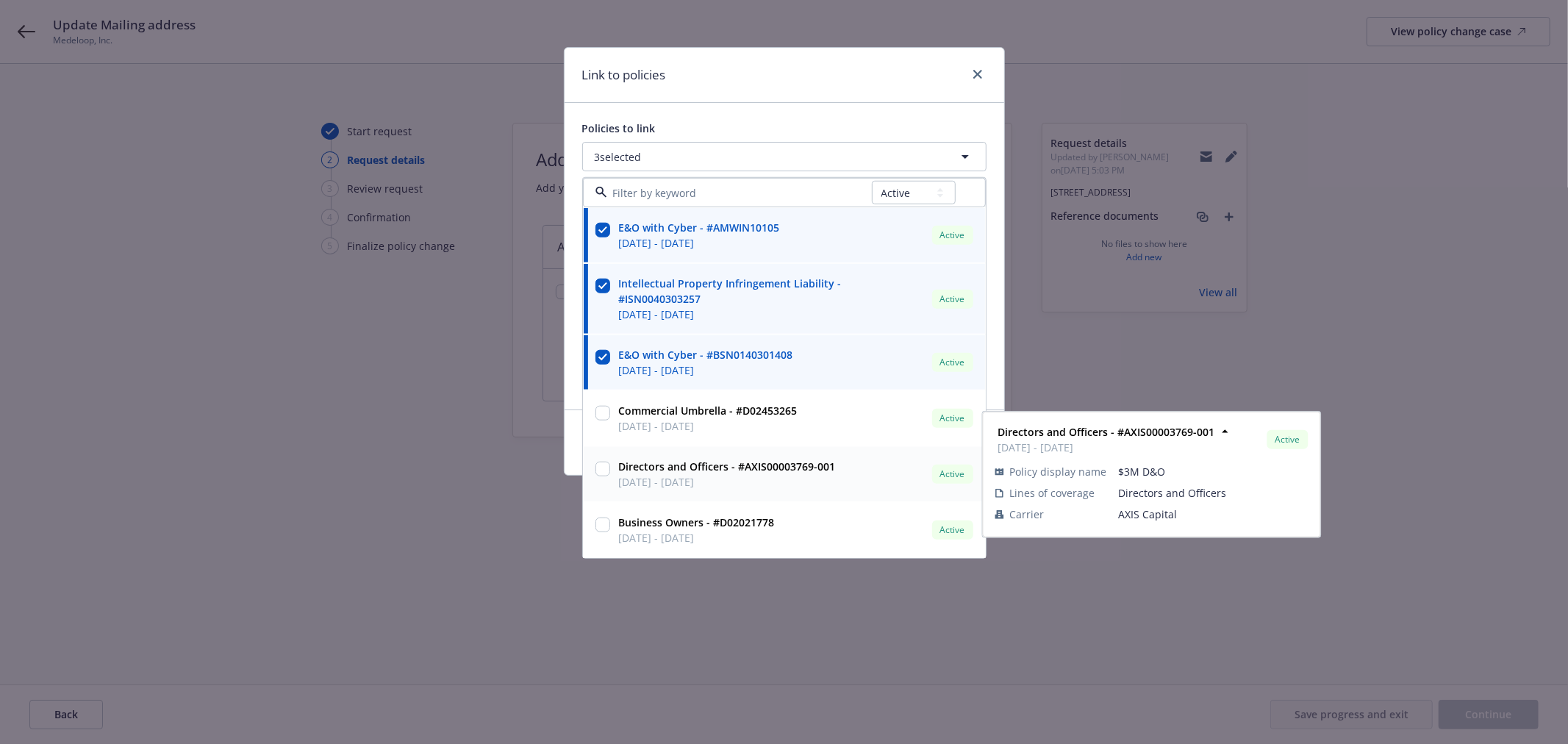
click at [598, 469] on input "checkbox" at bounding box center [603, 469] width 15 height 15
checkbox input "true"
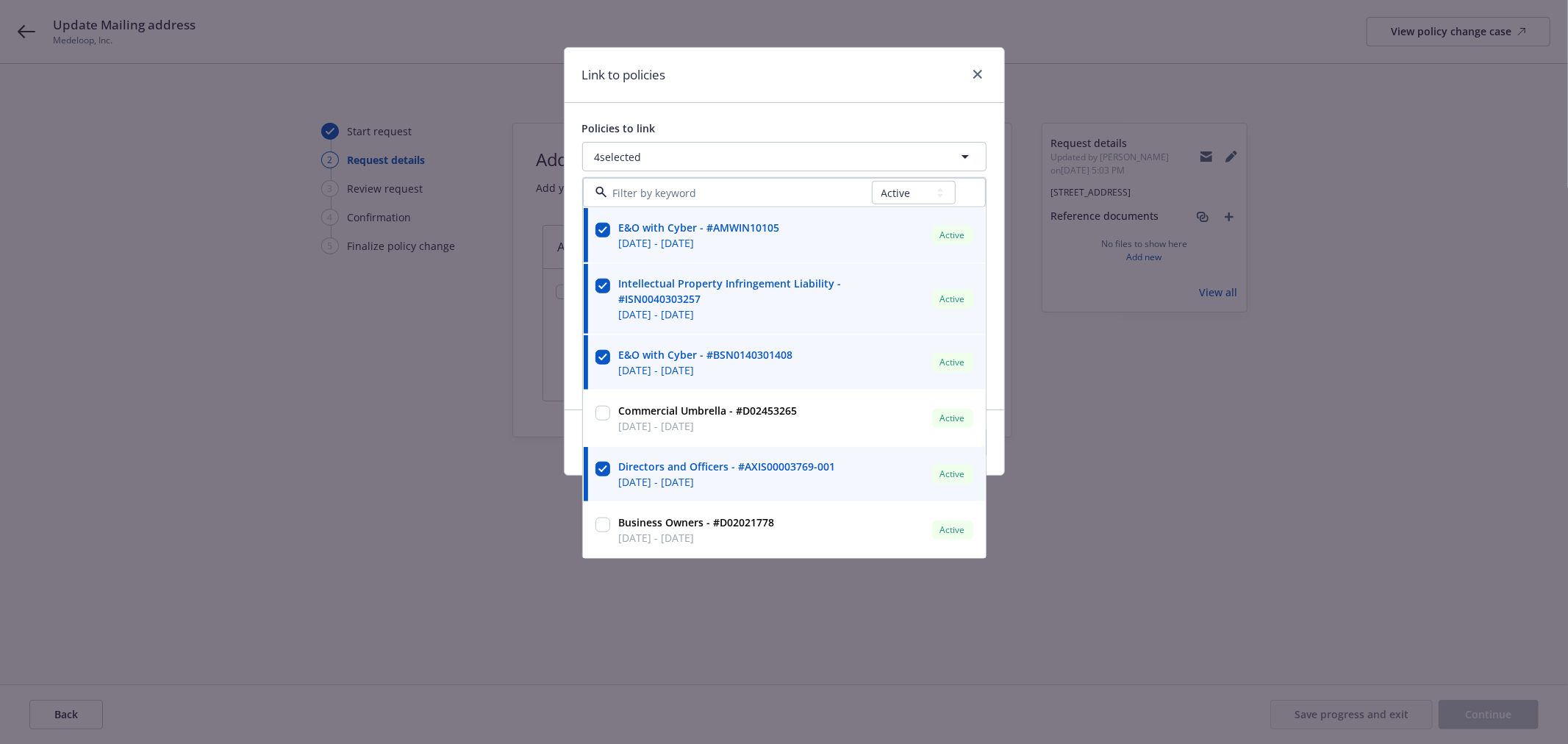
click at [758, 112] on div "Policies to link 4 selected All Active Upcoming Expired Cancelled E&O with Cybe…" at bounding box center [784, 256] width 440 height 307
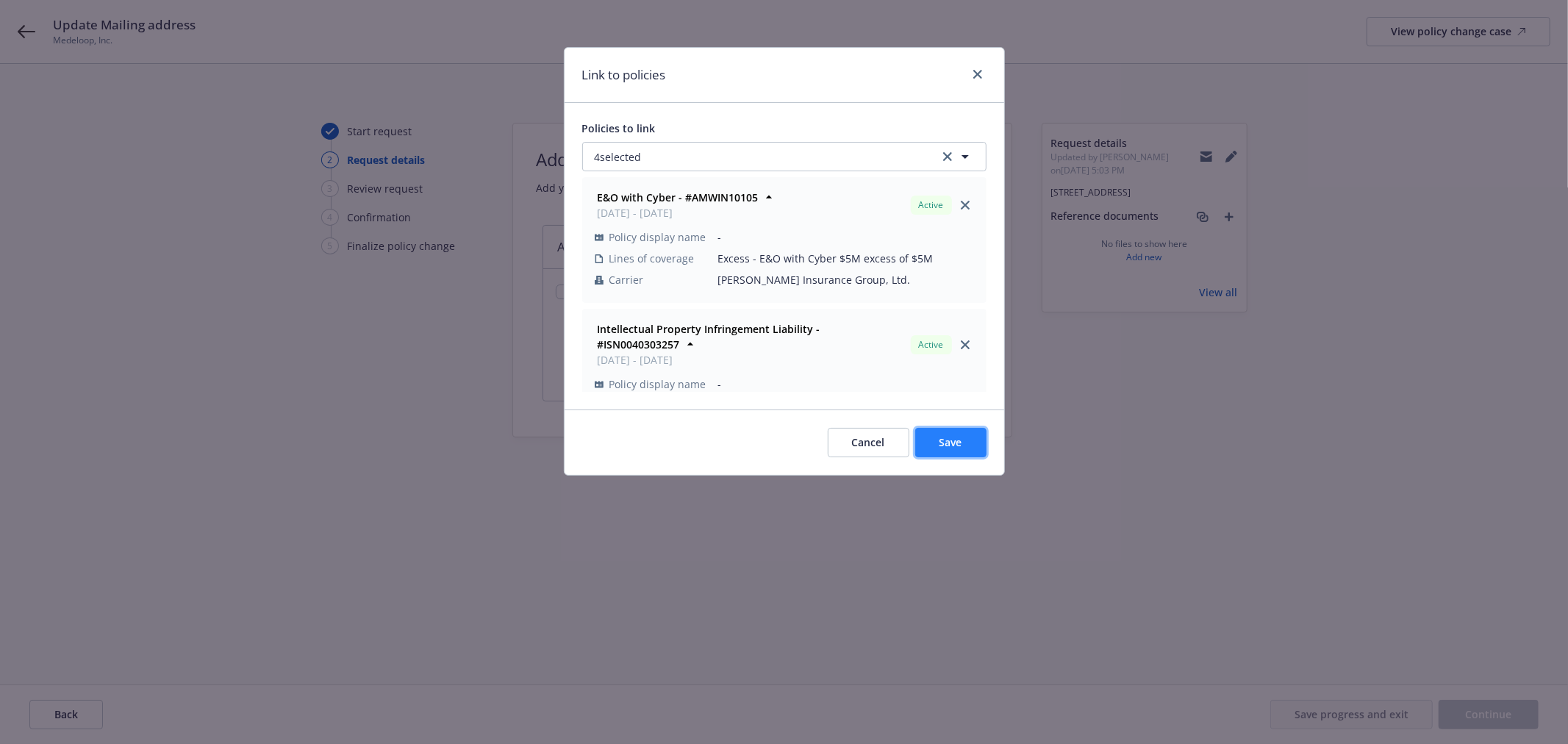
click at [950, 437] on span "Save" at bounding box center [951, 442] width 22 height 14
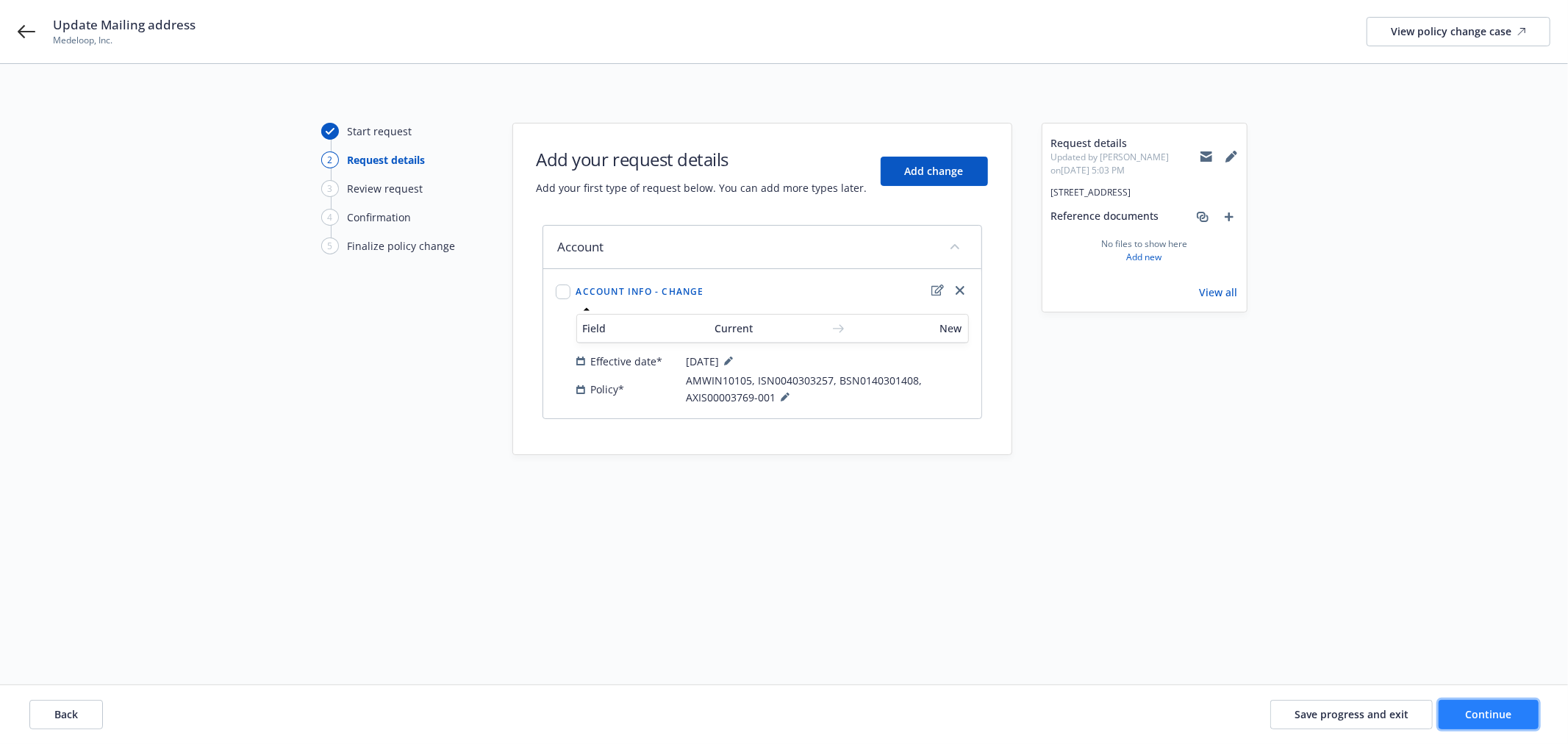
click at [1510, 709] on span "Continue" at bounding box center [1489, 714] width 46 height 14
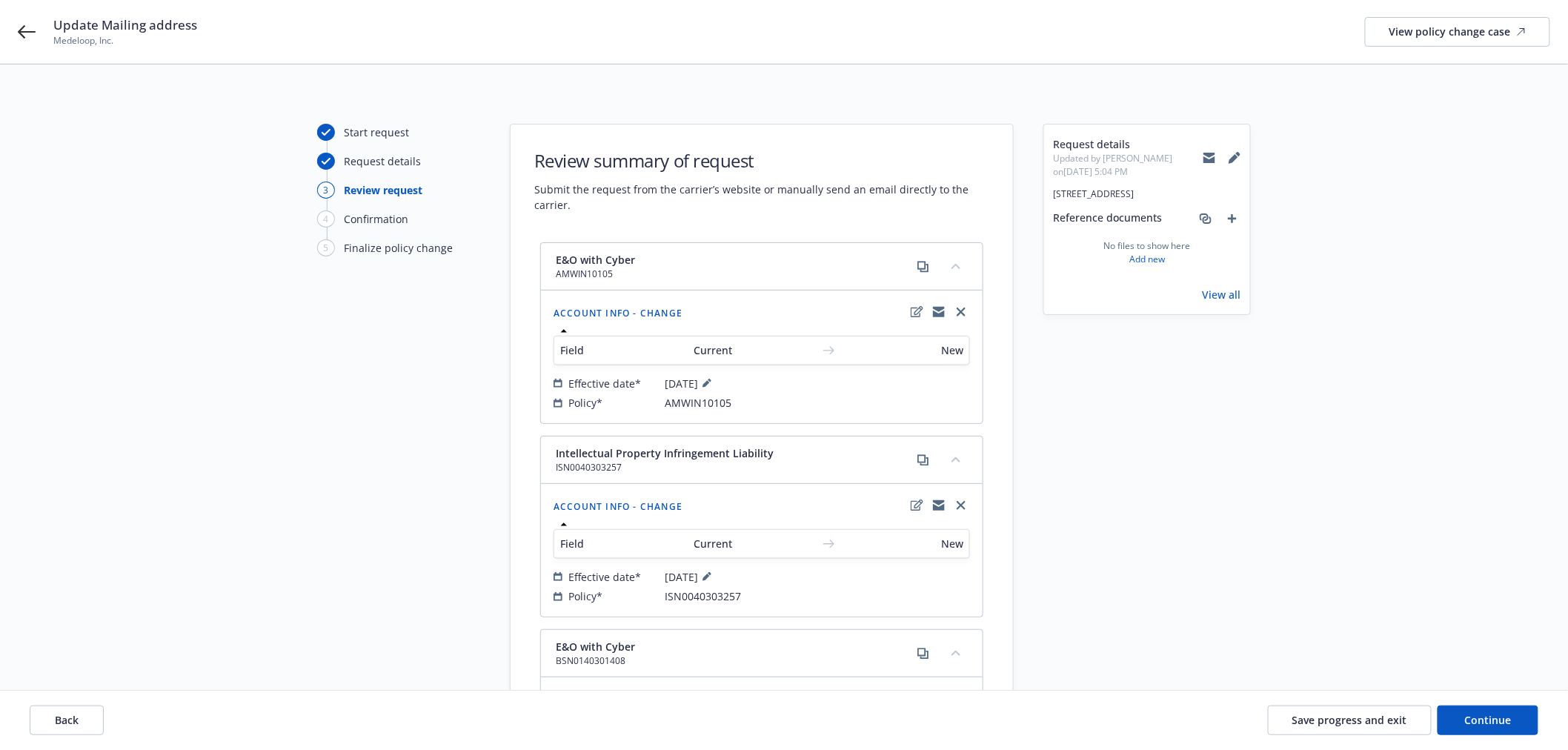
click at [1214, 157] on icon at bounding box center [1210, 158] width 12 height 7
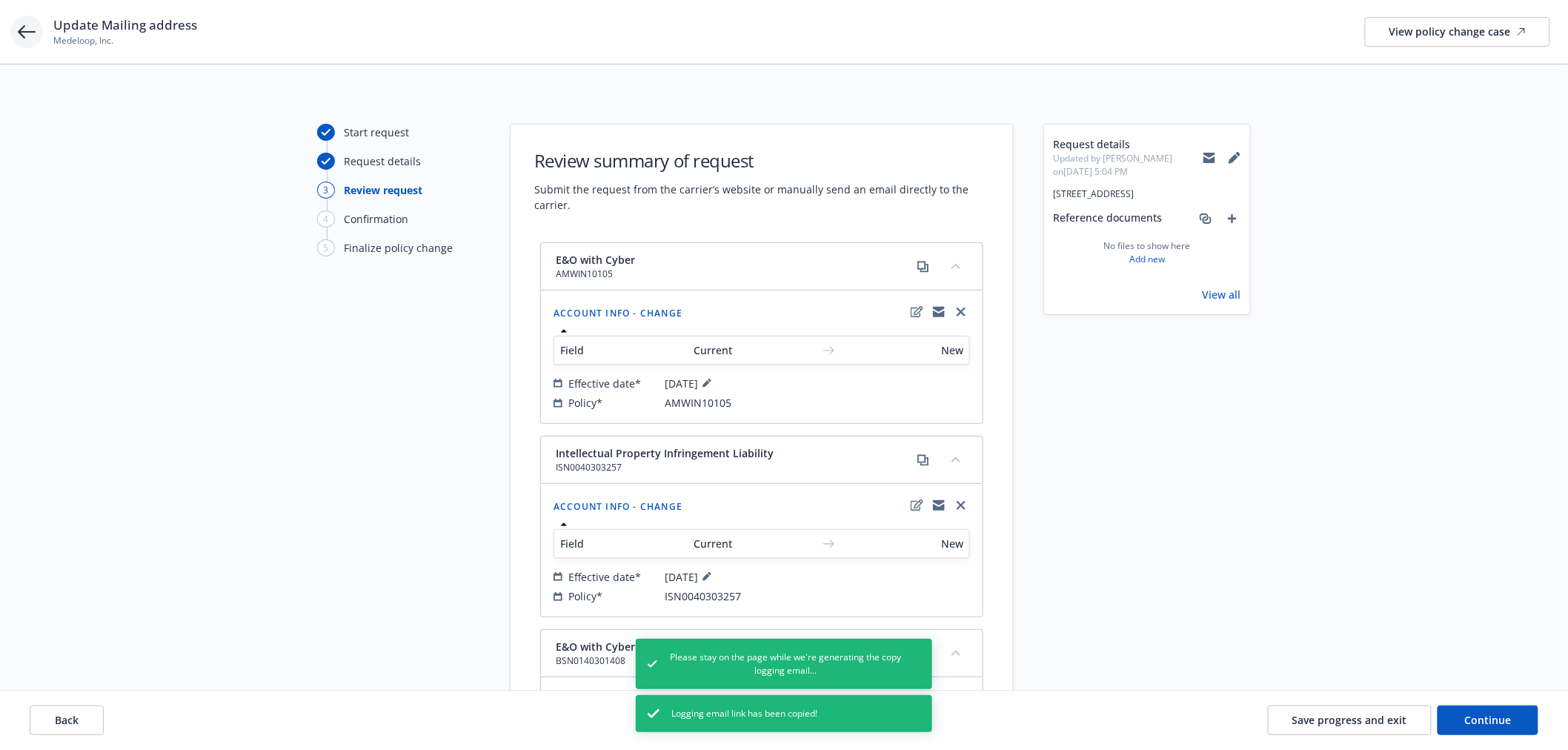
click at [26, 35] on icon at bounding box center [27, 32] width 18 height 18
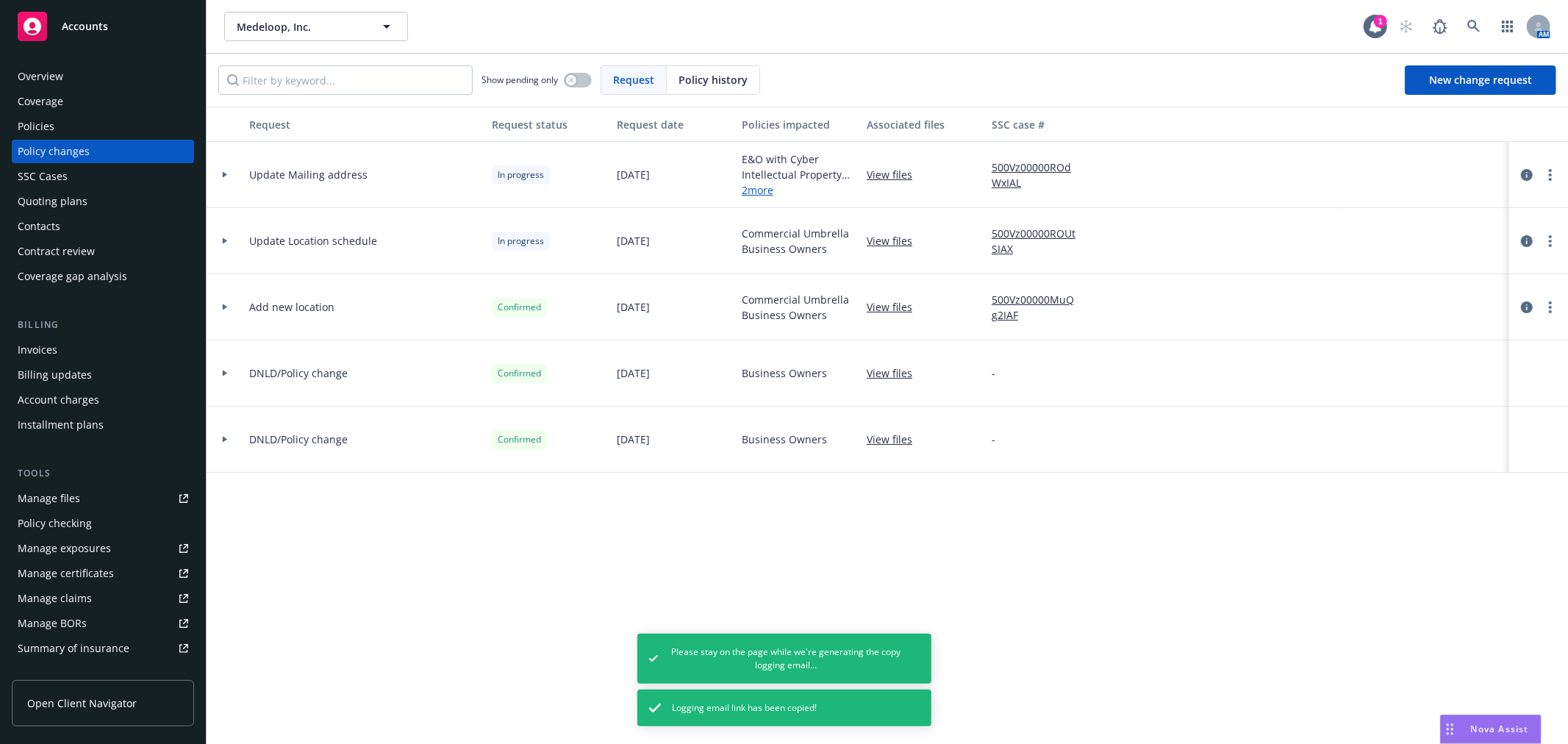
click at [72, 122] on div "Policies" at bounding box center [103, 126] width 170 height 23
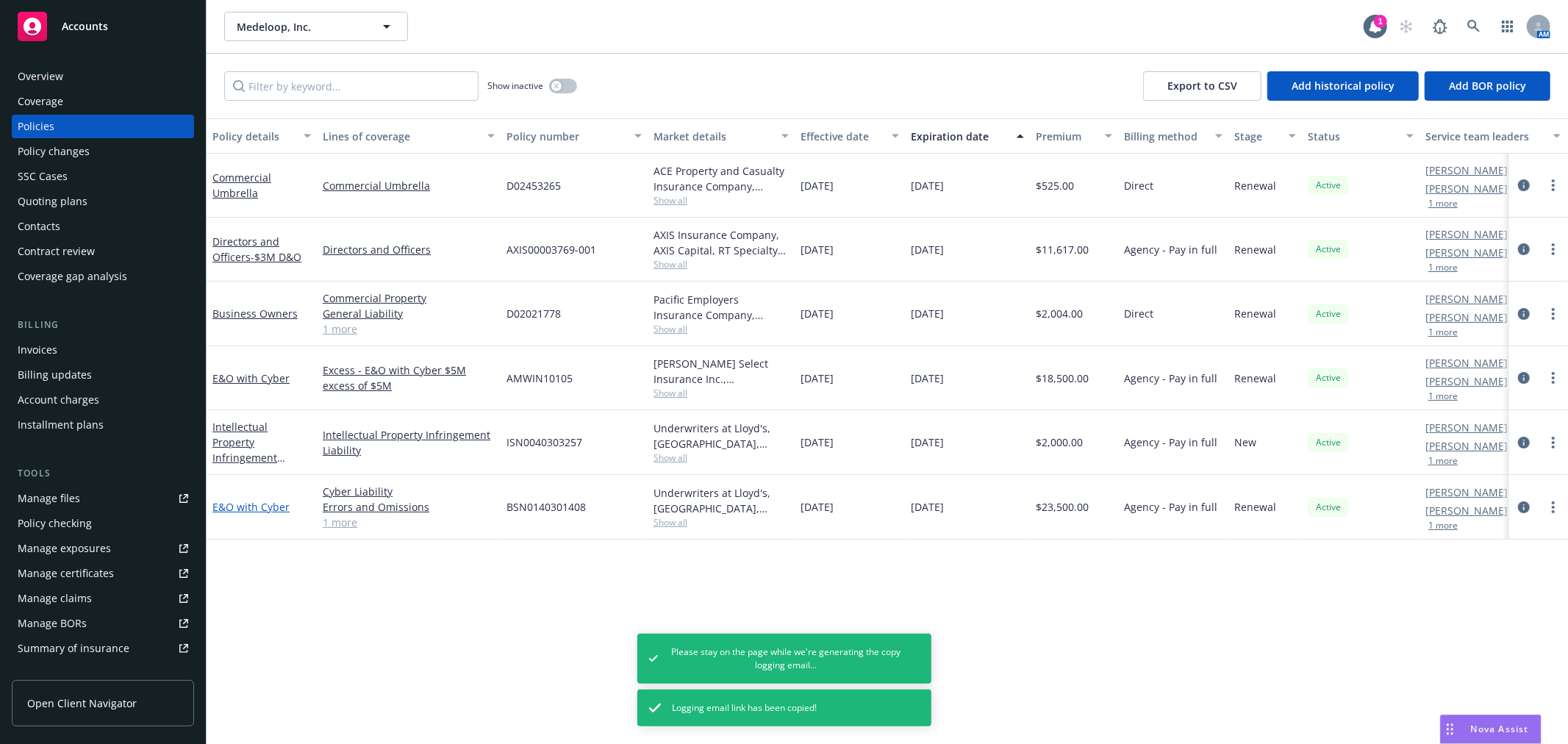
click at [245, 504] on link "E&O with Cyber" at bounding box center [250, 507] width 77 height 14
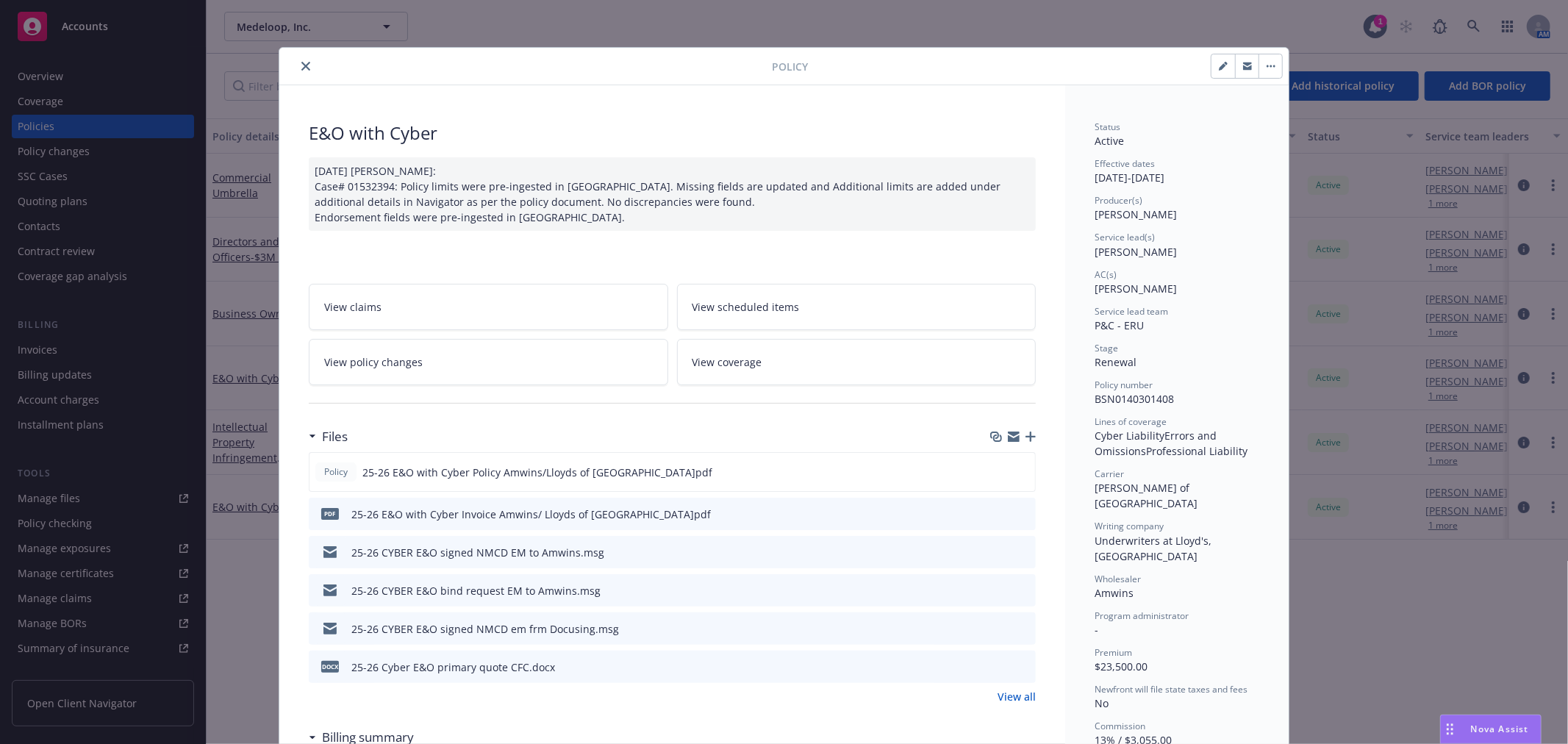
click at [289, 63] on div at bounding box center [528, 67] width 487 height 18
click at [301, 66] on icon "close" at bounding box center [306, 67] width 9 height 9
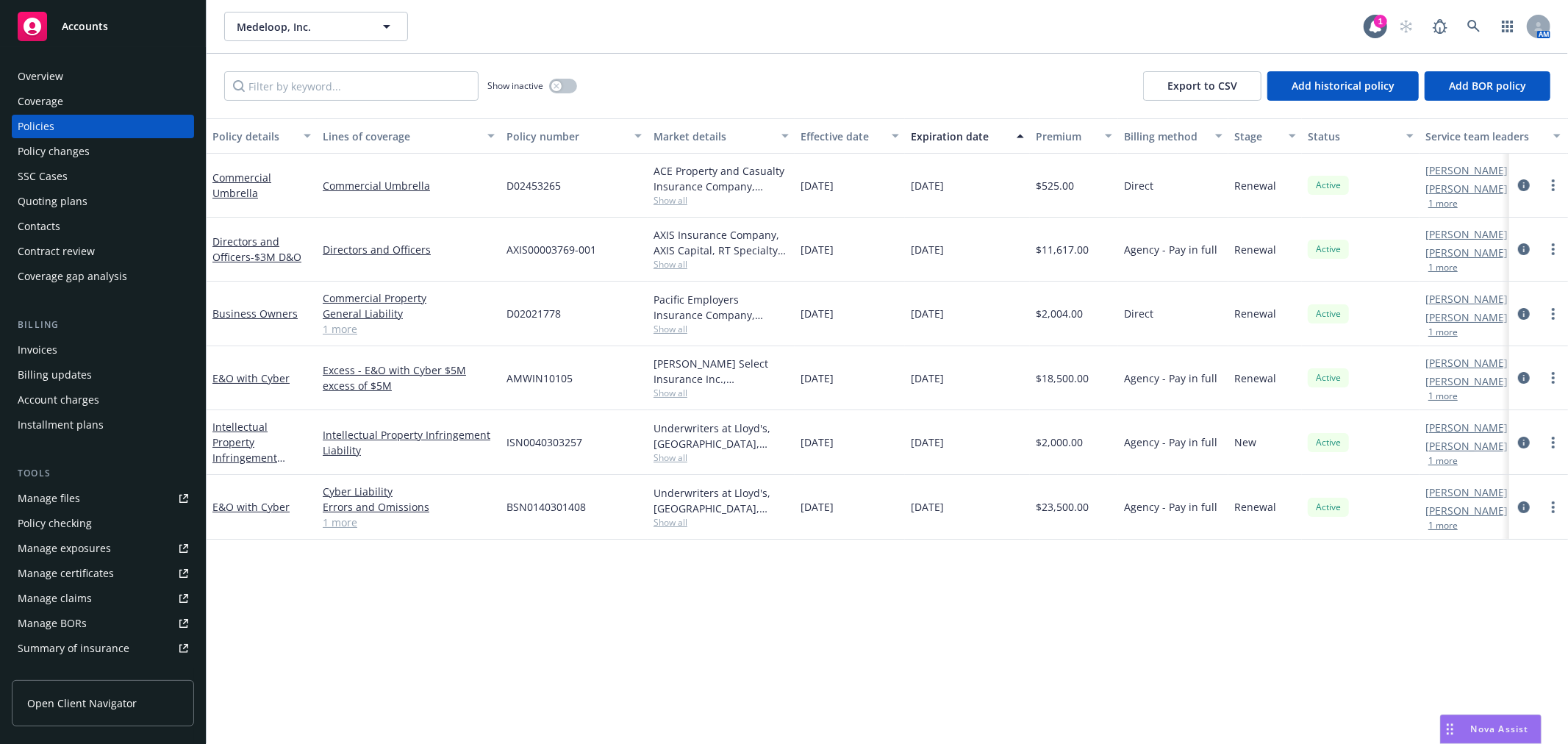
click at [52, 203] on div "Quoting plans" at bounding box center [52, 201] width 70 height 23
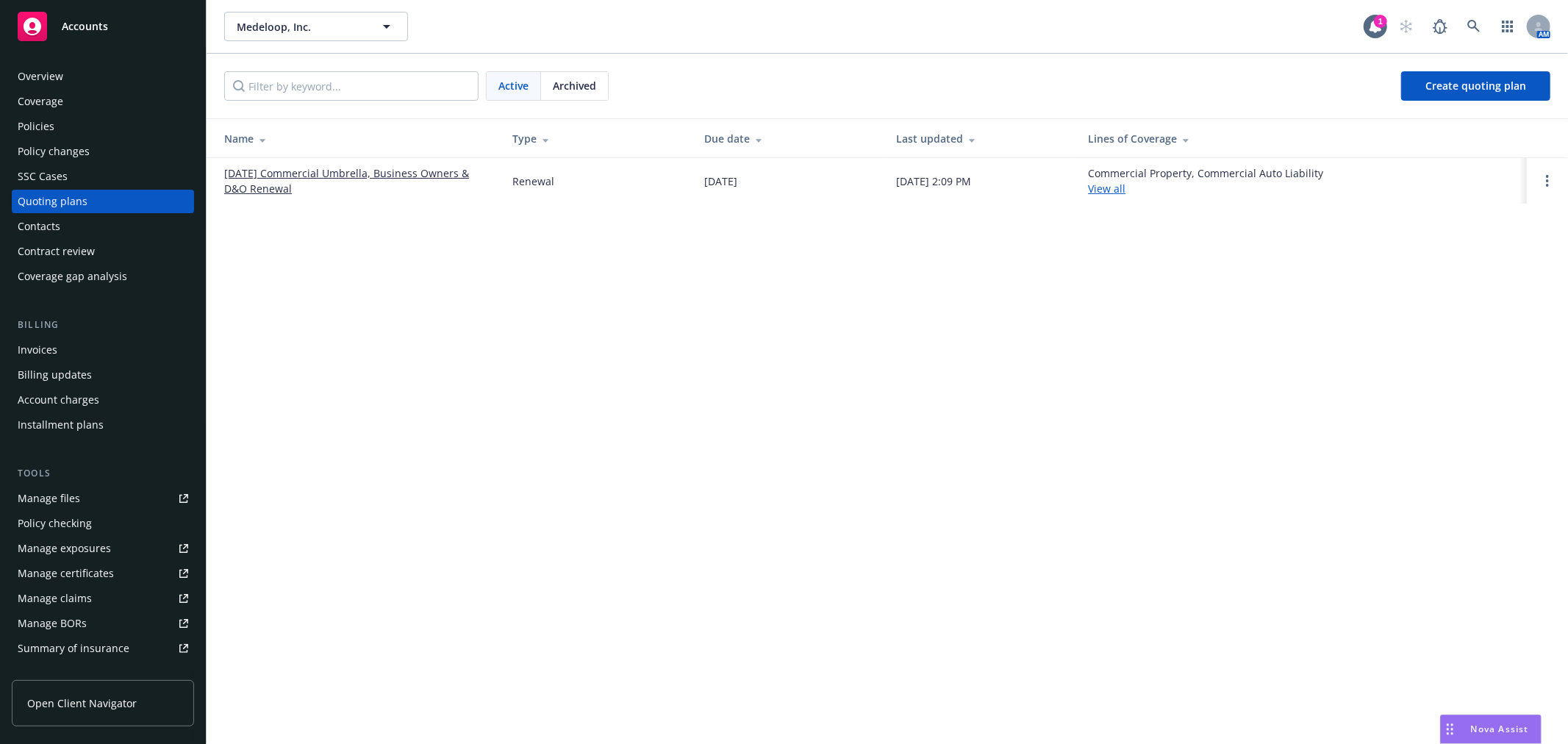
click at [579, 93] on span "Archived" at bounding box center [574, 85] width 43 height 16
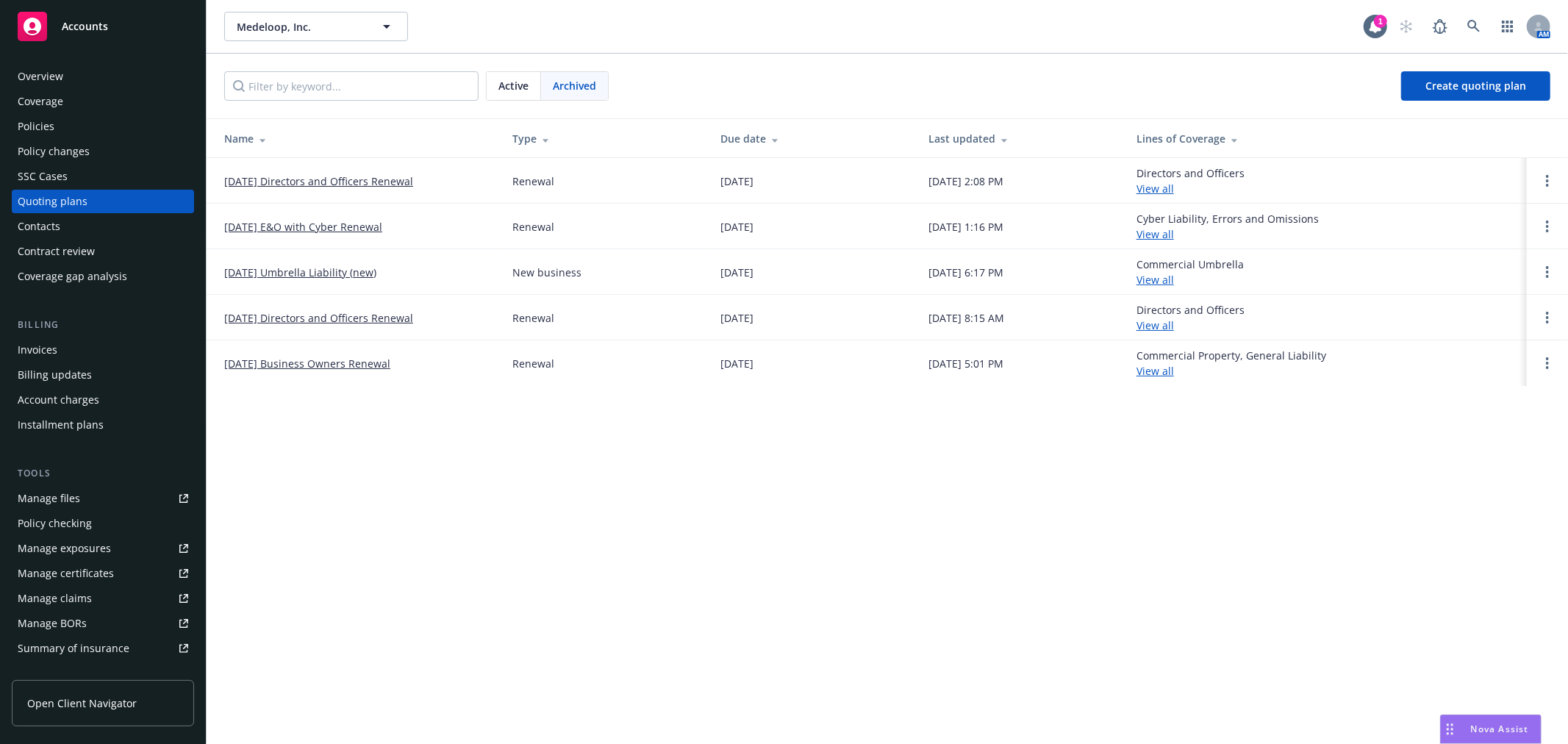
click at [306, 319] on link "10/05/24 Directors and Officers Renewal" at bounding box center [319, 318] width 189 height 16
